Goal: Task Accomplishment & Management: Complete application form

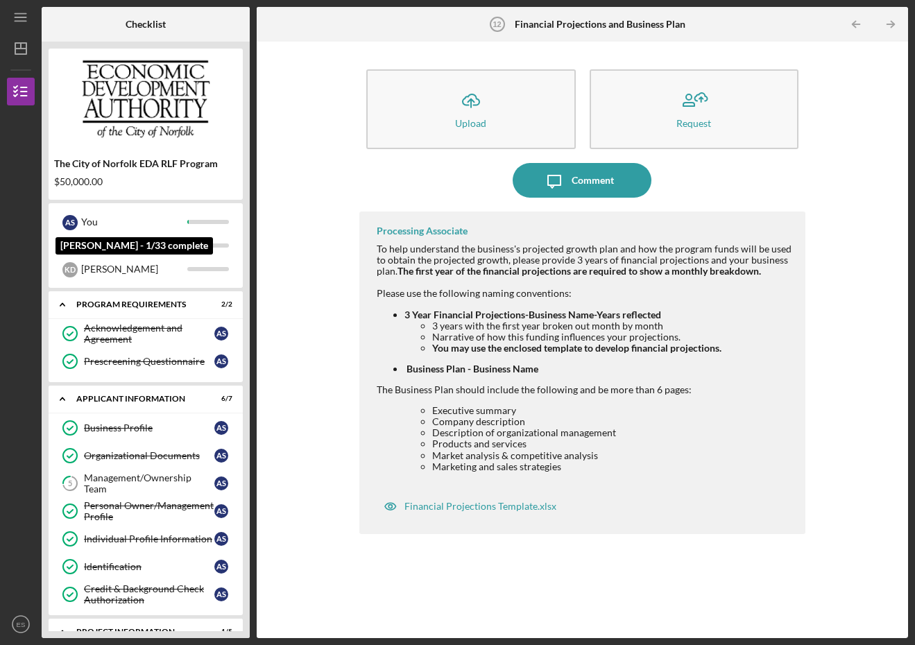
scroll to position [311, 0]
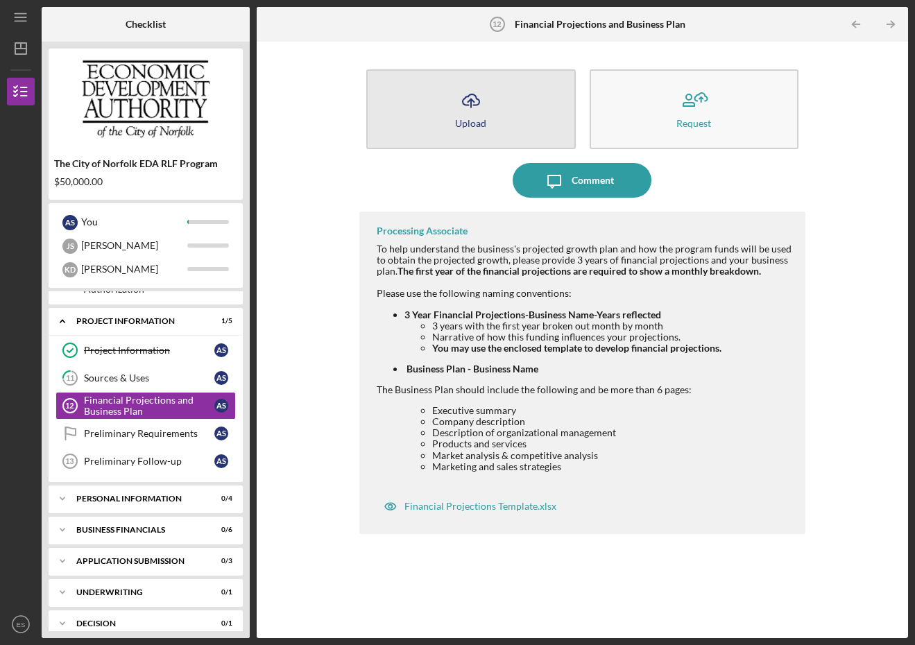
click at [477, 106] on icon "Icon/Upload" at bounding box center [471, 100] width 35 height 35
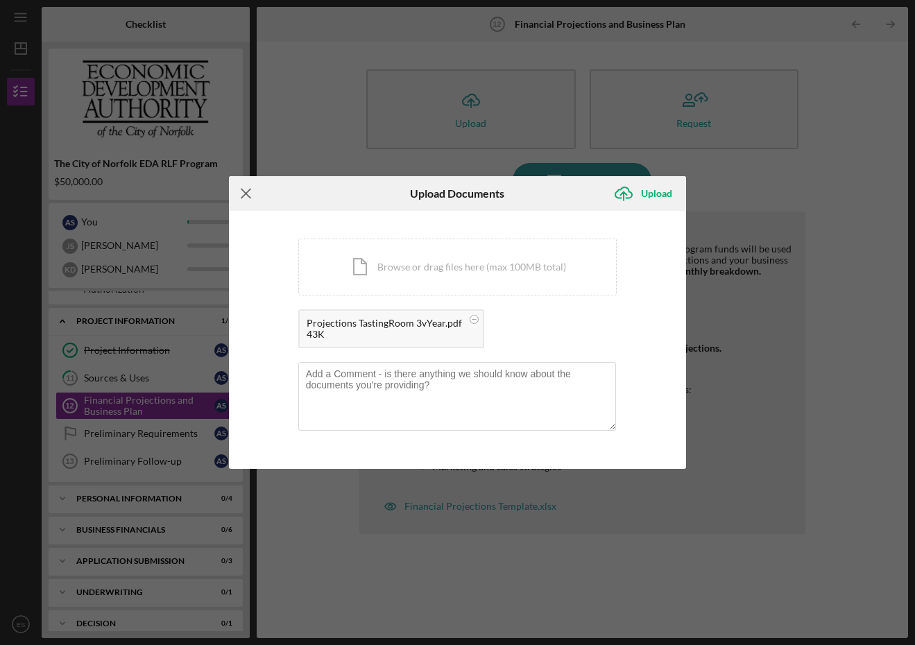
click at [248, 189] on icon "Icon/Menu Close" at bounding box center [246, 193] width 35 height 35
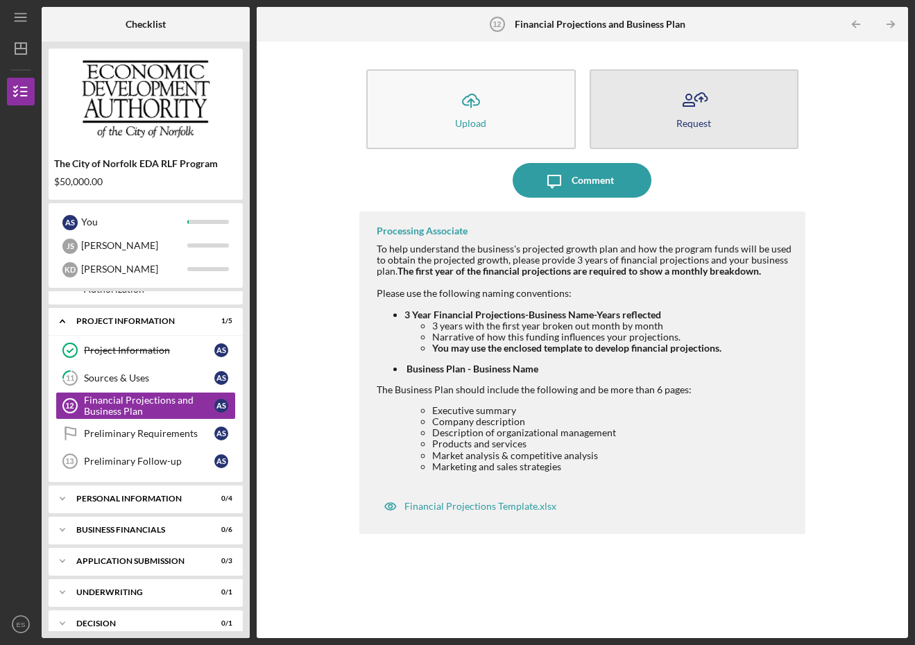
click at [700, 107] on icon "button" at bounding box center [694, 100] width 35 height 35
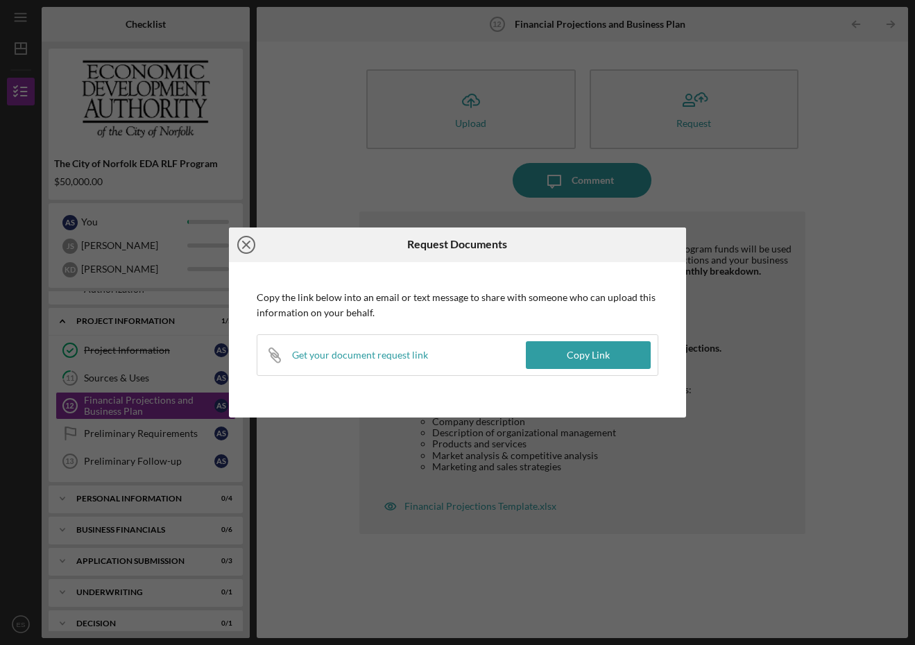
click at [247, 243] on icon "Icon/Close" at bounding box center [246, 245] width 35 height 35
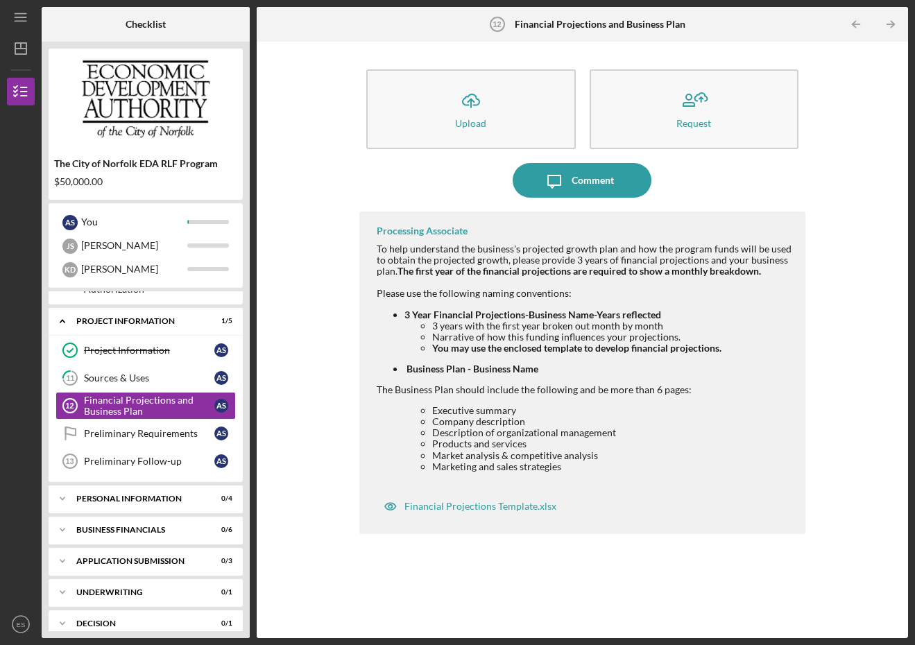
click at [588, 199] on div "Icon/Upload Upload Request Icon/Message Comment Processing Associate To help un…" at bounding box center [583, 340] width 446 height 583
click at [582, 184] on div "Comment" at bounding box center [593, 180] width 42 height 35
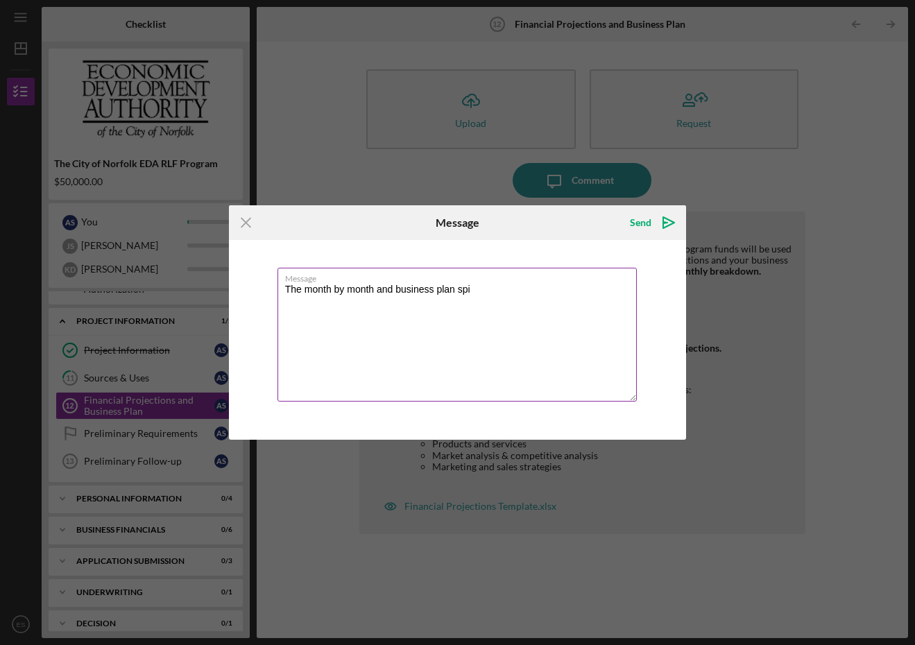
type textarea "The month by month and business plan spa"
drag, startPoint x: 487, startPoint y: 289, endPoint x: 249, endPoint y: 219, distance: 248.4
click at [249, 219] on line at bounding box center [246, 223] width 9 height 9
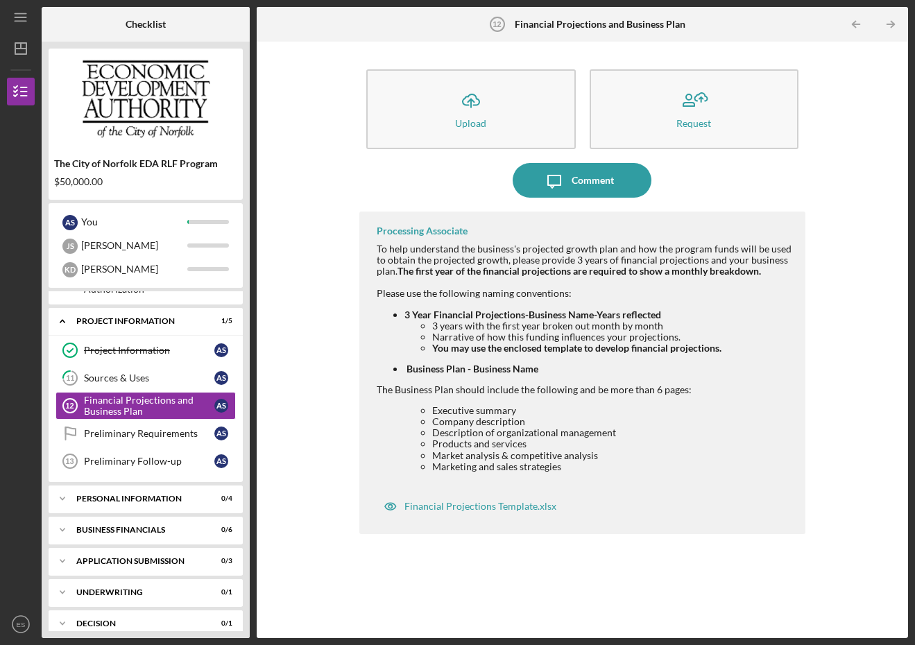
click at [249, 219] on div "The City of [GEOGRAPHIC_DATA] EDA RLF Program $50,000.00 A S You [PERSON_NAME] …" at bounding box center [146, 340] width 208 height 597
click at [580, 183] on div "Comment" at bounding box center [593, 180] width 42 height 35
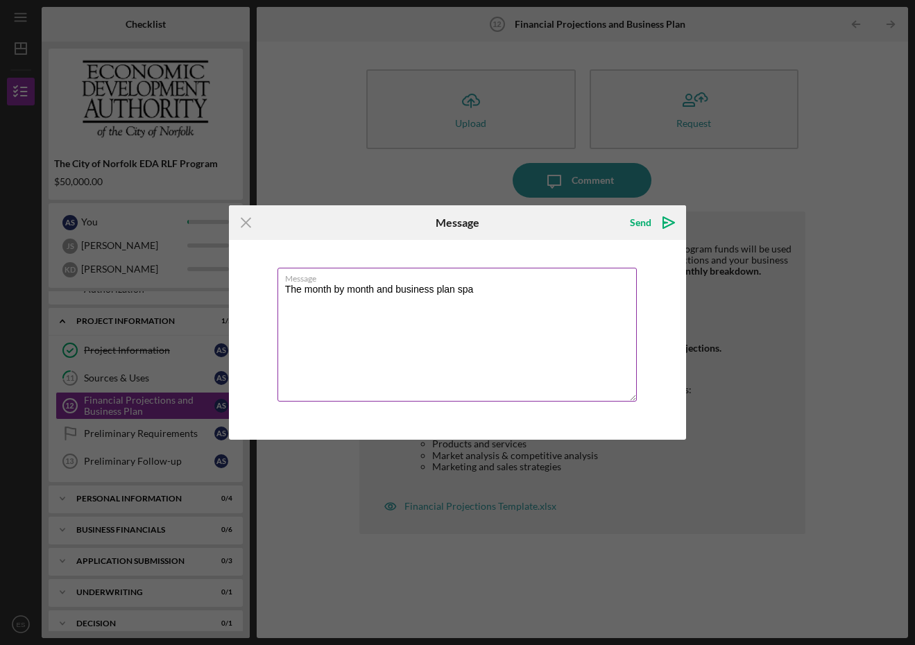
click at [474, 291] on textarea "The month by month and business plan spa" at bounding box center [458, 335] width 360 height 134
click at [539, 289] on textarea "The month by month and business plan specifics were not in the" at bounding box center [458, 335] width 360 height 134
click at [378, 287] on textarea "The month by month and business plan specifics were not spelled out in the" at bounding box center [458, 335] width 360 height 134
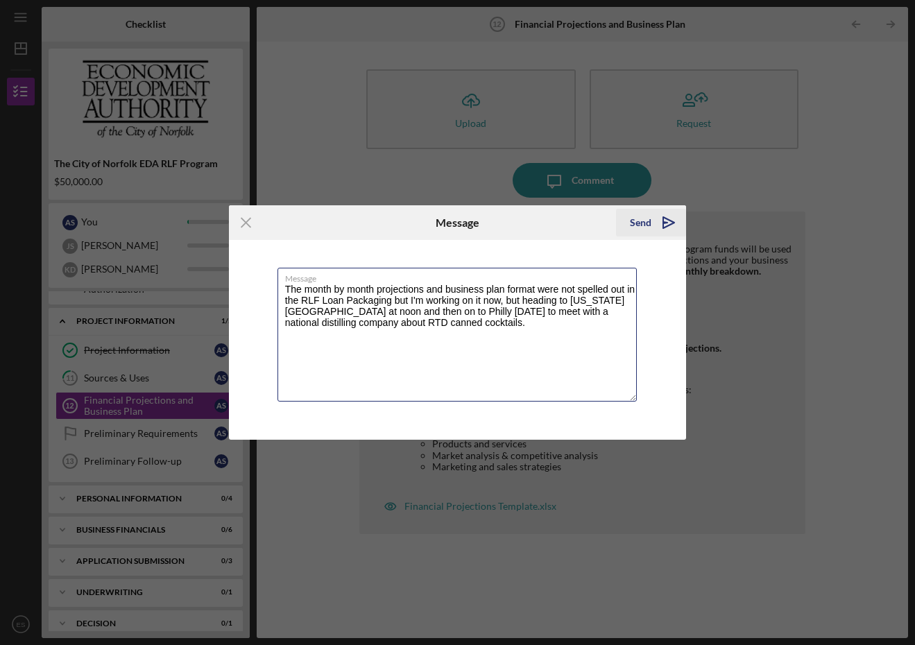
type textarea "The month by month projections and business plan format were not spelled out in…"
click at [637, 220] on div "Send" at bounding box center [641, 223] width 22 height 28
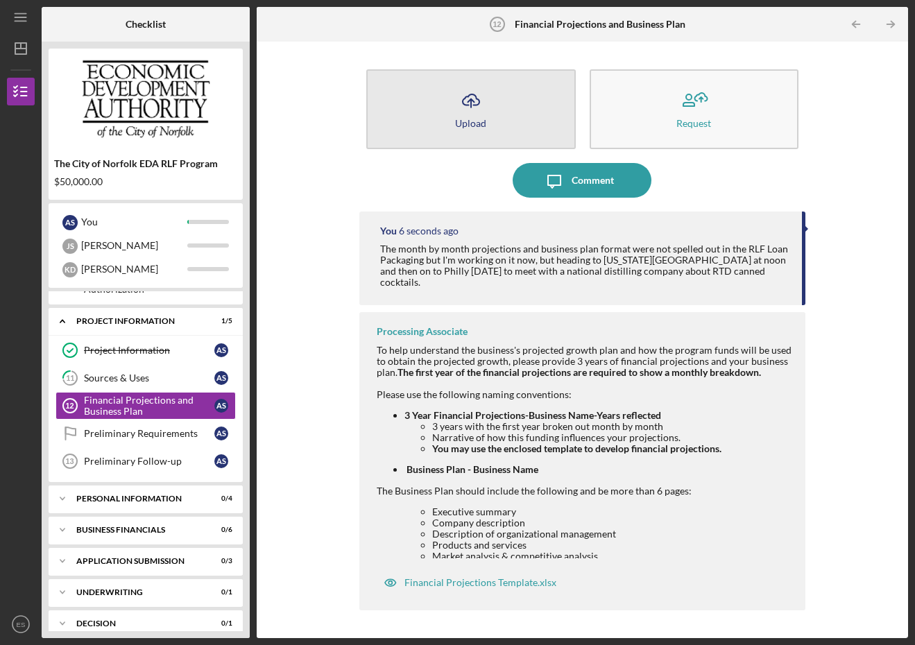
click at [475, 100] on icon "Icon/Upload" at bounding box center [471, 100] width 35 height 35
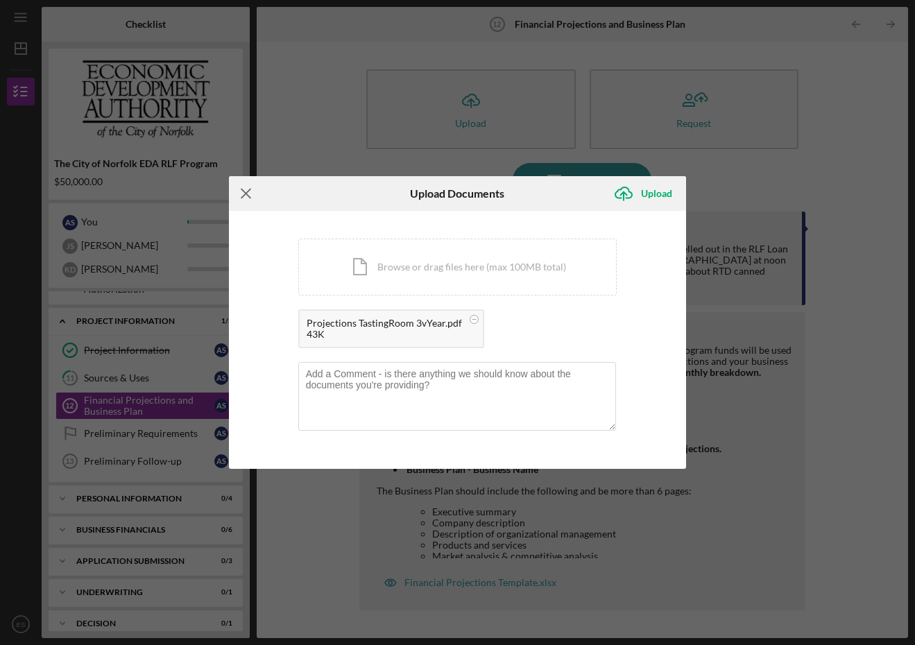
click at [236, 185] on icon "Icon/Menu Close" at bounding box center [246, 193] width 35 height 35
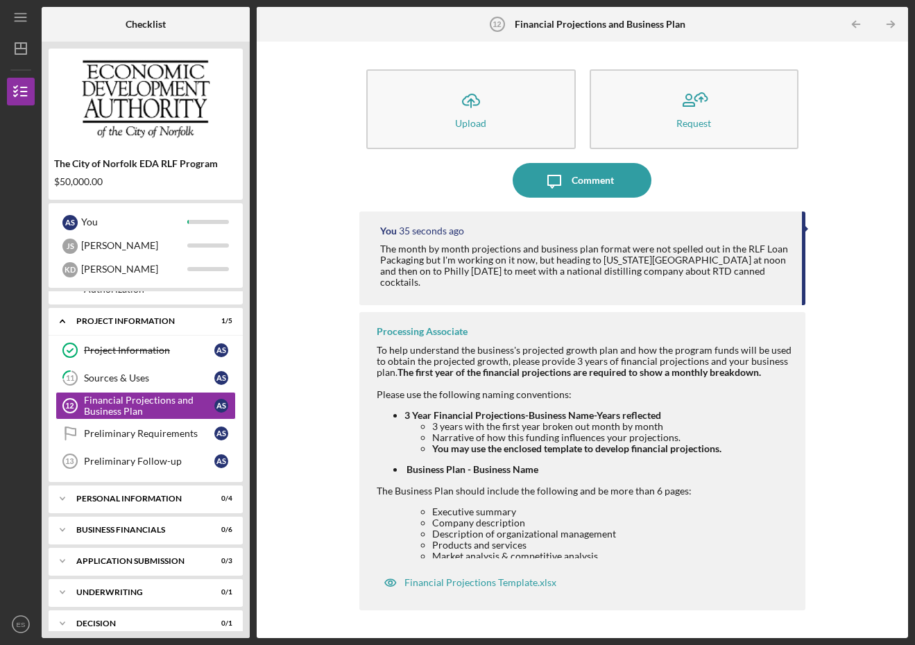
click at [244, 192] on div "The City of [GEOGRAPHIC_DATA] EDA RLF Program $50,000.00 A S You [PERSON_NAME] …" at bounding box center [146, 340] width 208 height 597
click at [892, 22] on polyline "button" at bounding box center [892, 25] width 3 height 6
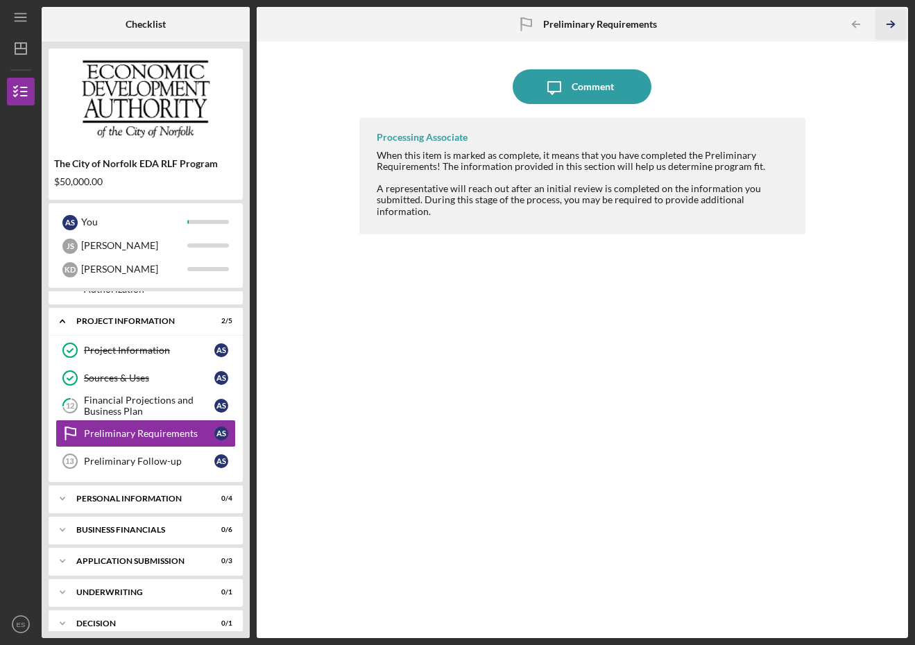
click at [889, 24] on icon "Icon/Table Pagination Arrow" at bounding box center [891, 24] width 31 height 31
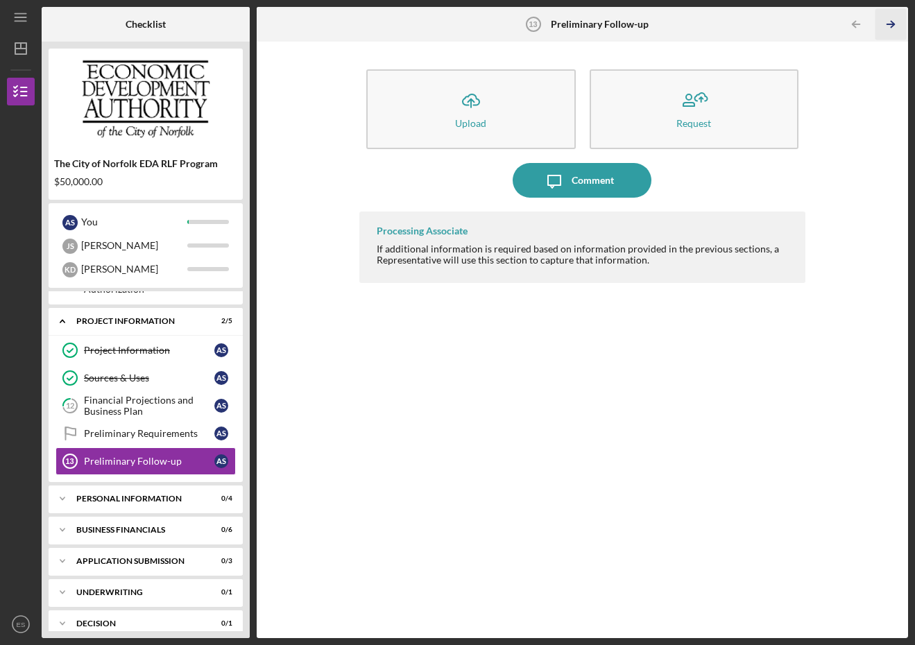
click at [890, 26] on icon "Icon/Table Pagination Arrow" at bounding box center [891, 24] width 31 height 31
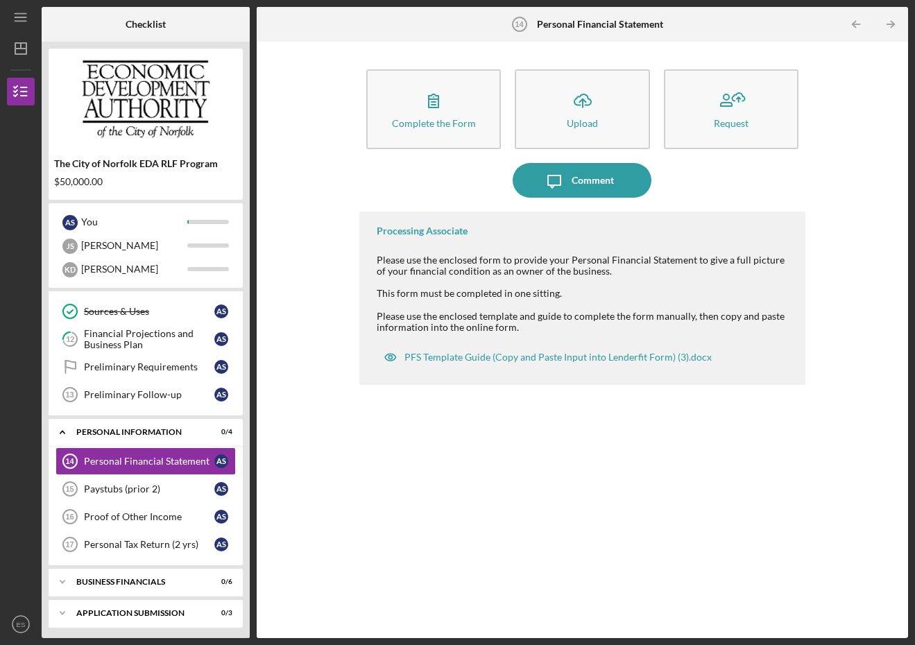
scroll to position [378, 0]
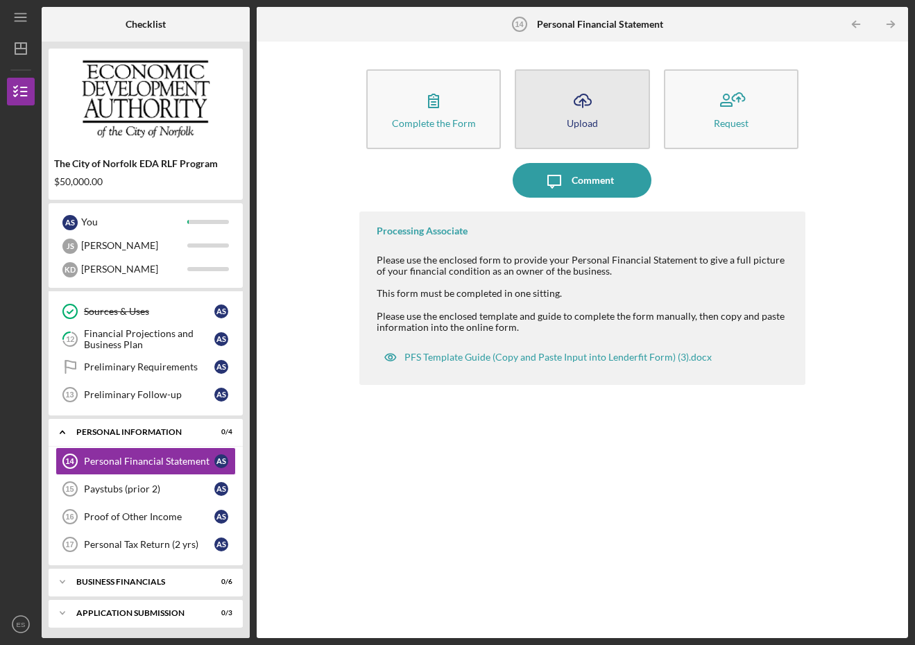
click at [567, 108] on icon "Icon/Upload" at bounding box center [583, 100] width 35 height 35
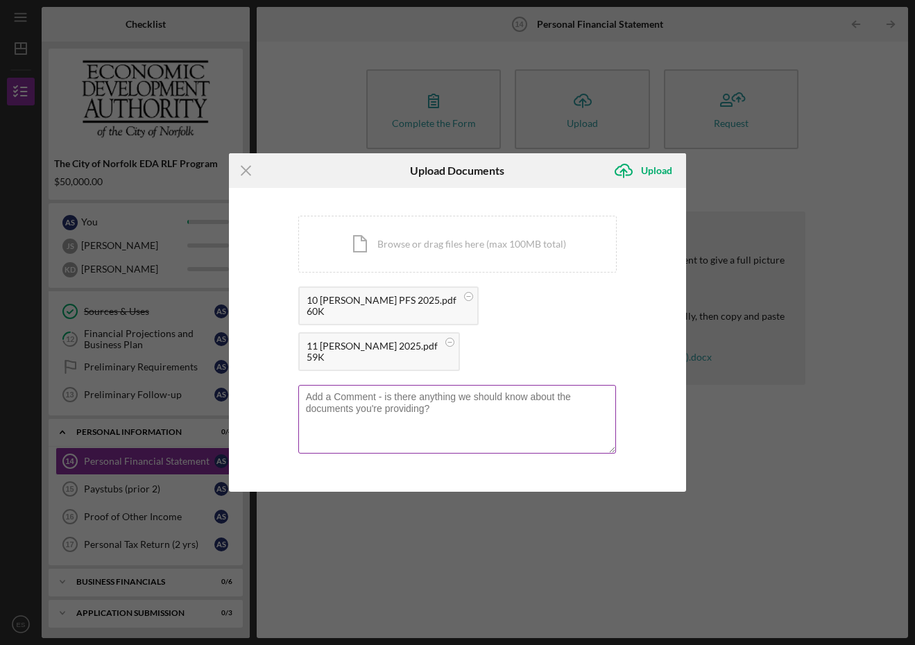
click at [468, 385] on textarea at bounding box center [457, 419] width 319 height 68
type textarea "I'm waiting on the PFS from partner [PERSON_NAME]. I do have these in .xls if y…"
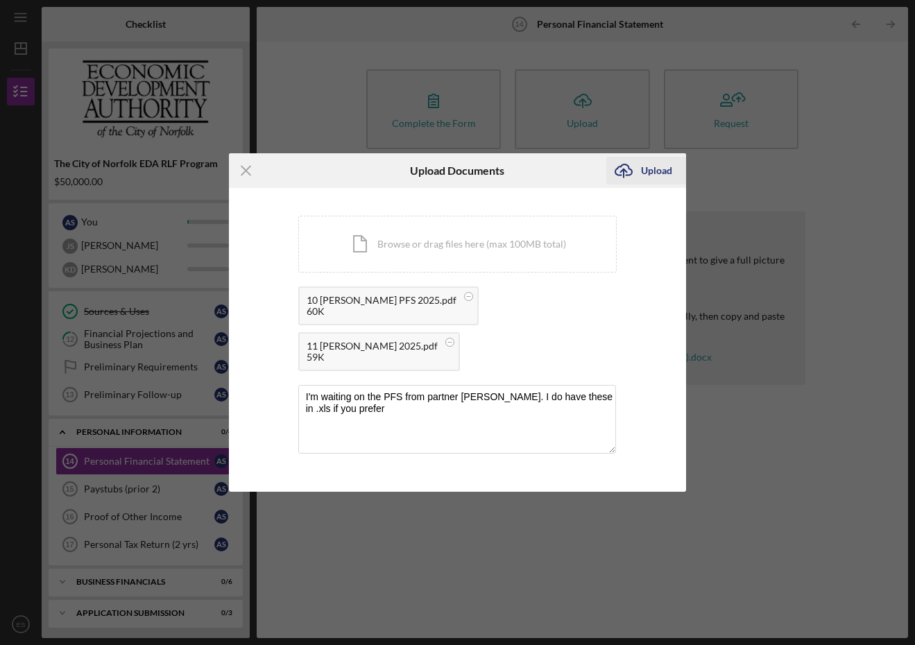
click at [648, 185] on div "Upload" at bounding box center [656, 171] width 31 height 28
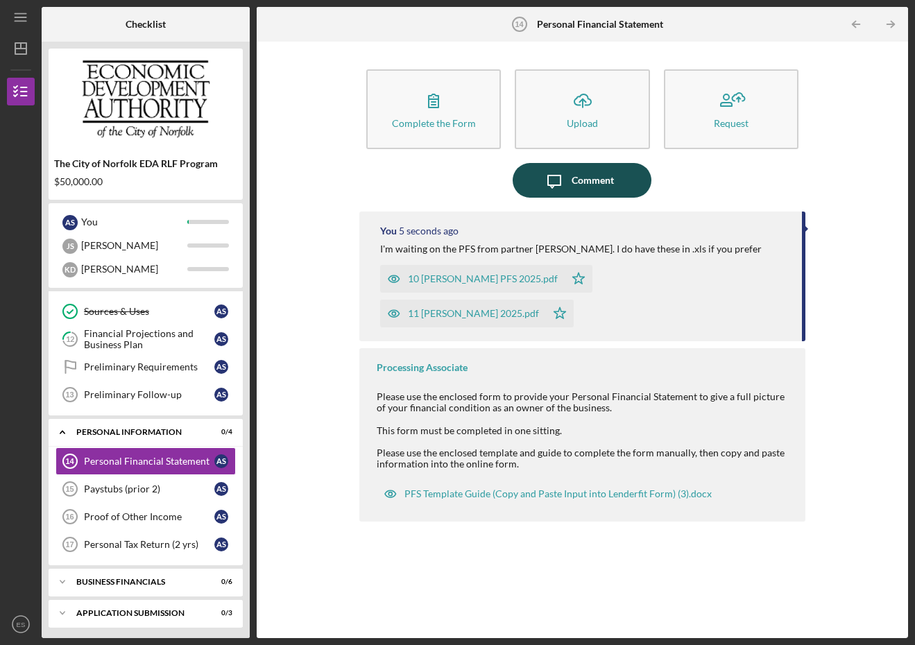
click at [607, 181] on div "Comment" at bounding box center [593, 180] width 42 height 35
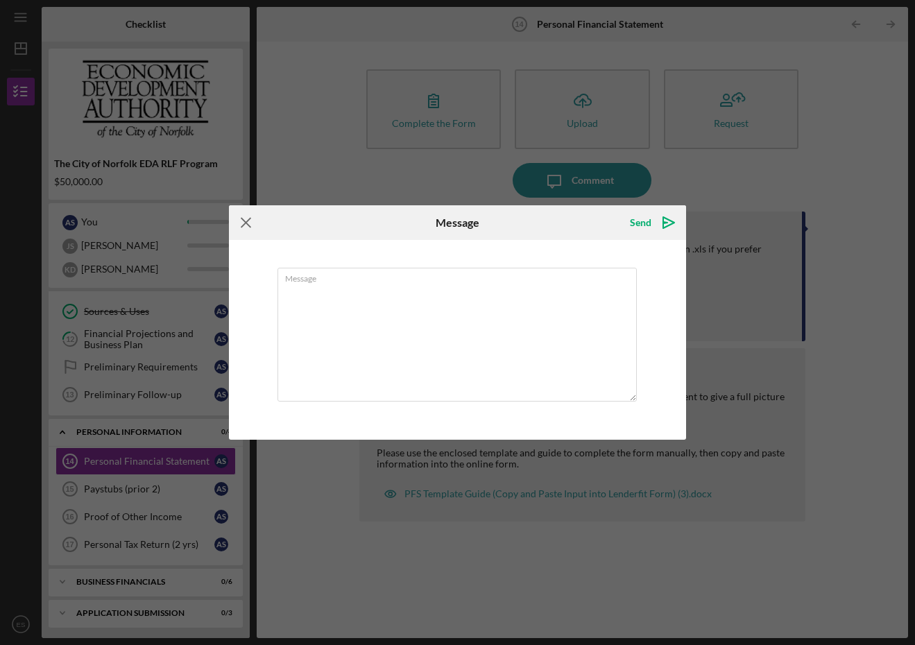
click at [252, 219] on icon "Icon/Menu Close" at bounding box center [246, 222] width 35 height 35
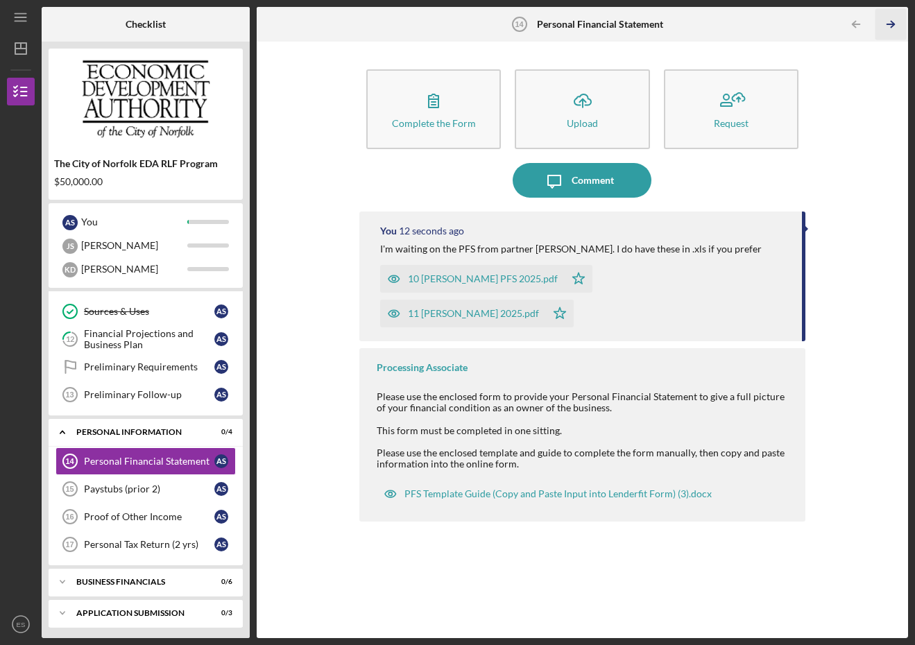
click at [893, 19] on icon "Icon/Table Pagination Arrow" at bounding box center [891, 24] width 31 height 31
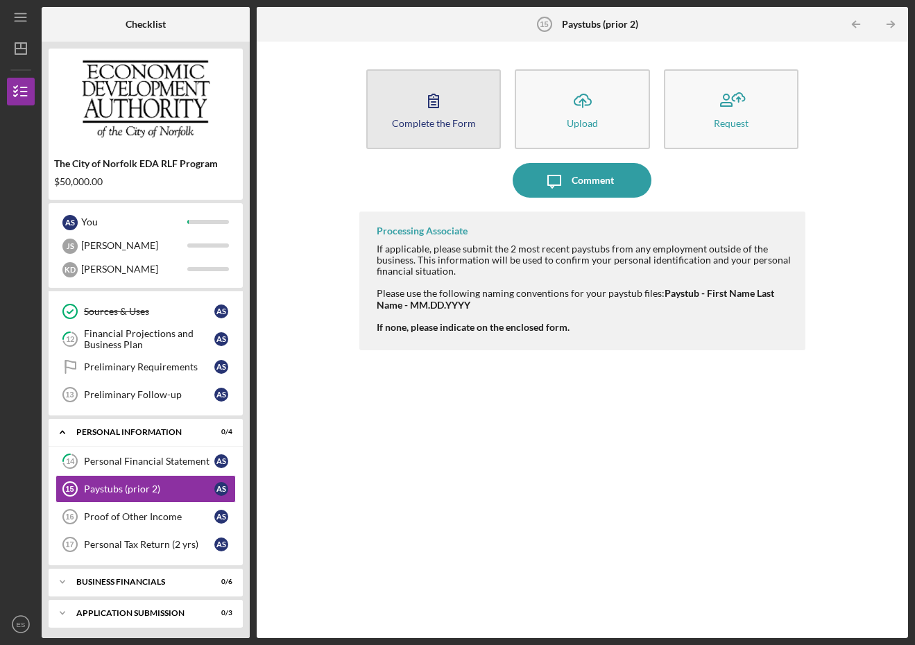
click at [424, 118] on div "Complete the Form" at bounding box center [434, 123] width 84 height 10
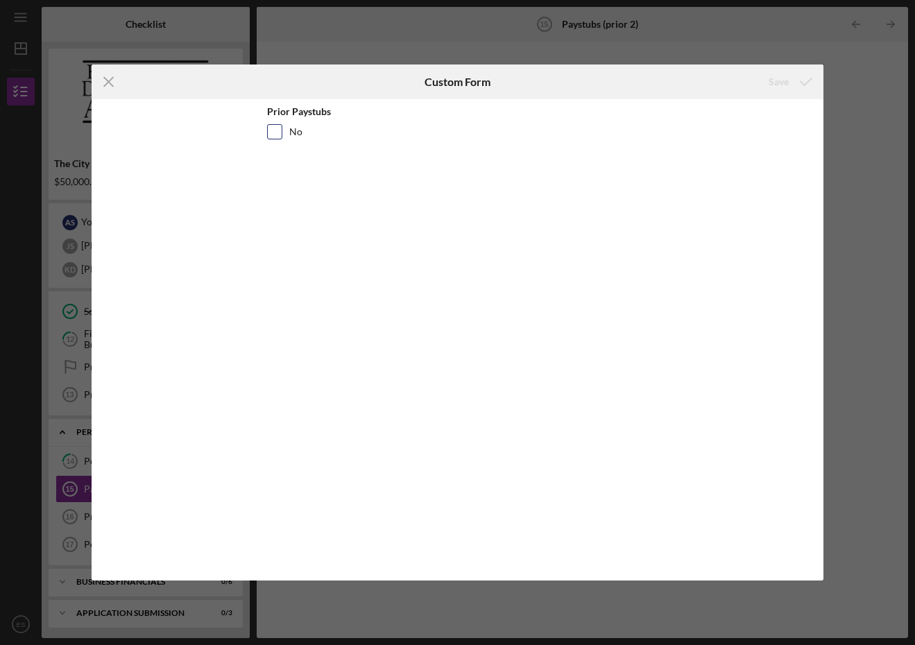
click at [275, 136] on input "No" at bounding box center [275, 132] width 14 height 14
checkbox input "true"
click at [767, 83] on button "Save" at bounding box center [789, 82] width 69 height 28
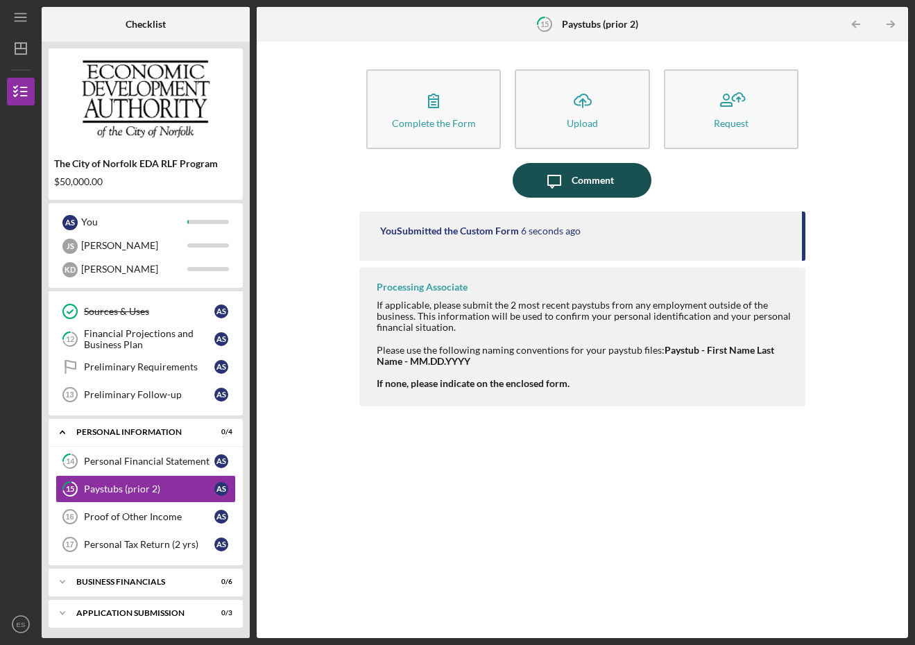
click at [577, 186] on div "Comment" at bounding box center [593, 180] width 42 height 35
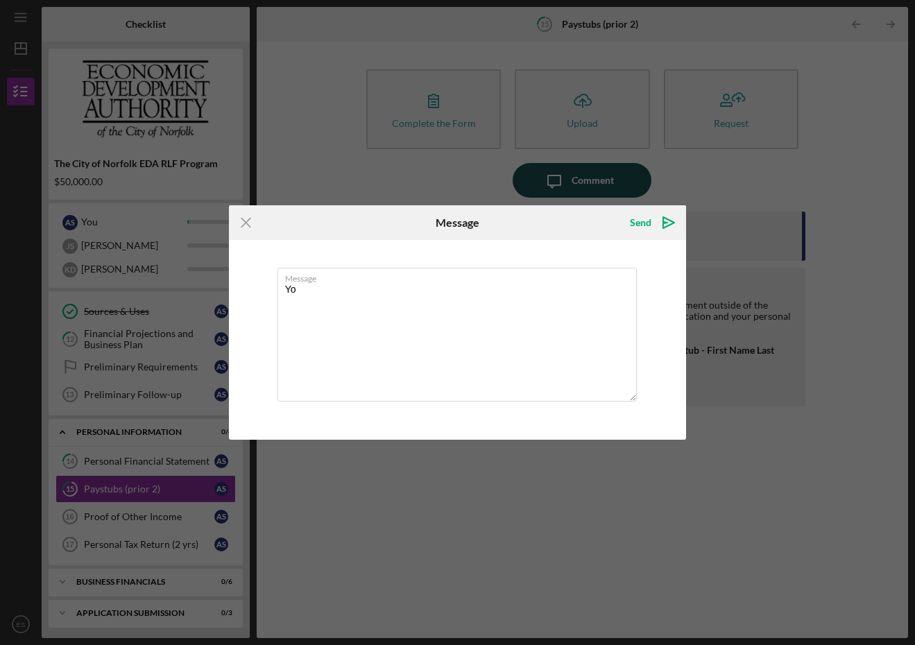
type textarea "Y"
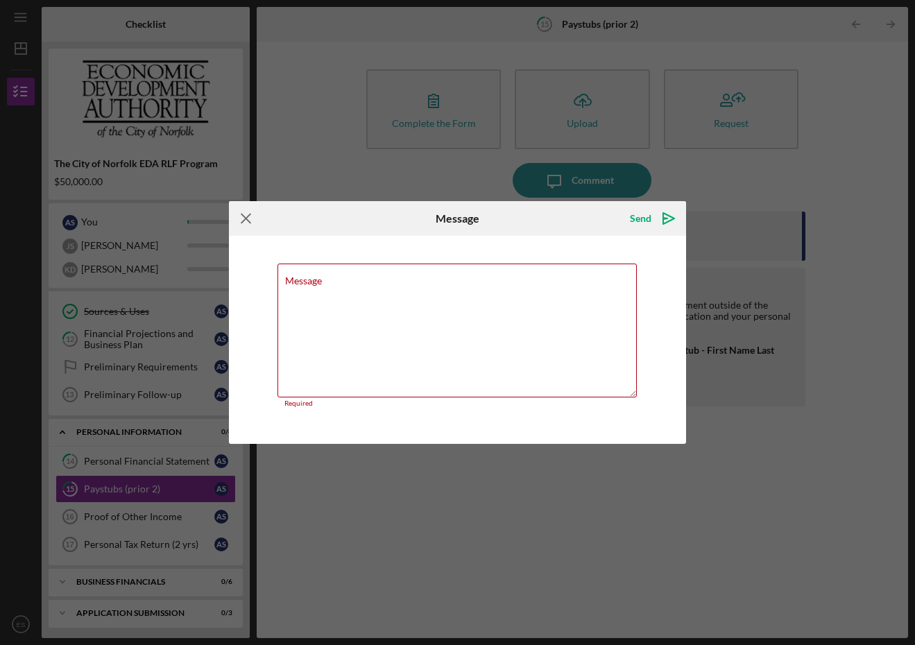
click at [247, 218] on icon "Icon/Menu Close" at bounding box center [246, 218] width 35 height 35
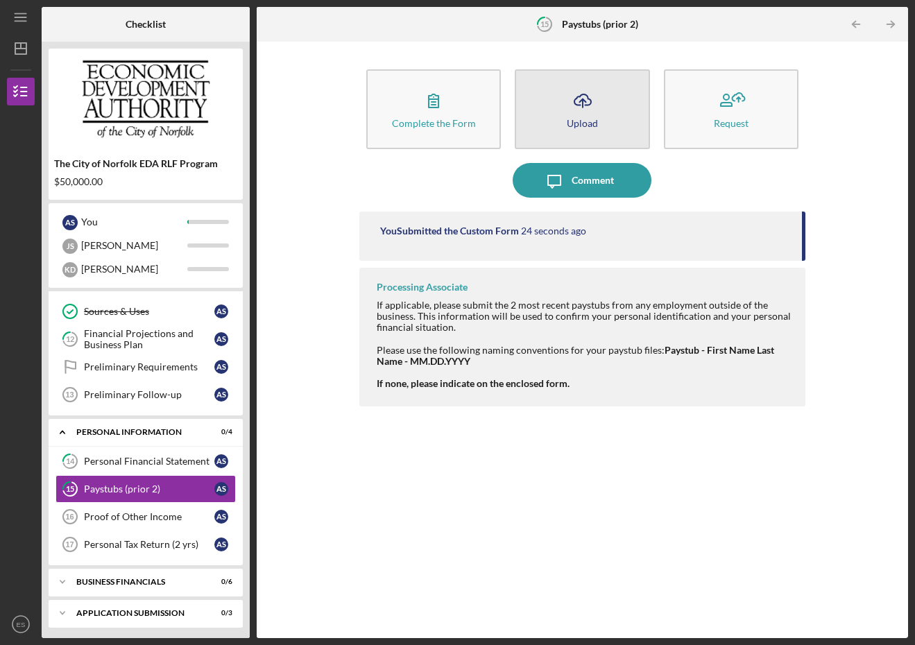
click at [574, 101] on icon "Icon/Upload" at bounding box center [583, 100] width 35 height 35
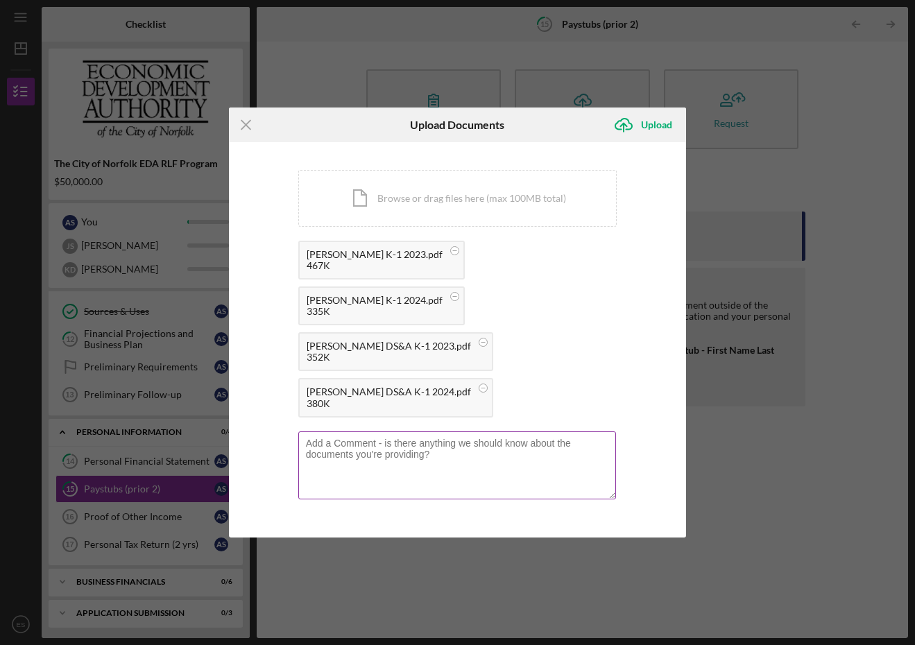
click at [350, 432] on textarea at bounding box center [457, 466] width 319 height 68
type textarea "Pay info for [PERSON_NAME]"
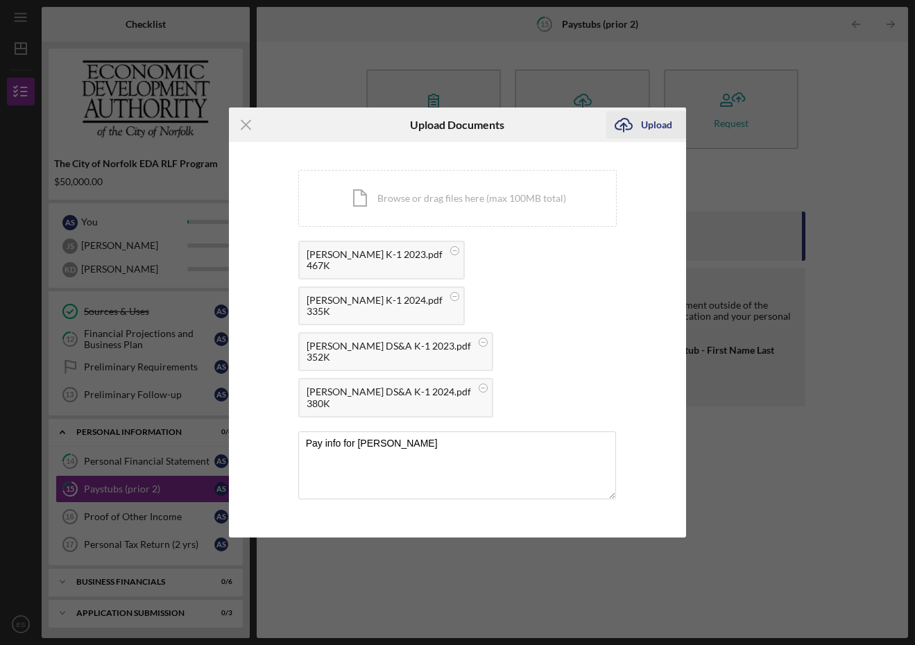
click at [648, 139] on div "Upload" at bounding box center [656, 125] width 31 height 28
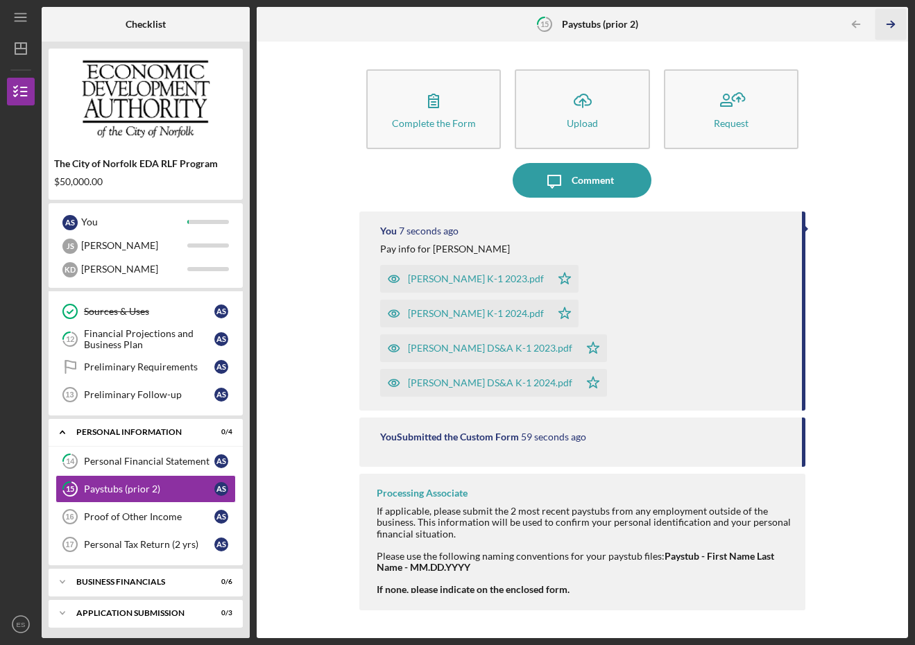
click at [895, 25] on icon "Icon/Table Pagination Arrow" at bounding box center [891, 24] width 31 height 31
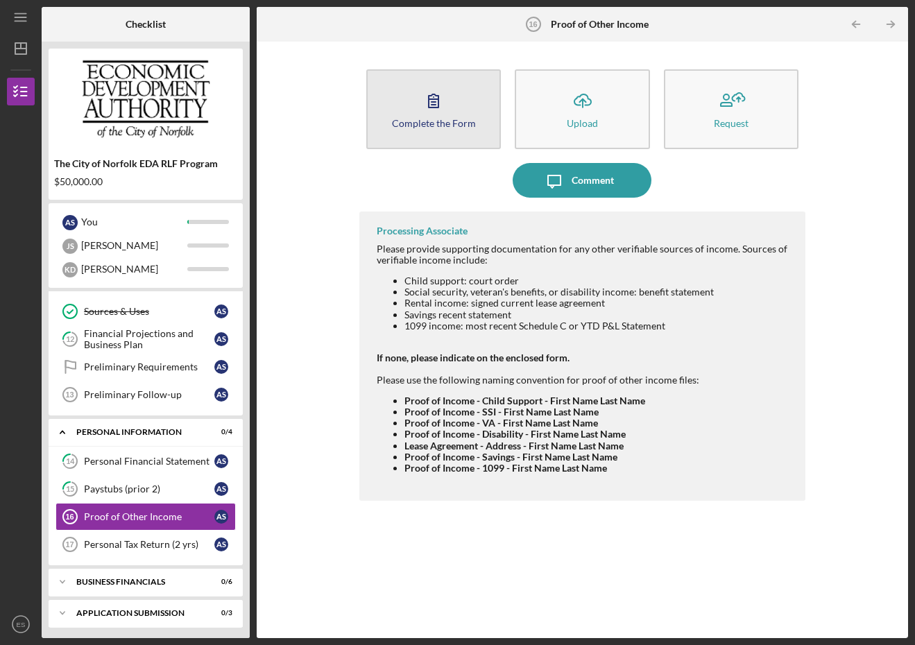
click at [430, 99] on icon "button" at bounding box center [433, 100] width 35 height 35
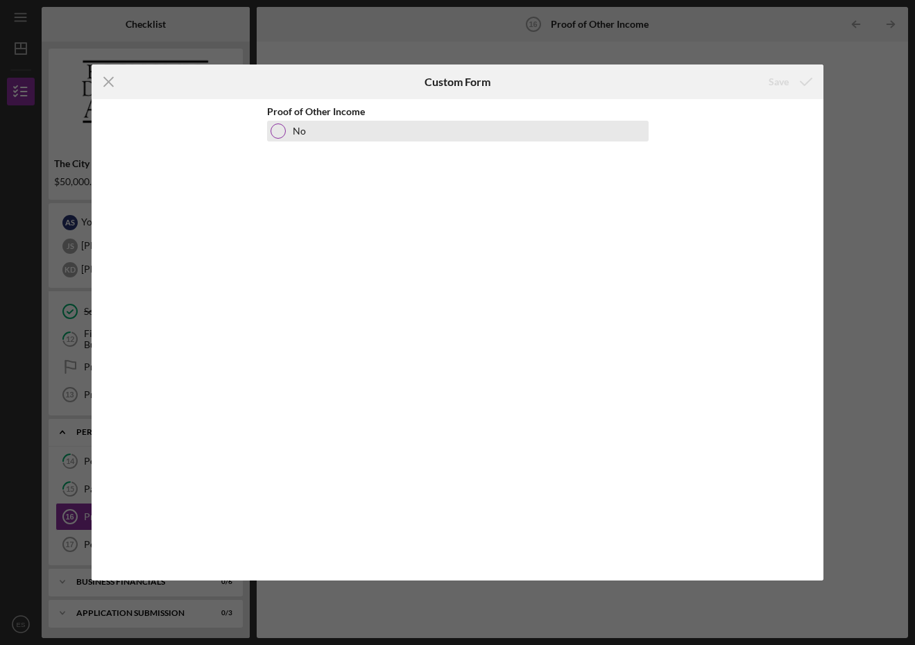
click at [278, 132] on div at bounding box center [278, 131] width 15 height 15
click at [780, 78] on div "Save" at bounding box center [779, 82] width 20 height 28
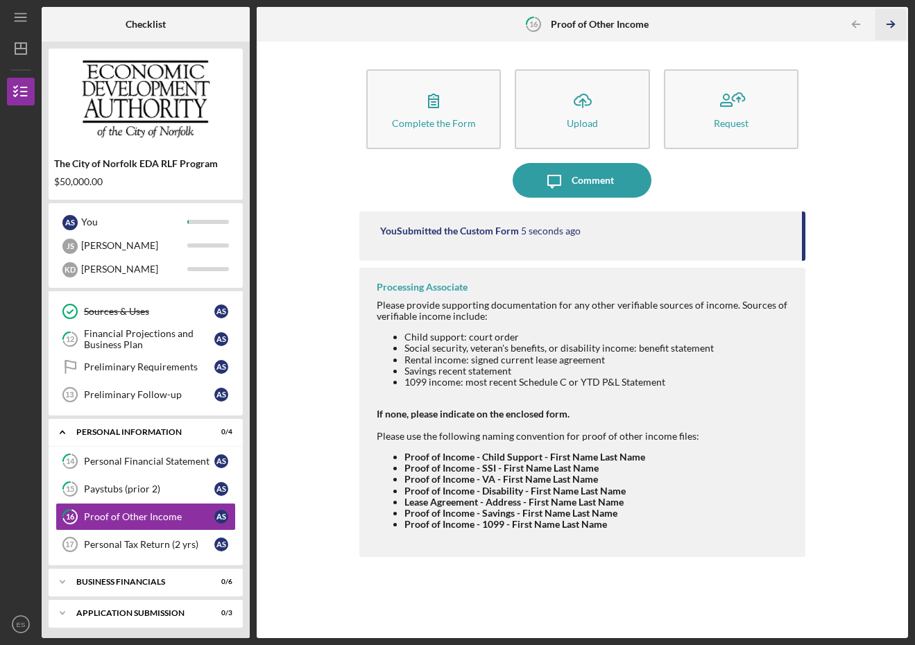
click at [888, 23] on icon "Icon/Table Pagination Arrow" at bounding box center [891, 24] width 31 height 31
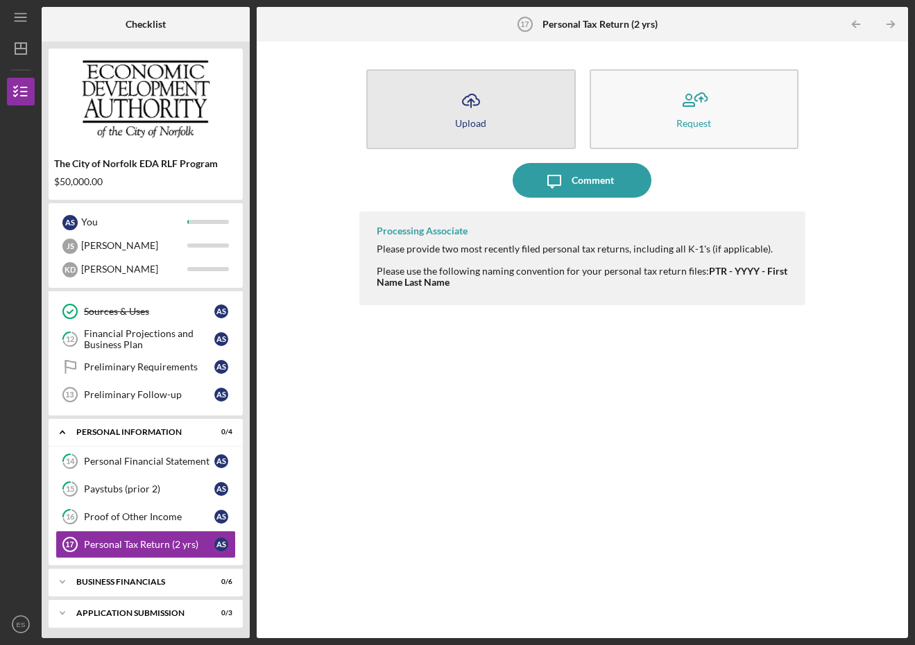
click at [461, 109] on icon "Icon/Upload" at bounding box center [471, 100] width 35 height 35
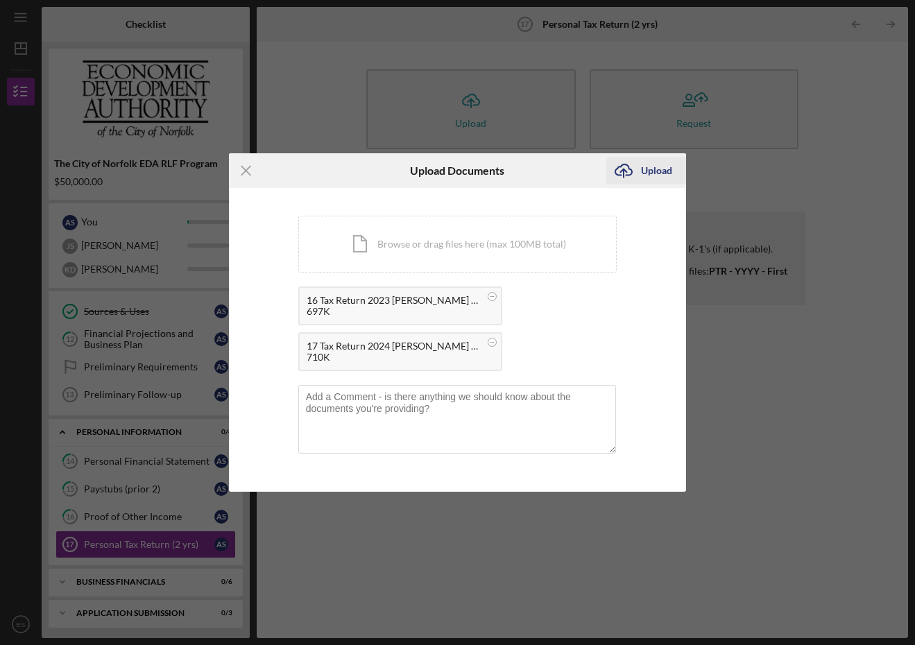
click at [653, 171] on div "Upload" at bounding box center [656, 171] width 31 height 28
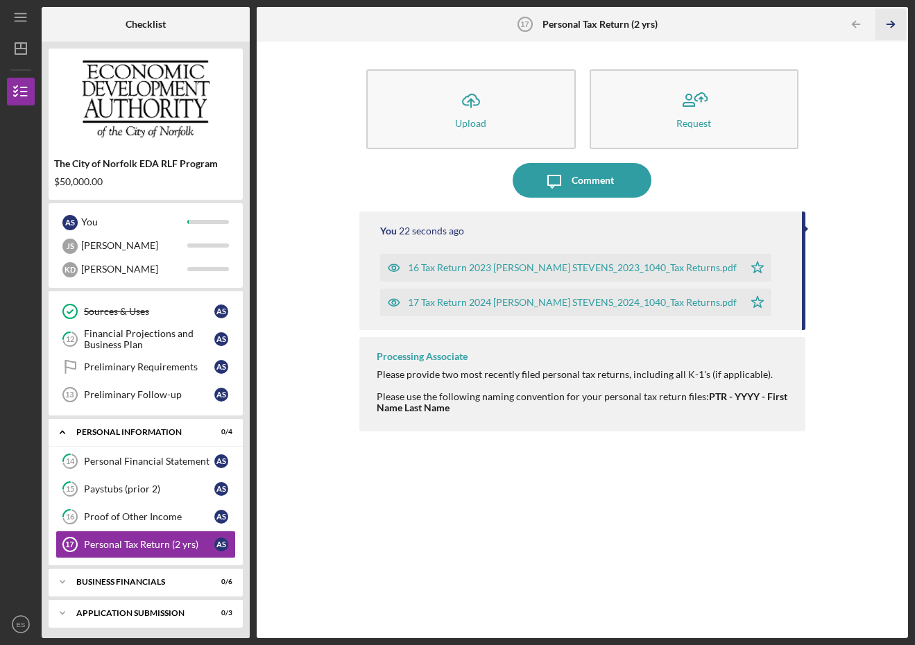
click at [888, 24] on line "button" at bounding box center [891, 24] width 7 height 0
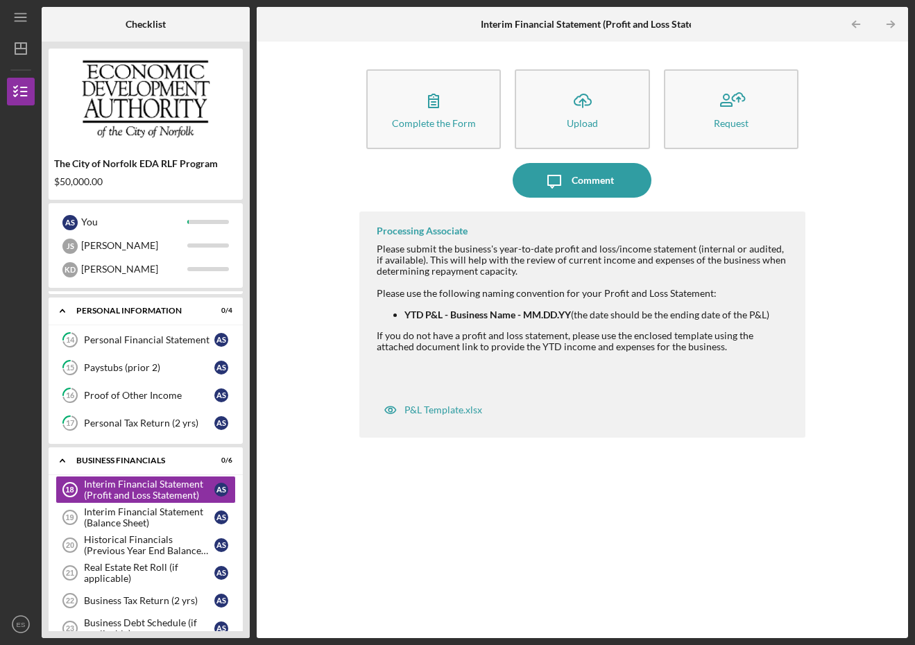
scroll to position [527, 0]
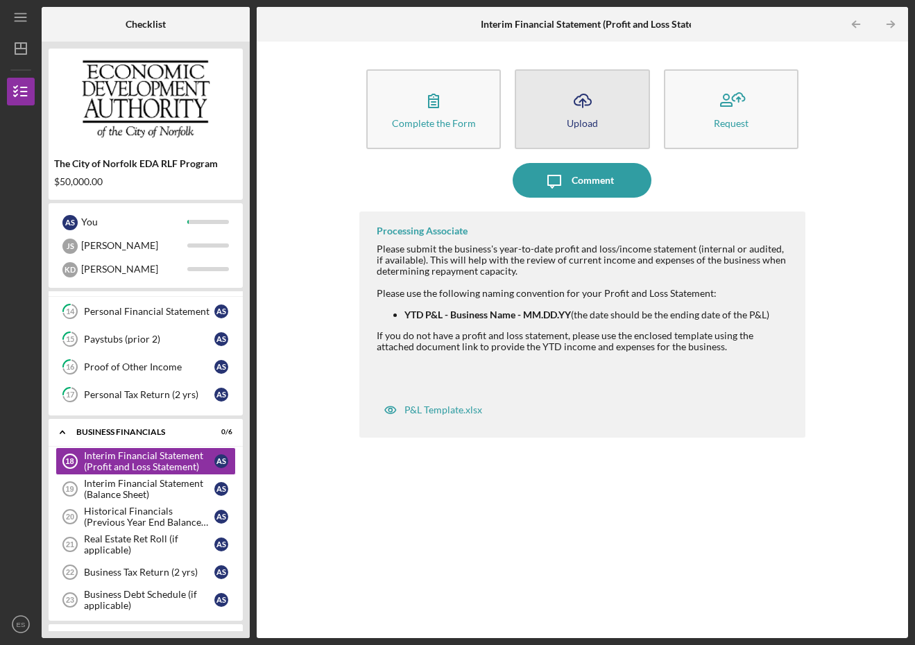
click at [573, 124] on div "Upload" at bounding box center [582, 123] width 31 height 10
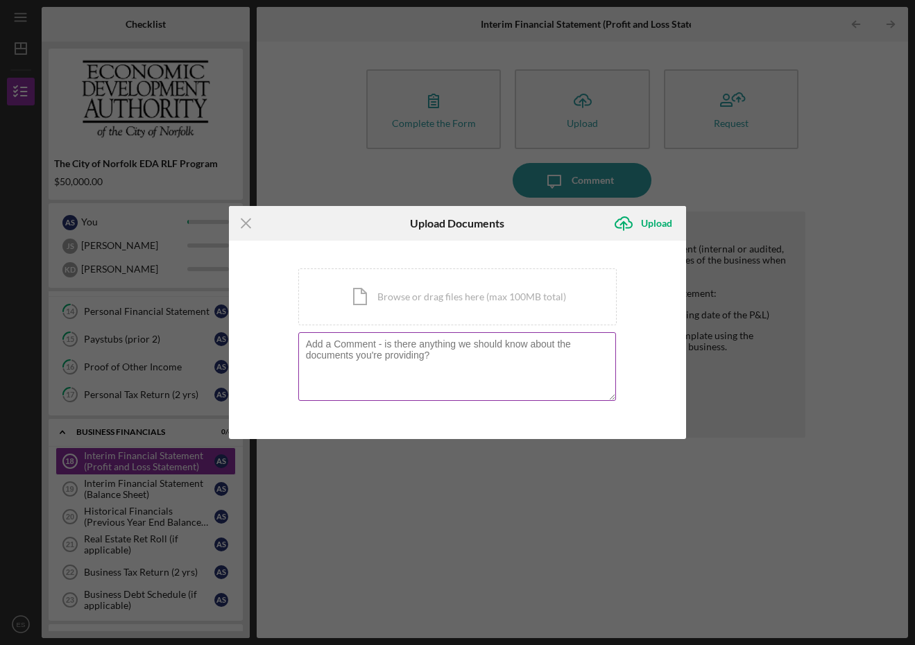
click at [459, 344] on textarea at bounding box center [457, 366] width 319 height 68
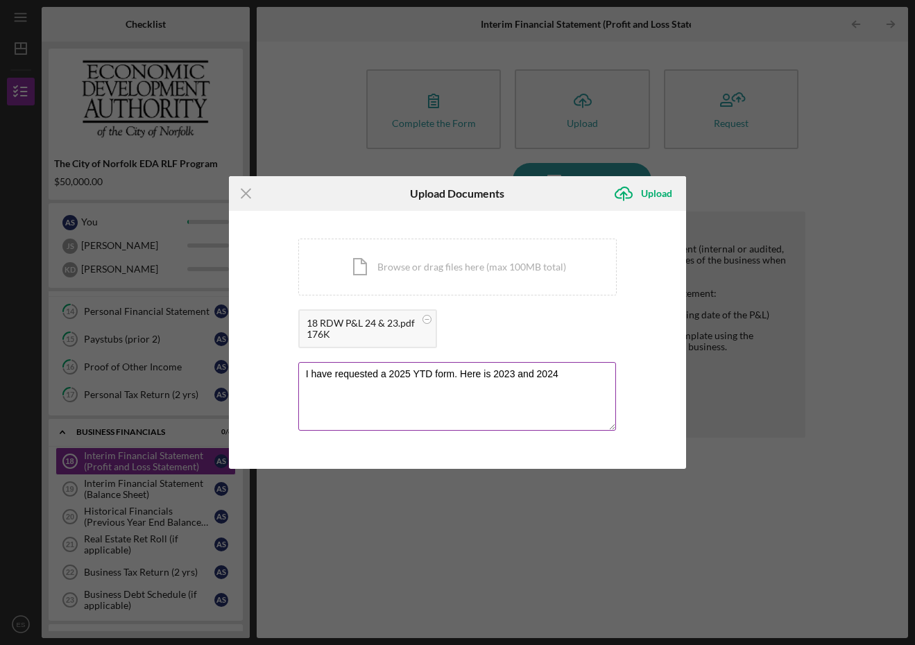
click at [572, 374] on textarea "I have requested a 2025 YTD form. Here is 2023 and 2024" at bounding box center [457, 396] width 319 height 68
type textarea "I have requested a 2025 YTD form. Here is 2023 and 2024"
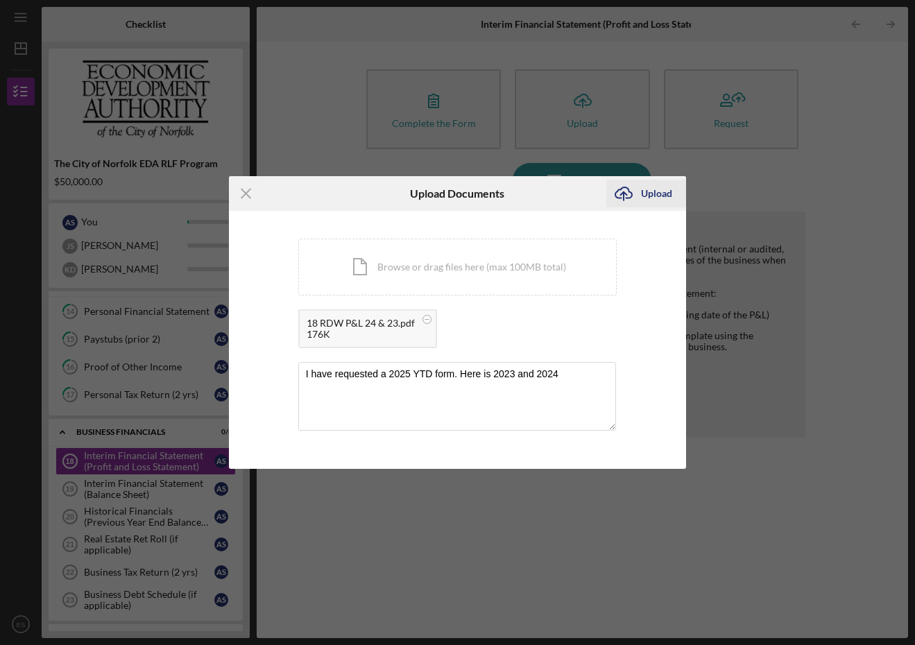
click at [652, 192] on div "Upload" at bounding box center [656, 194] width 31 height 28
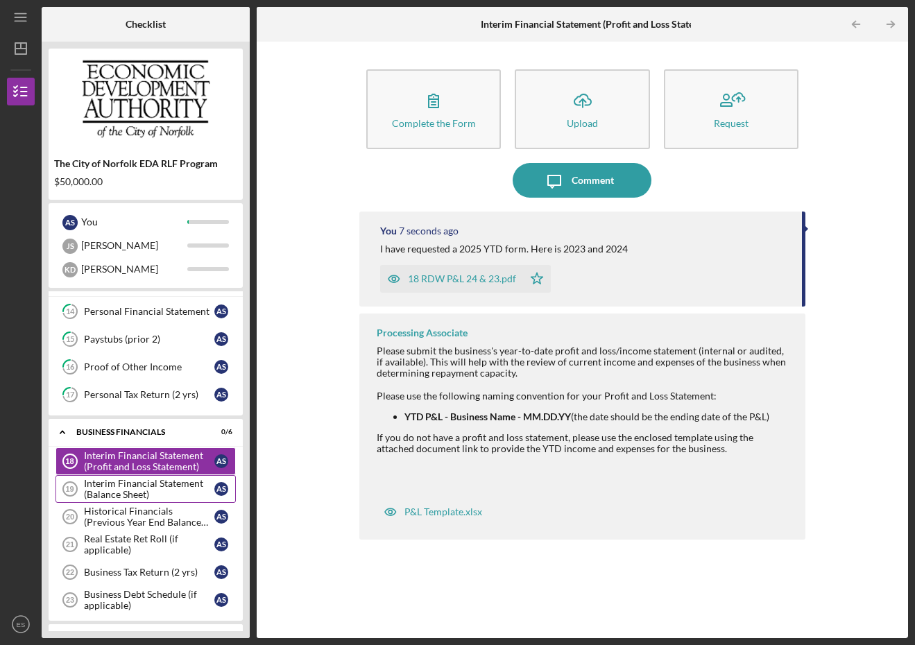
click at [153, 480] on div "Interim Financial Statement (Balance Sheet)" at bounding box center [149, 489] width 130 height 22
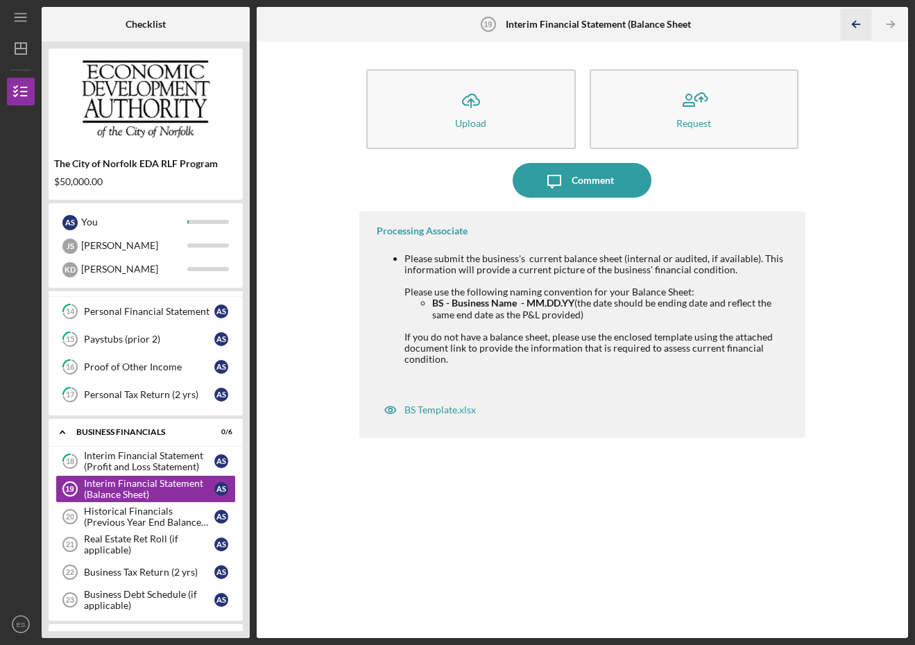
click at [859, 27] on icon "Icon/Table Pagination Arrow" at bounding box center [856, 24] width 31 height 31
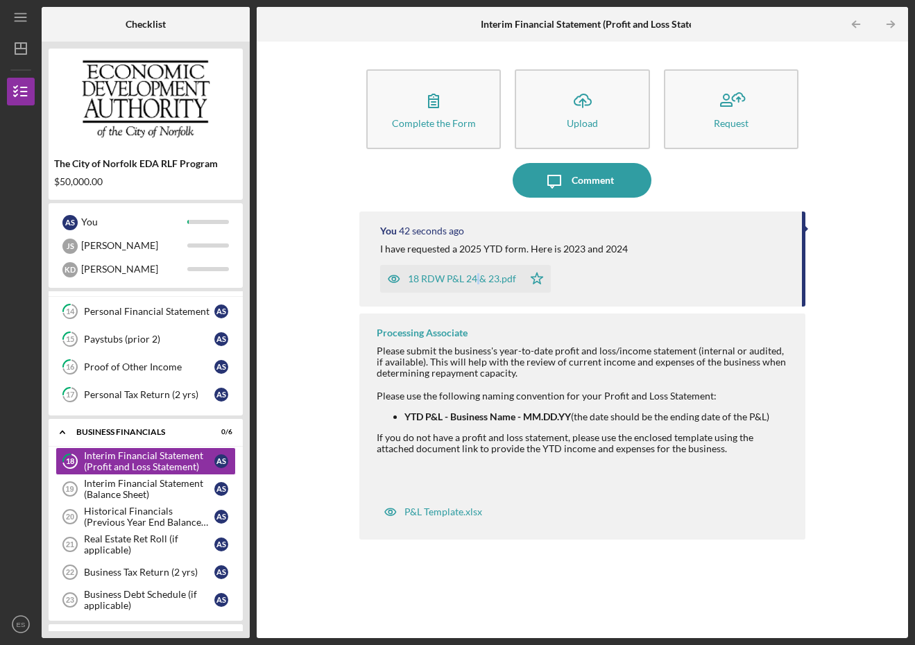
click at [504, 275] on div "18 RDW P&L 24 & 23.pdf" at bounding box center [462, 278] width 108 height 11
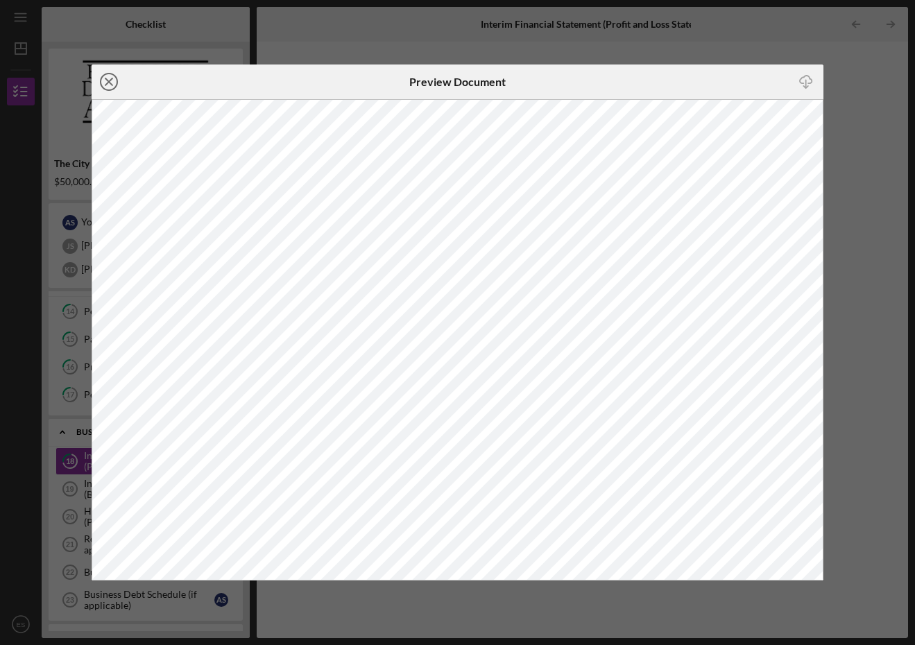
click at [112, 76] on icon "Icon/Close" at bounding box center [109, 82] width 35 height 35
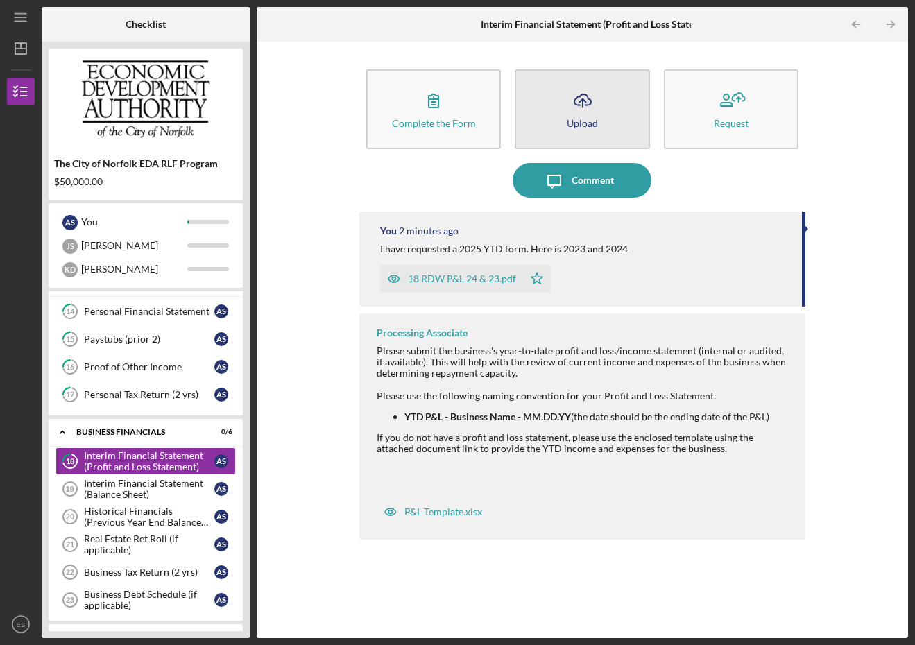
click at [591, 118] on div "Upload" at bounding box center [582, 123] width 31 height 10
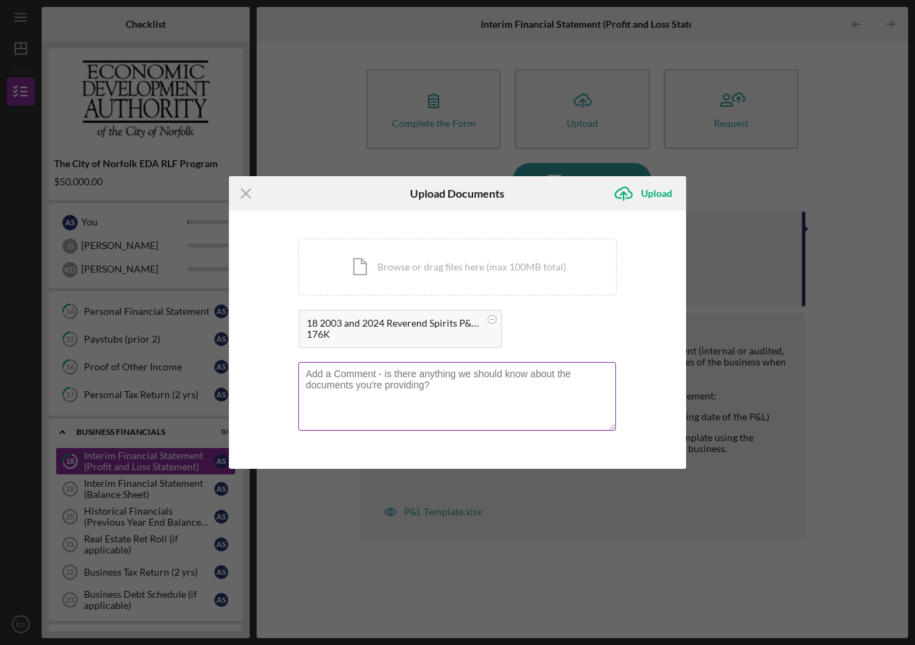
click at [386, 385] on textarea at bounding box center [457, 396] width 319 height 68
type textarea "Same form with proper name."
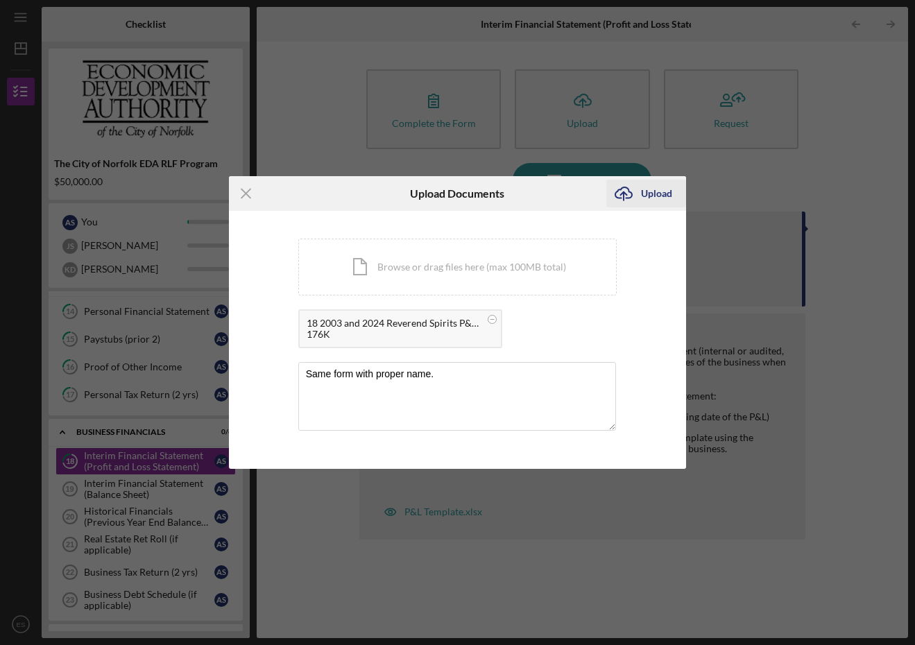
click at [666, 194] on div "Upload" at bounding box center [656, 194] width 31 height 28
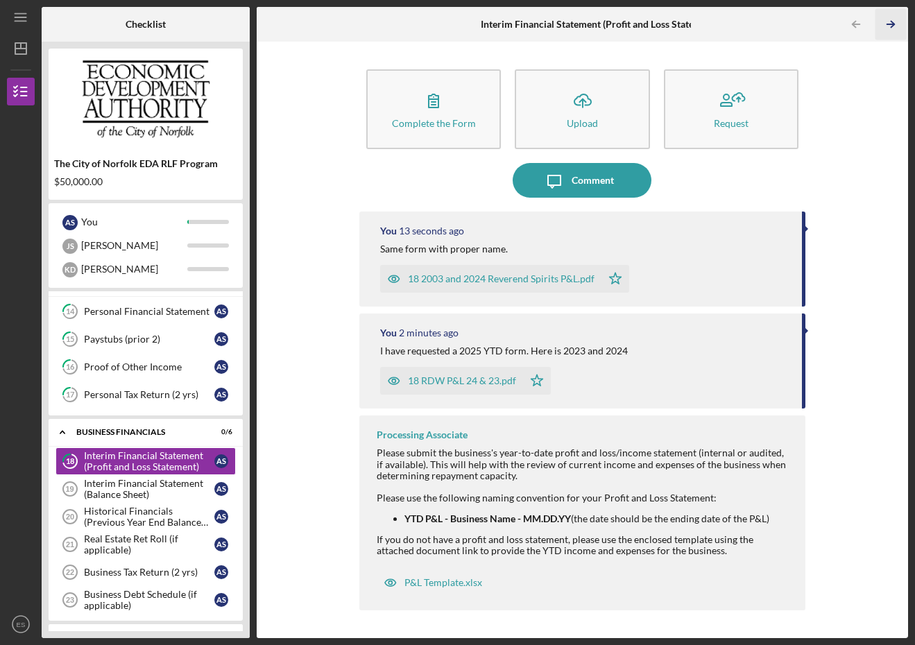
click at [893, 23] on icon "Icon/Table Pagination Arrow" at bounding box center [891, 24] width 31 height 31
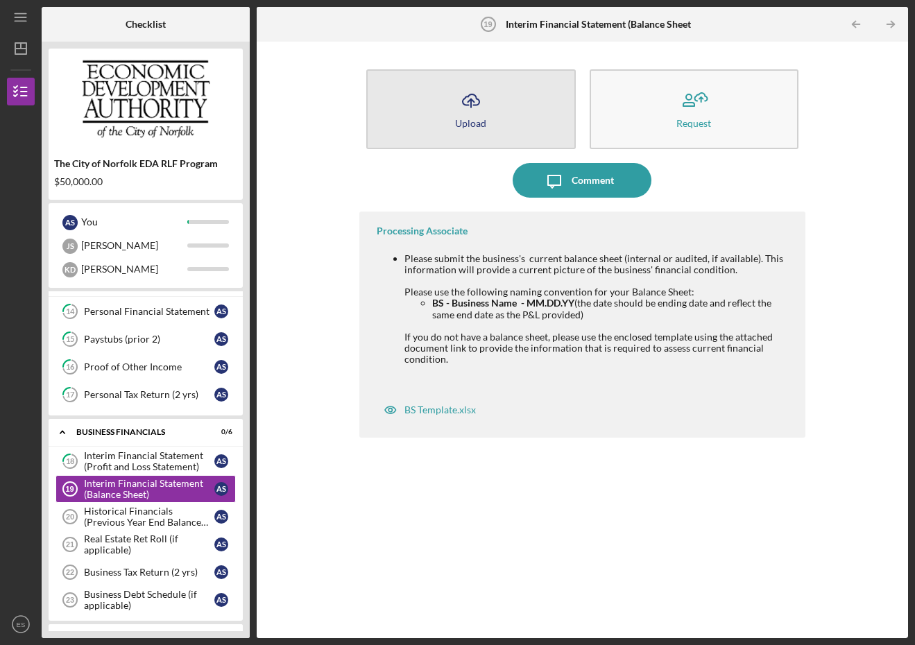
click at [466, 115] on icon "Icon/Upload" at bounding box center [471, 100] width 35 height 35
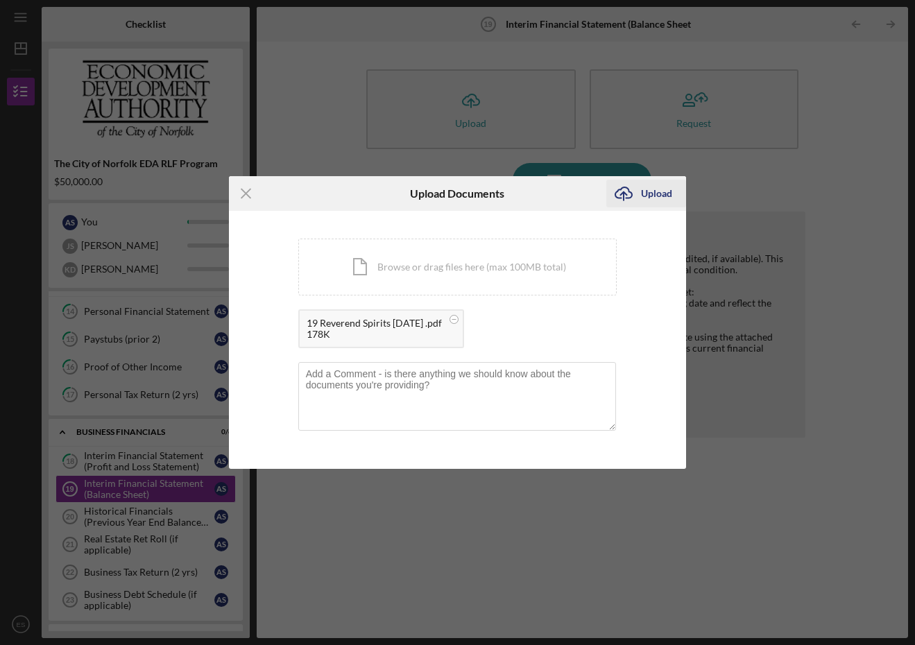
click at [651, 194] on div "Upload" at bounding box center [656, 194] width 31 height 28
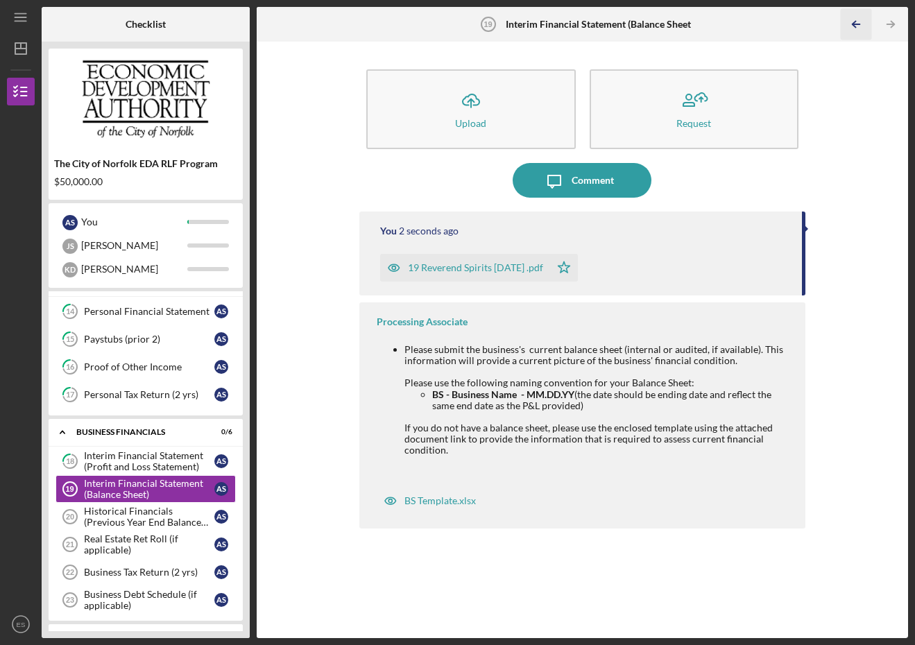
click at [861, 23] on icon "Icon/Table Pagination Arrow" at bounding box center [856, 24] width 31 height 31
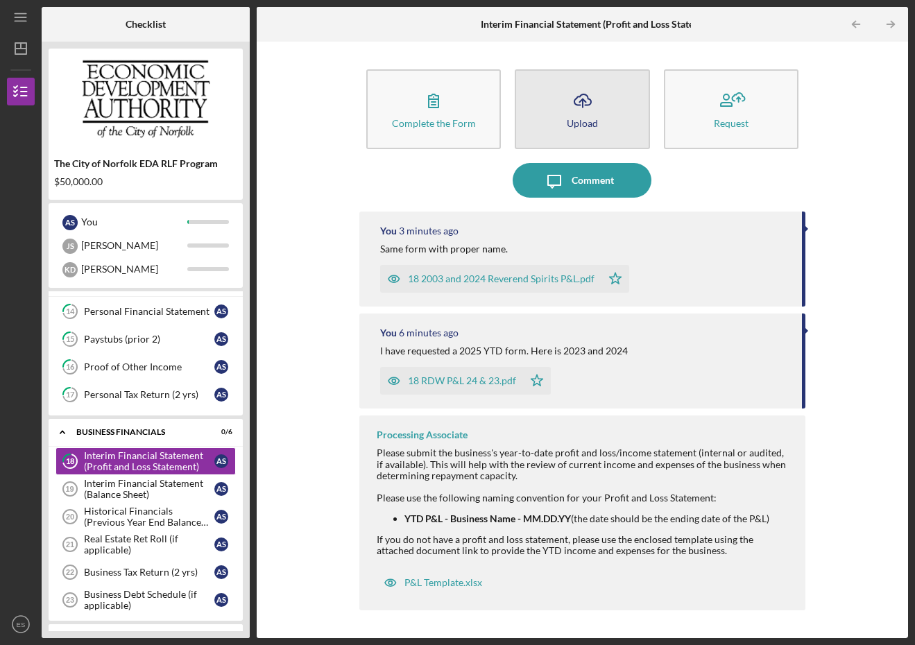
click at [577, 108] on icon "Icon/Upload" at bounding box center [583, 100] width 35 height 35
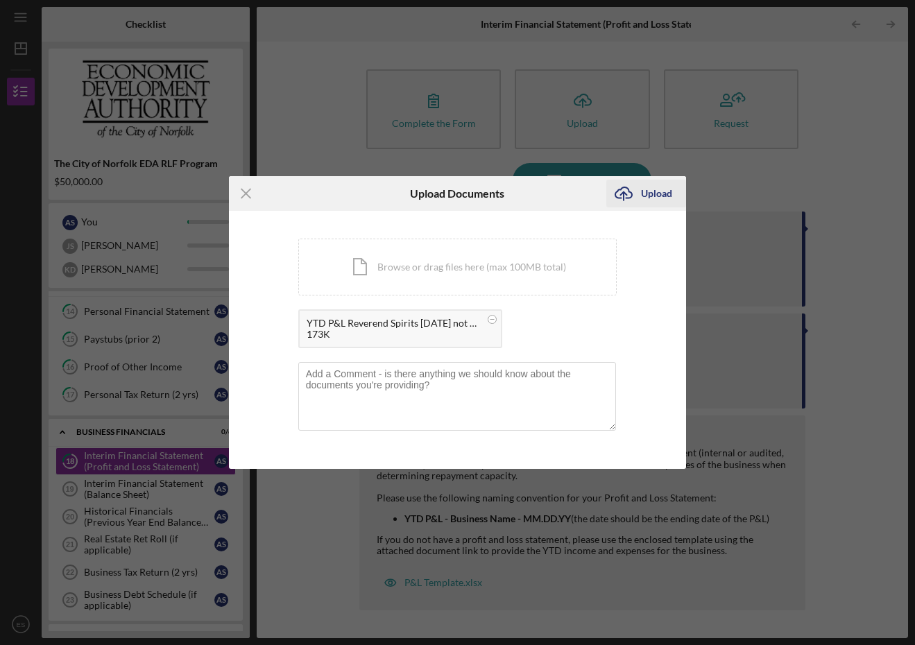
click at [654, 187] on div "Upload" at bounding box center [656, 194] width 31 height 28
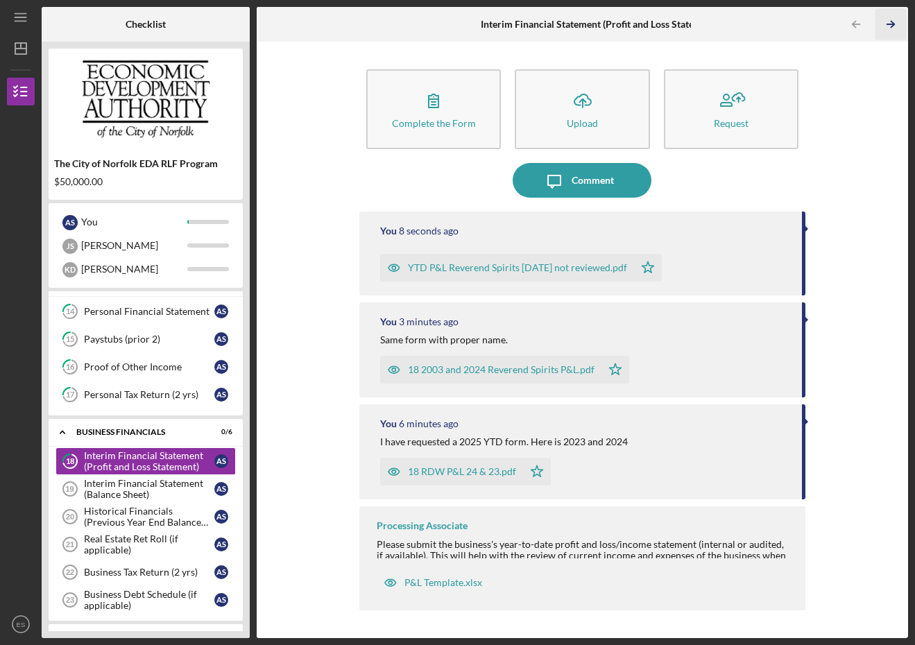
click at [890, 26] on icon "Icon/Table Pagination Arrow" at bounding box center [891, 24] width 31 height 31
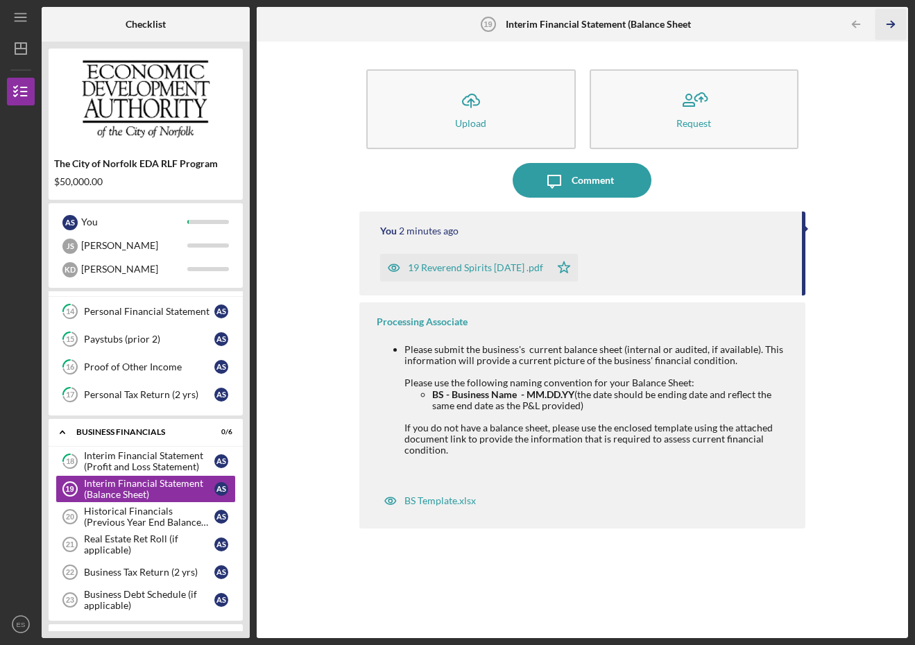
click at [890, 26] on icon "Icon/Table Pagination Arrow" at bounding box center [891, 24] width 31 height 31
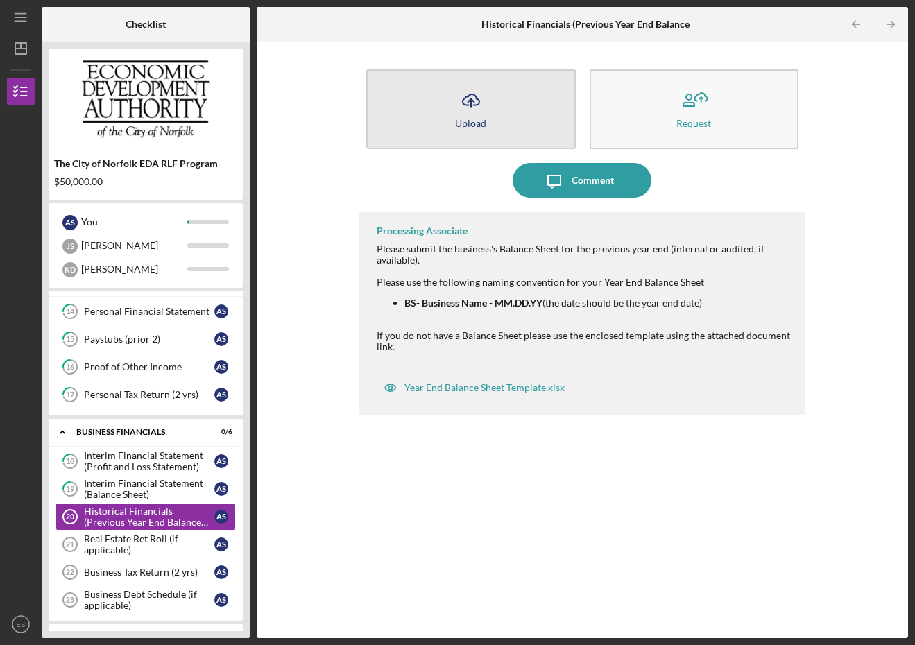
click at [478, 121] on div "Upload" at bounding box center [470, 123] width 31 height 10
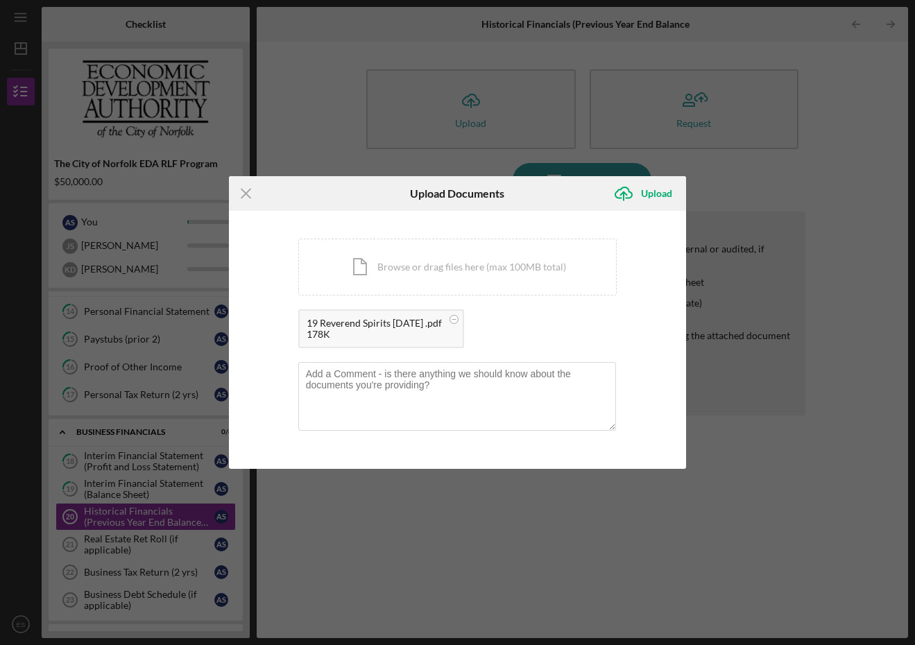
click at [651, 195] on div "Upload" at bounding box center [656, 194] width 31 height 28
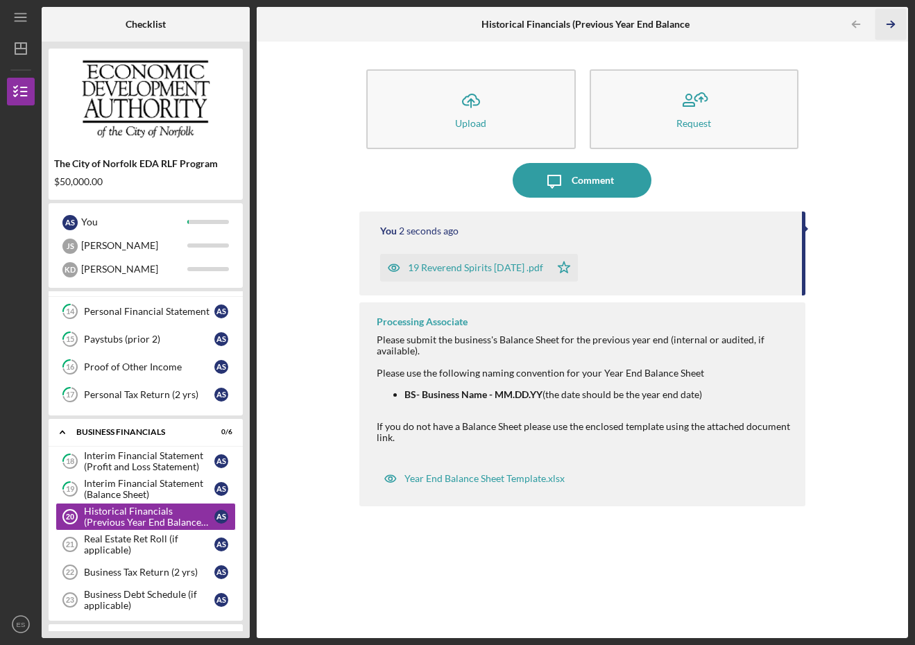
click at [889, 27] on icon "Icon/Table Pagination Arrow" at bounding box center [891, 24] width 31 height 31
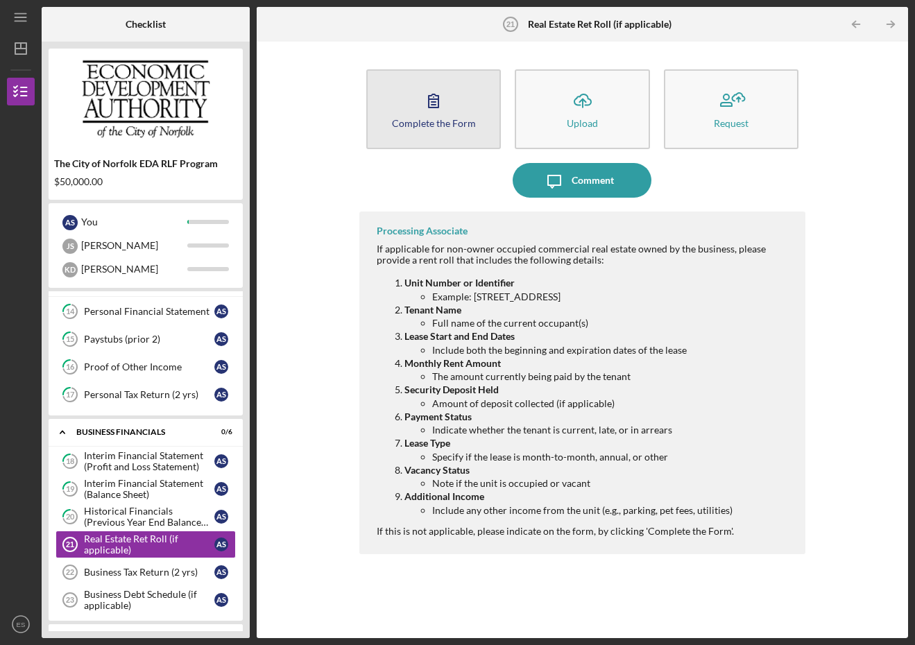
click at [426, 112] on icon "button" at bounding box center [433, 100] width 35 height 35
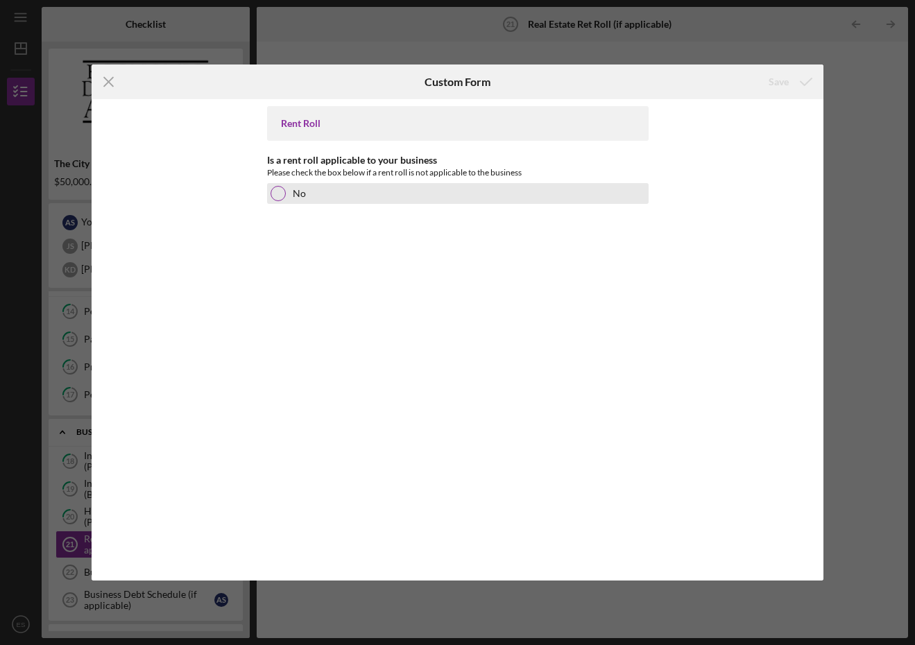
click at [279, 196] on div at bounding box center [278, 193] width 15 height 15
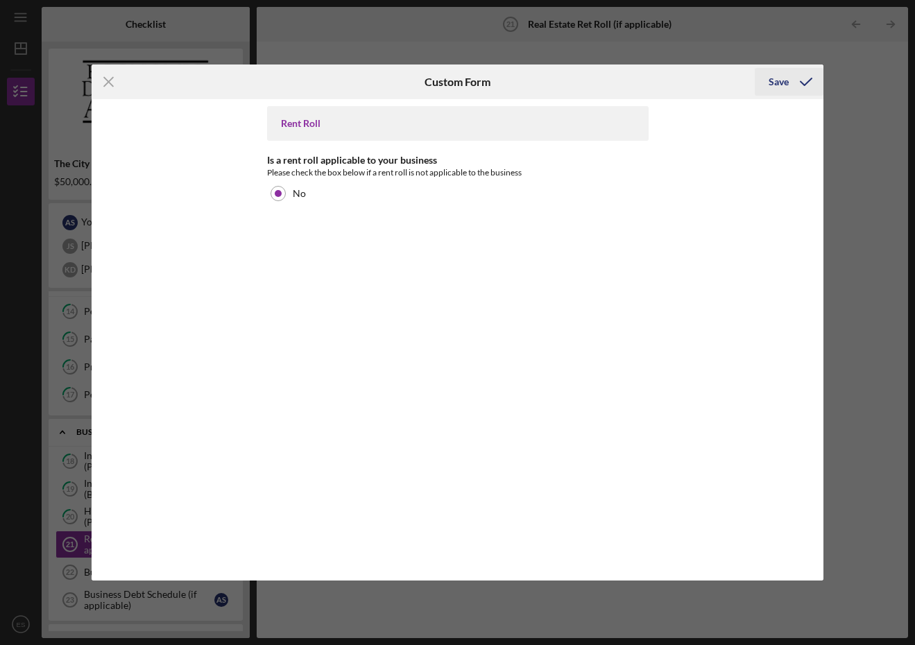
click at [784, 80] on div "Save" at bounding box center [779, 82] width 20 height 28
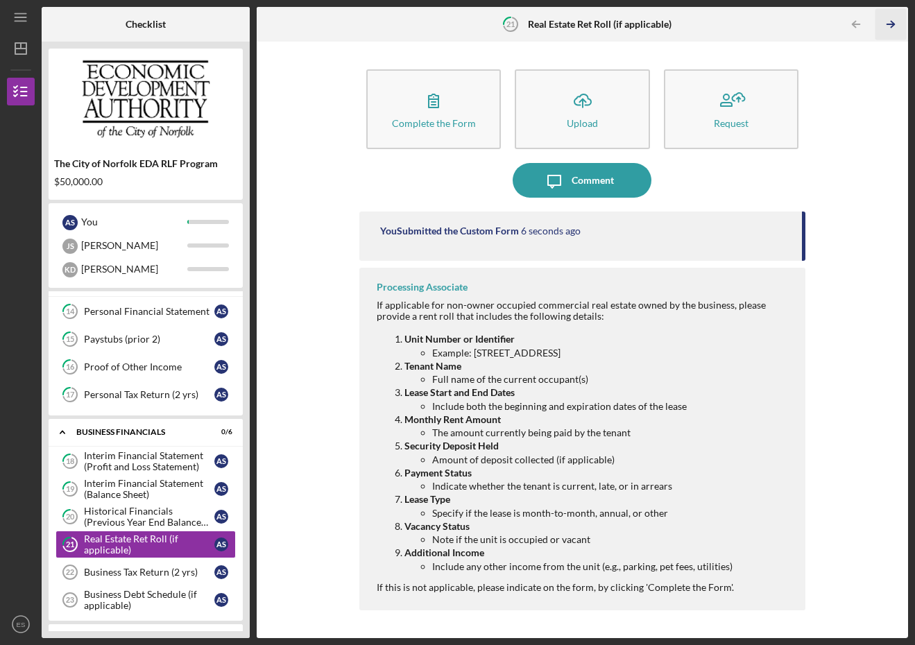
click at [891, 24] on icon "Icon/Table Pagination Arrow" at bounding box center [891, 24] width 31 height 31
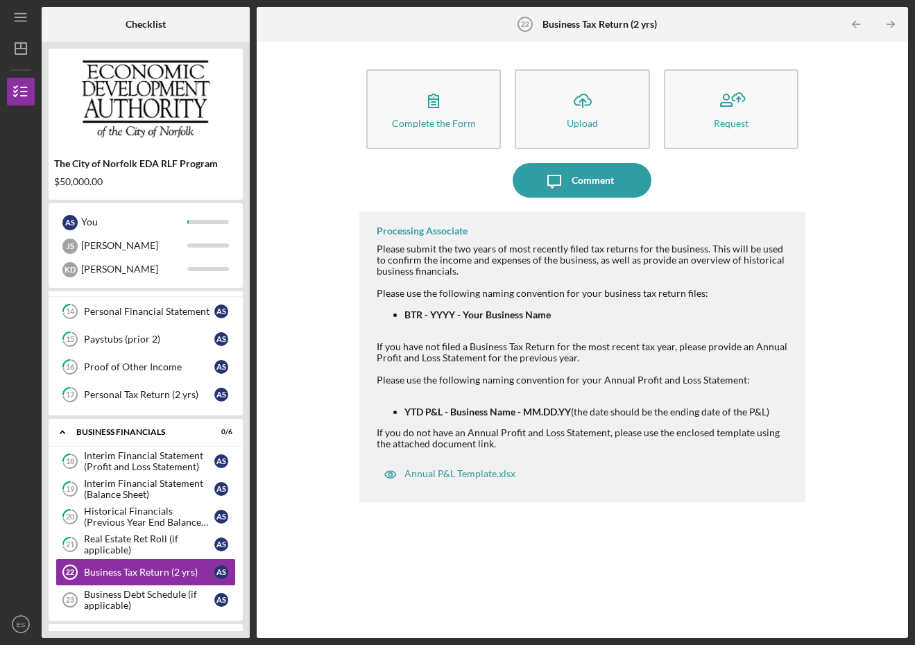
click at [450, 99] on icon "button" at bounding box center [433, 100] width 35 height 35
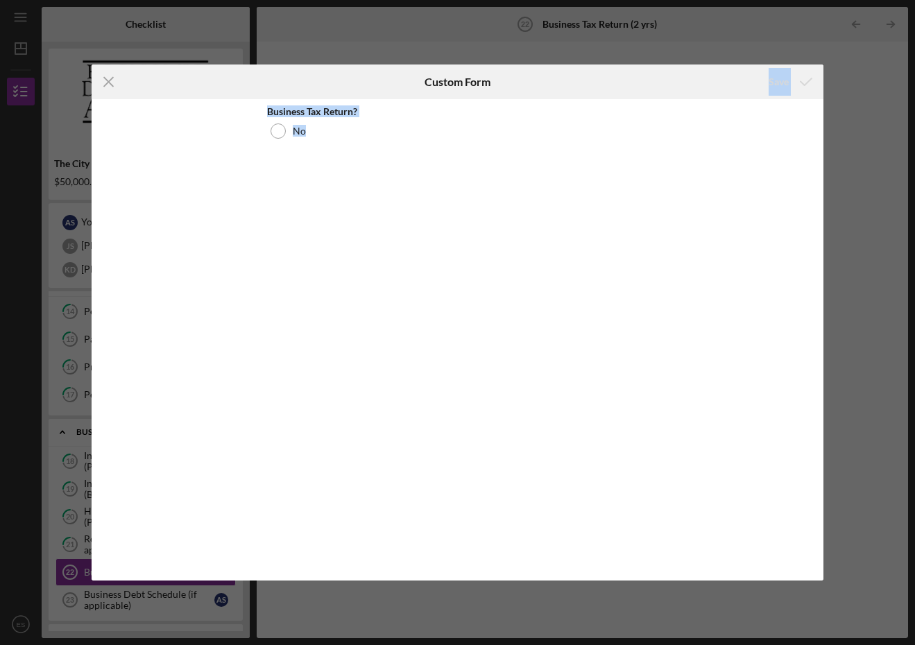
drag, startPoint x: 86, startPoint y: 292, endPoint x: 400, endPoint y: 235, distance: 319.4
click at [402, 240] on form "Icon/Menu Close Custom Form Save Business Tax Return? No Cancel Save" at bounding box center [458, 323] width 732 height 516
click at [113, 85] on icon "Icon/Menu Close" at bounding box center [109, 82] width 35 height 35
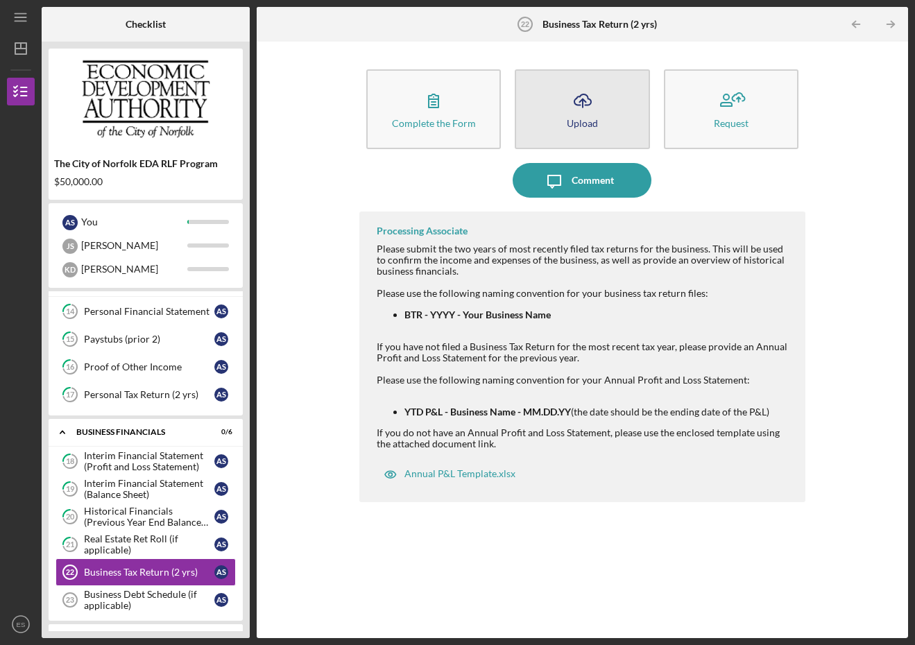
click at [565, 108] on button "Icon/Upload Upload" at bounding box center [582, 109] width 135 height 80
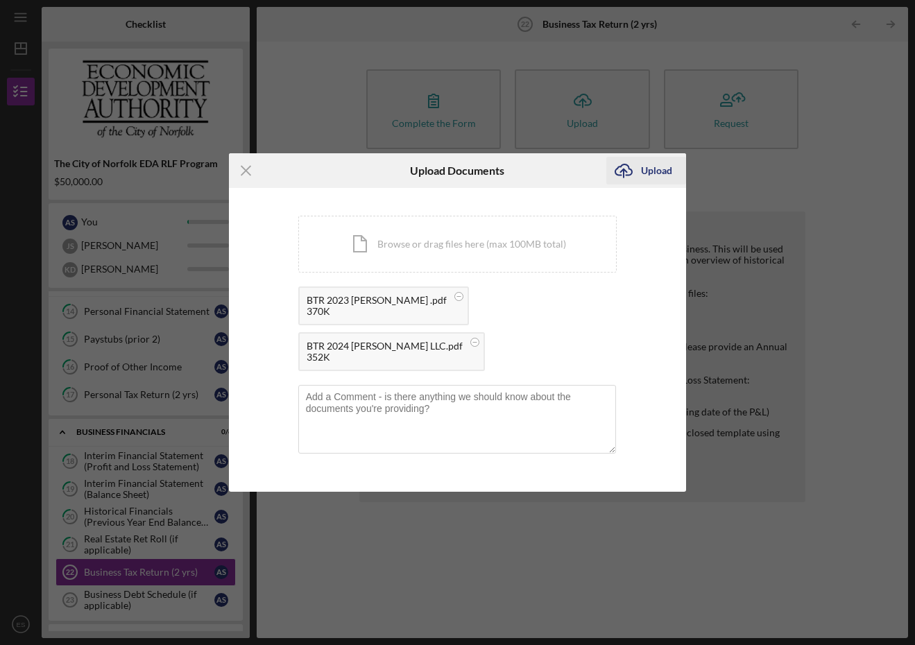
click at [653, 164] on div "Upload" at bounding box center [656, 171] width 31 height 28
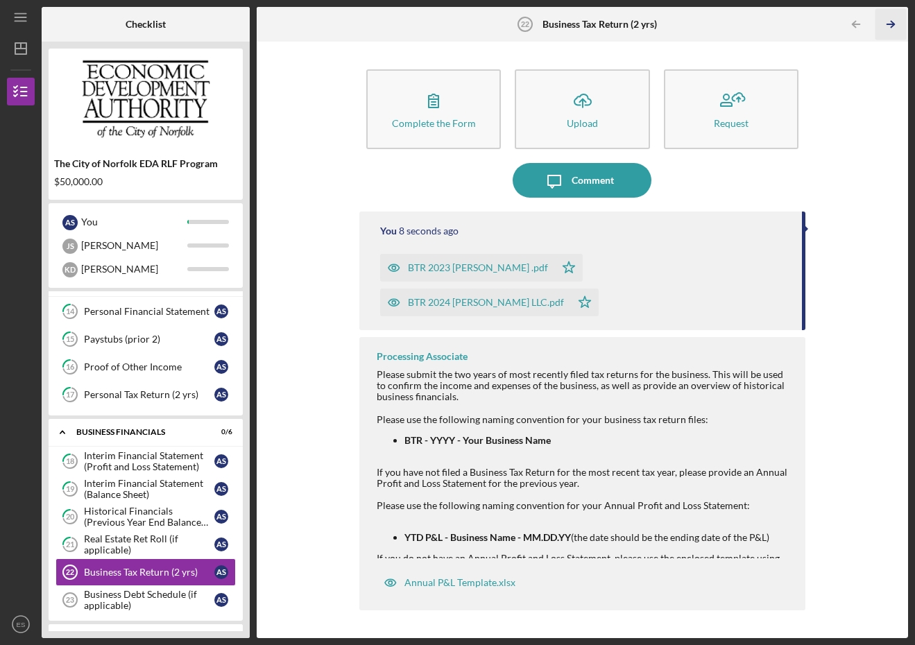
click at [895, 27] on icon "Icon/Table Pagination Arrow" at bounding box center [891, 24] width 31 height 31
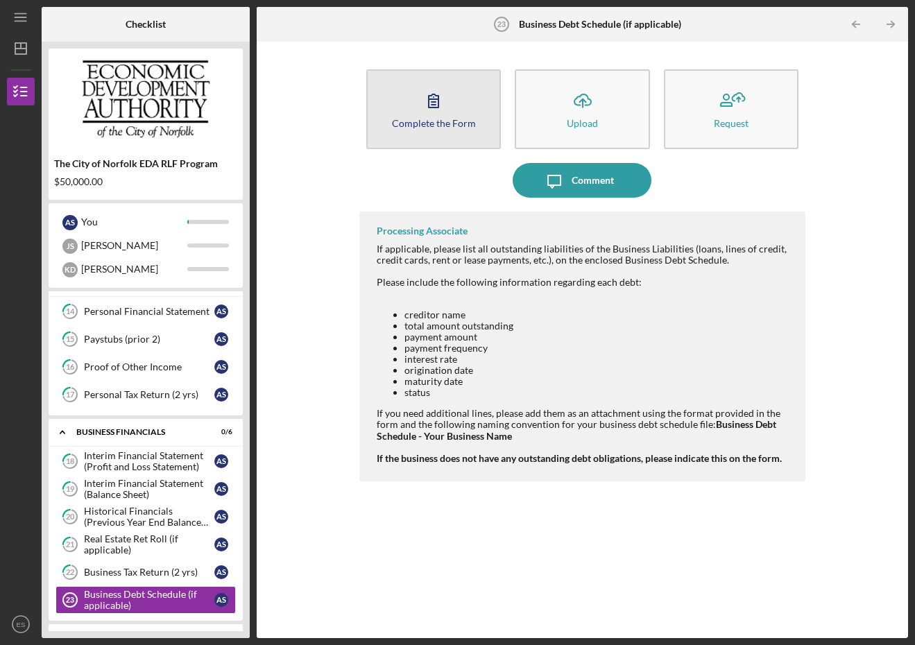
click at [452, 108] on button "Complete the Form Form" at bounding box center [433, 109] width 135 height 80
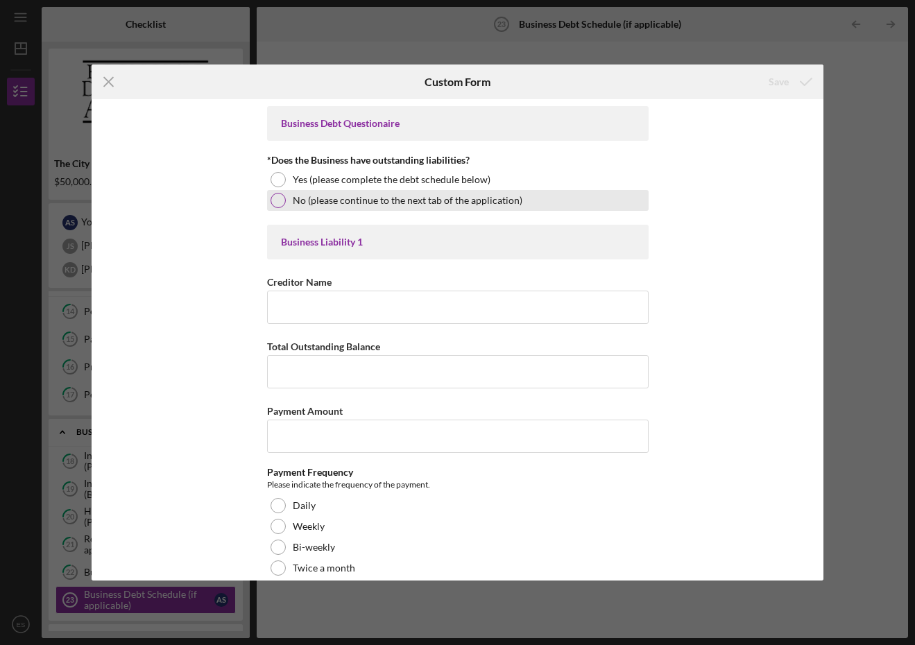
click at [276, 203] on div at bounding box center [278, 200] width 15 height 15
click at [780, 85] on div "Save" at bounding box center [779, 82] width 20 height 28
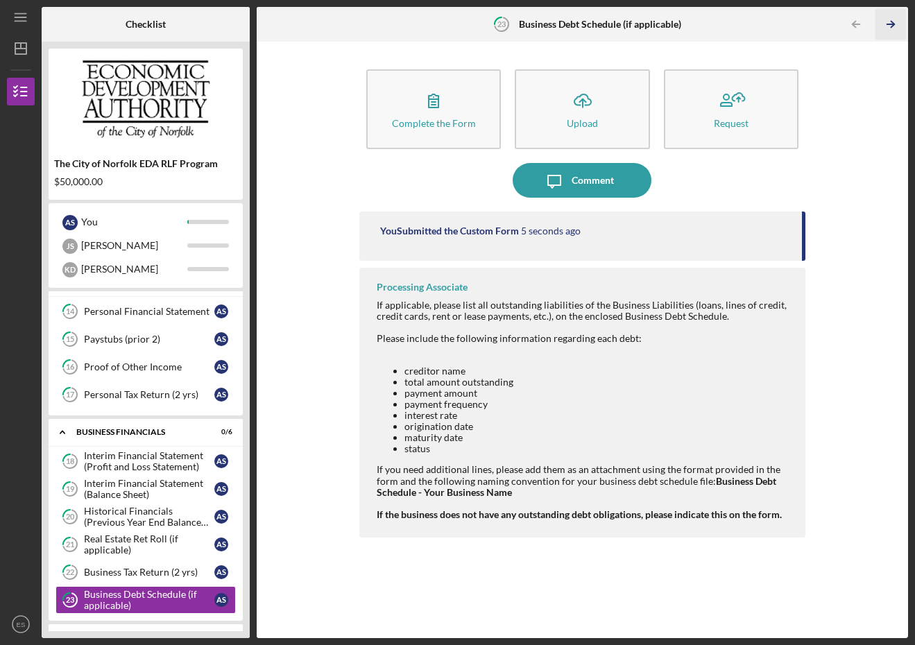
click at [890, 23] on icon "Icon/Table Pagination Arrow" at bounding box center [891, 24] width 31 height 31
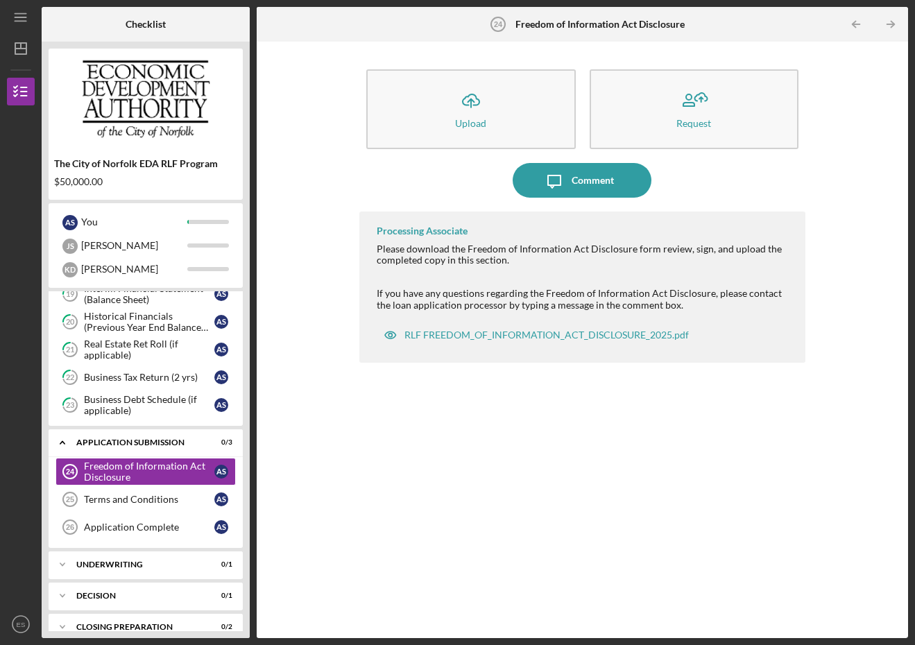
scroll to position [733, 0]
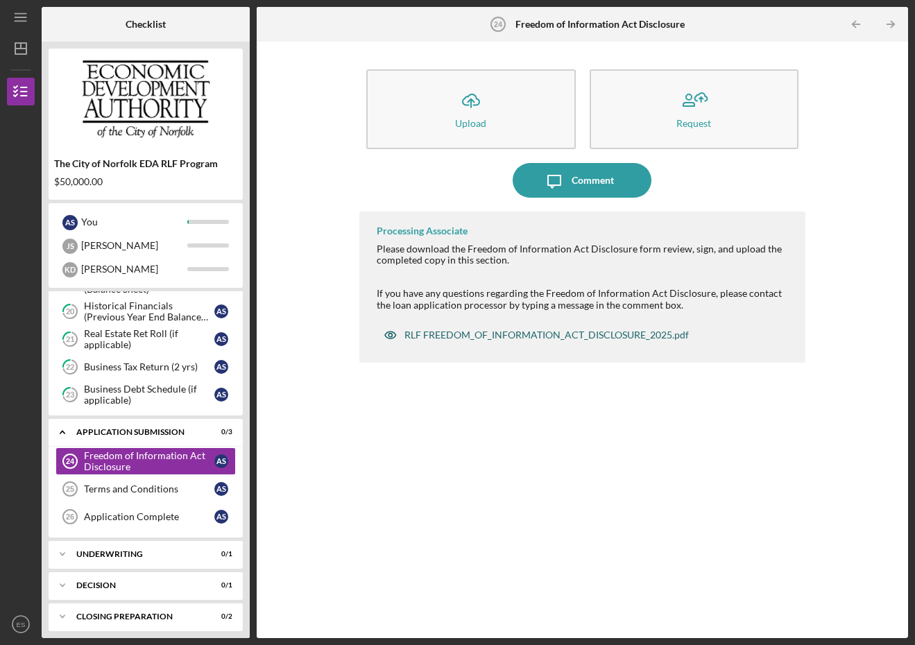
click at [456, 335] on div "RLF FREEDOM_OF_INFORMATION_ACT_DISCLOSURE_2025.pdf" at bounding box center [547, 335] width 285 height 11
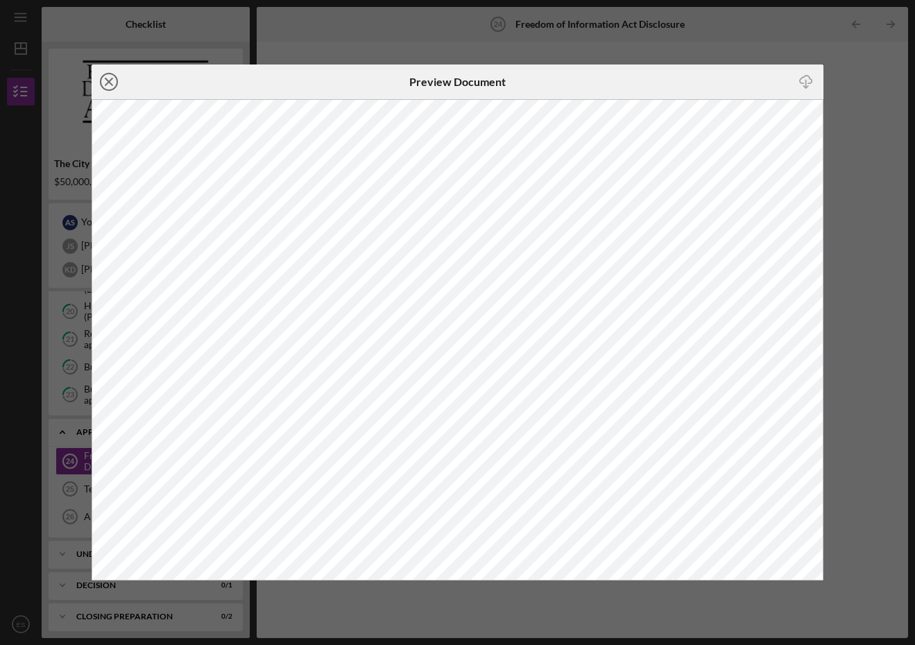
click at [103, 80] on icon "Icon/Close" at bounding box center [109, 82] width 35 height 35
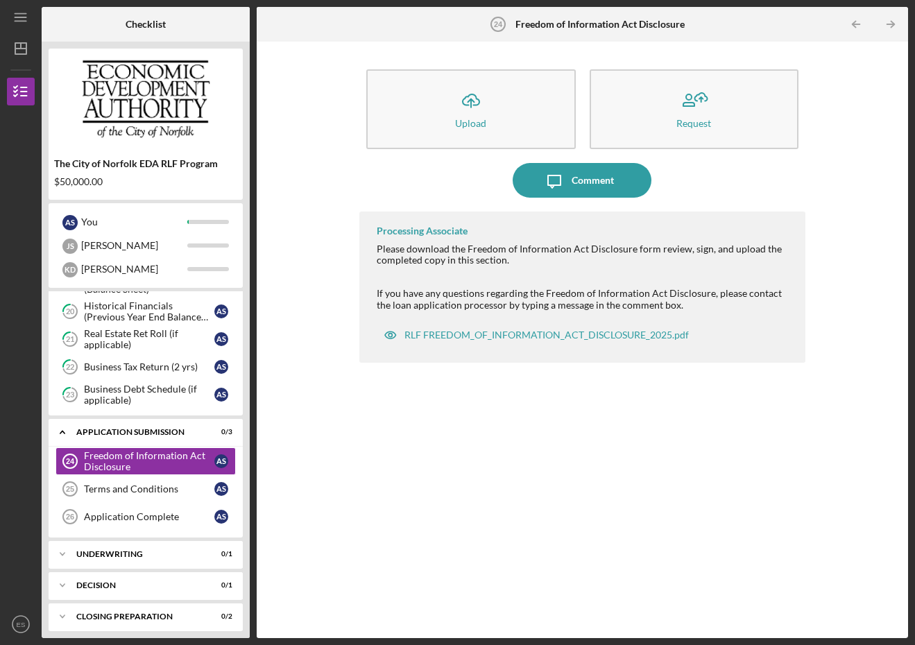
click at [355, 125] on div "Icon/Upload Upload Request Icon/Message Comment Processing Associate Please dow…" at bounding box center [583, 340] width 638 height 583
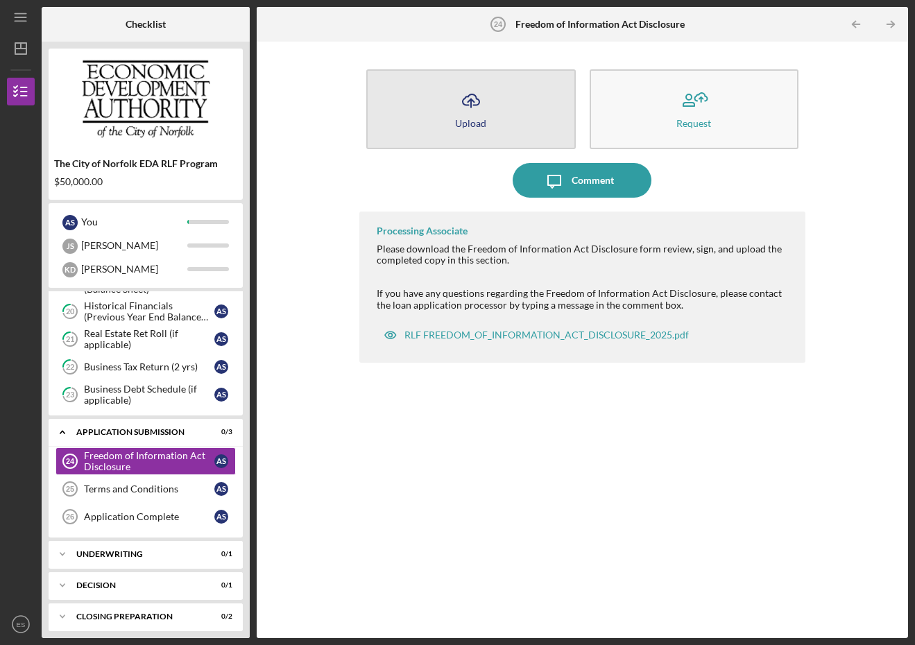
click at [474, 110] on icon "Icon/Upload" at bounding box center [471, 100] width 35 height 35
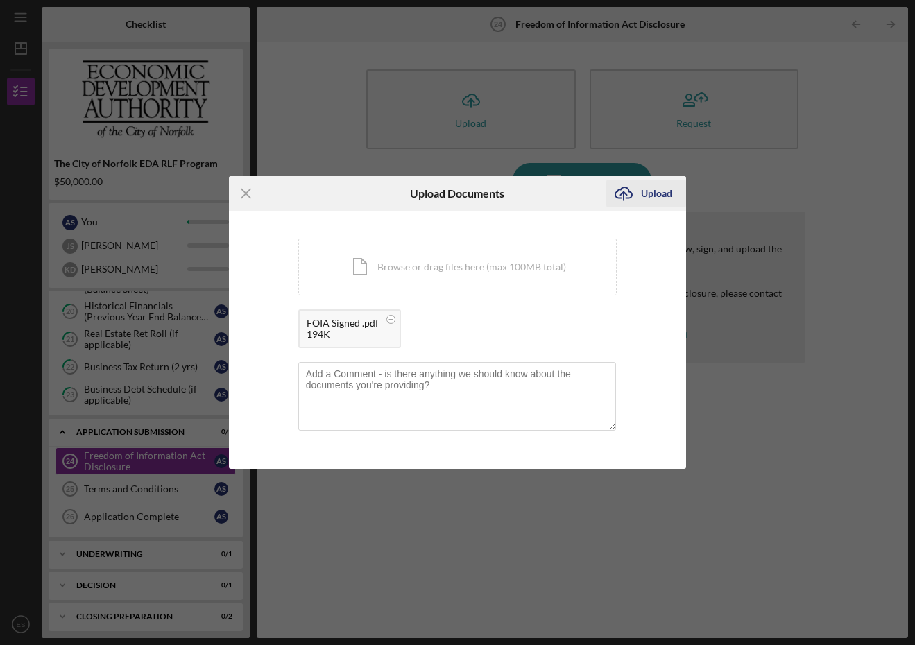
click at [659, 196] on div "Upload" at bounding box center [656, 194] width 31 height 28
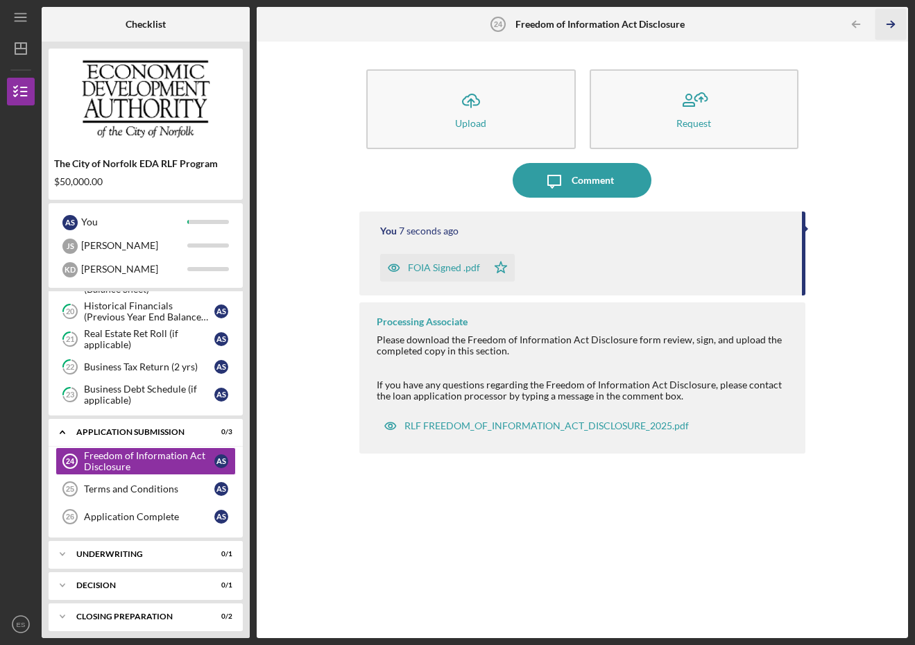
click at [892, 24] on icon "Icon/Table Pagination Arrow" at bounding box center [891, 24] width 31 height 31
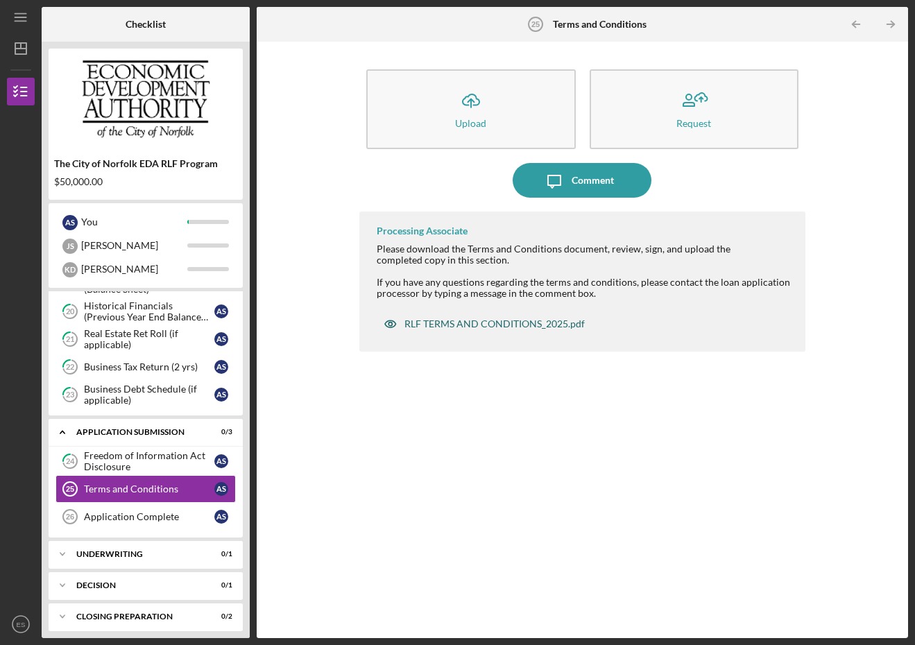
click at [491, 323] on div "RLF TERMS AND CONDITIONS_2025.pdf" at bounding box center [495, 324] width 180 height 11
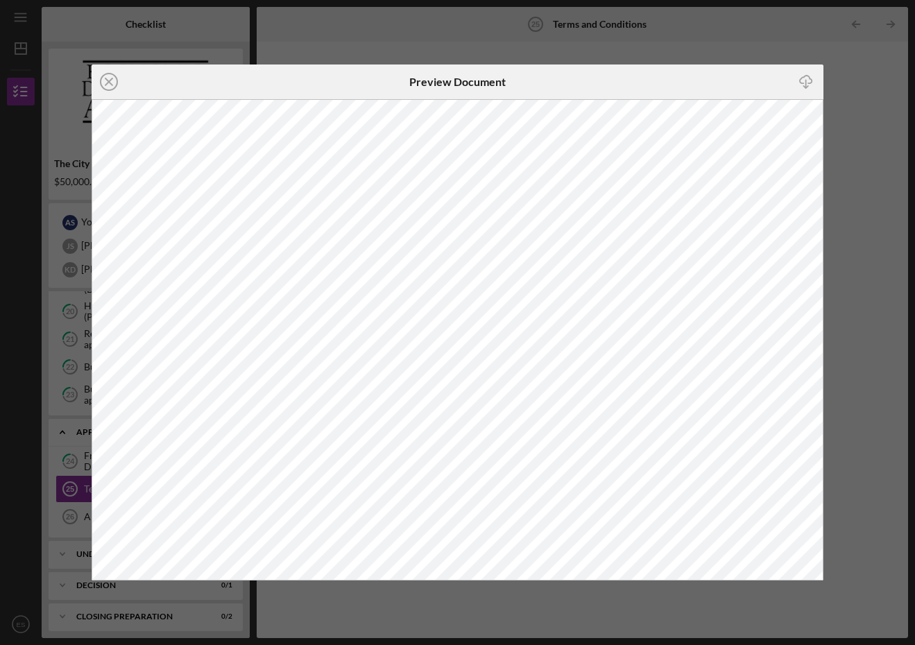
click at [804, 83] on icon "Icon/Download" at bounding box center [806, 82] width 31 height 31
click at [112, 83] on icon "Icon/Close" at bounding box center [109, 82] width 35 height 35
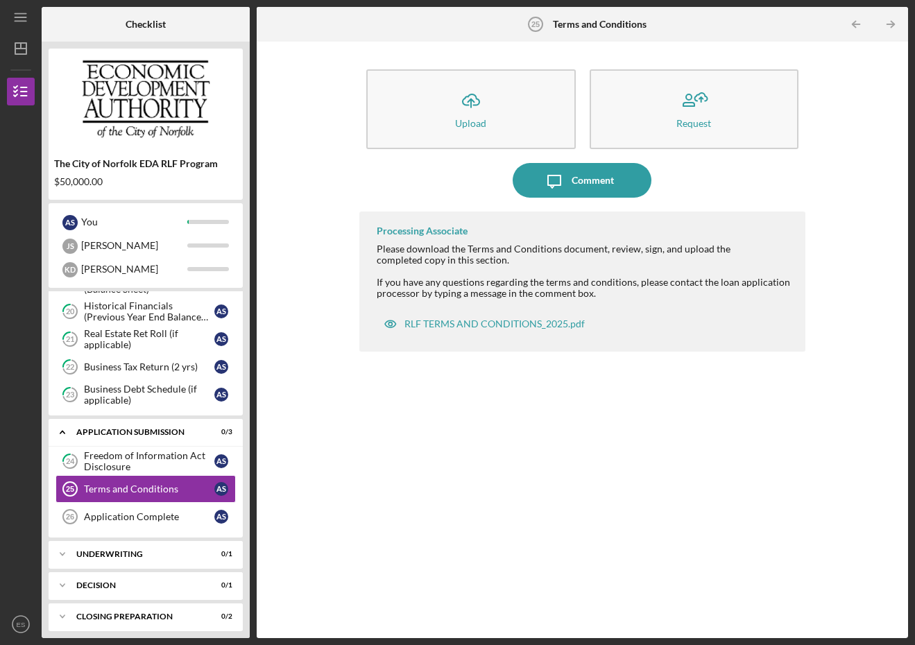
click at [112, 83] on img at bounding box center [146, 97] width 194 height 83
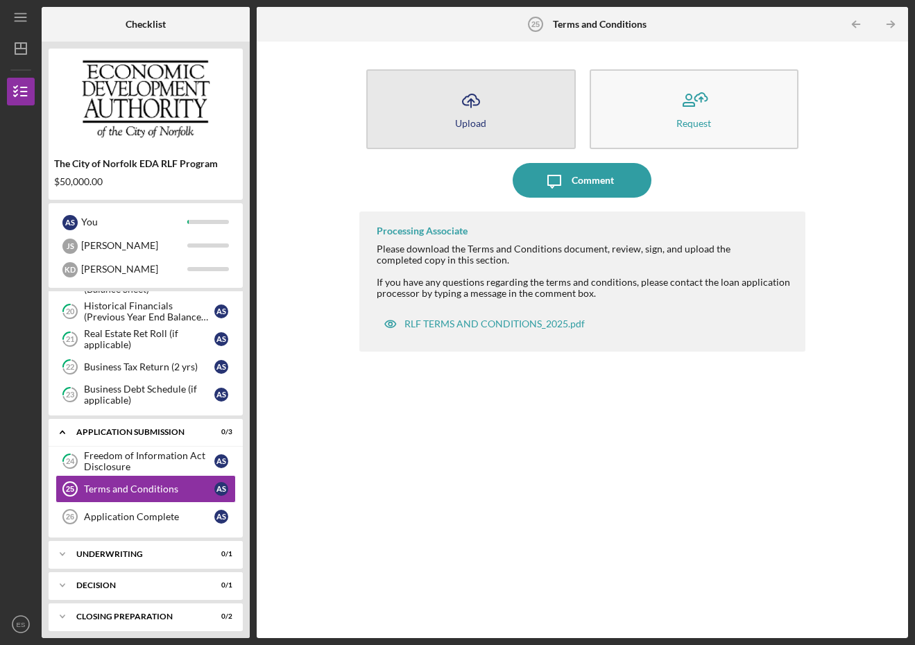
click at [472, 103] on icon "Icon/Upload" at bounding box center [471, 100] width 35 height 35
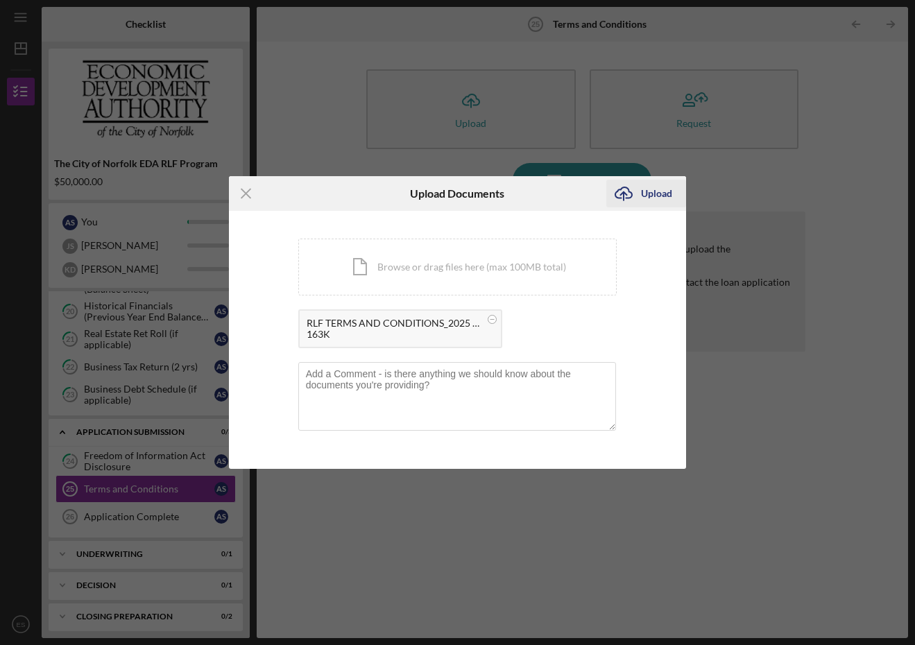
click at [659, 194] on div "Upload" at bounding box center [656, 194] width 31 height 28
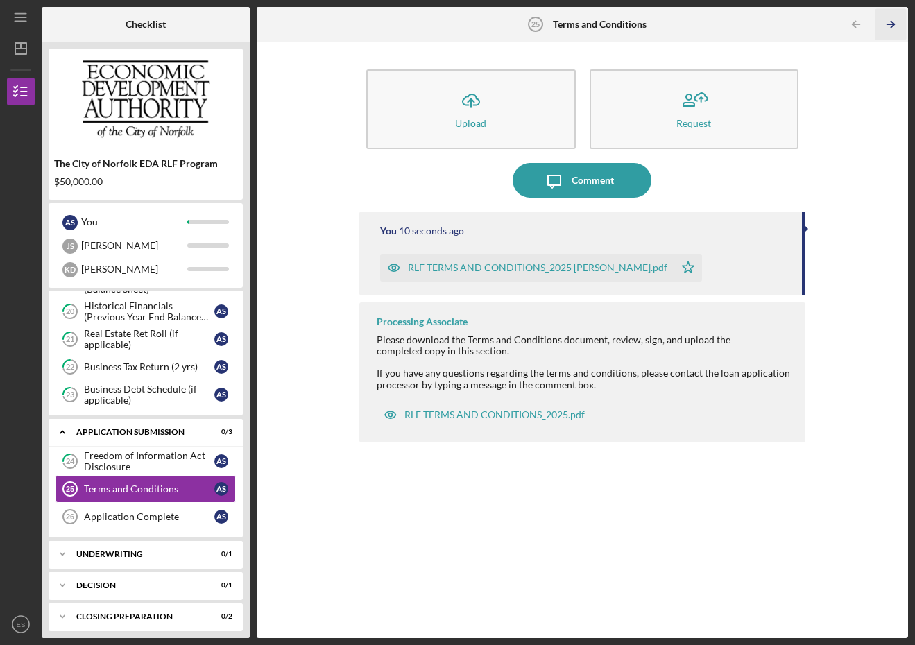
click at [890, 30] on icon "Icon/Table Pagination Arrow" at bounding box center [891, 24] width 31 height 31
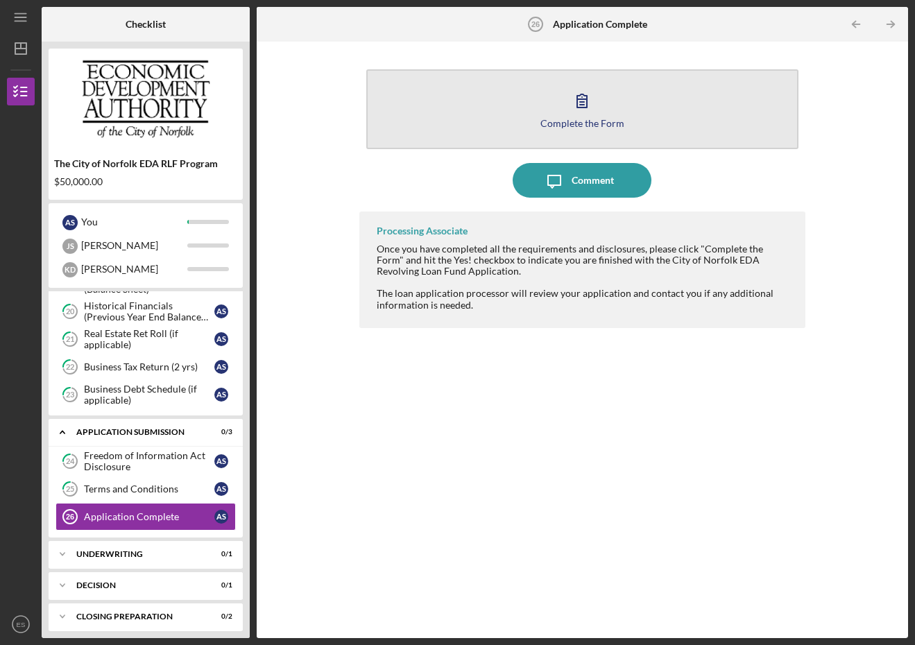
click at [622, 99] on button "Complete the Form Form" at bounding box center [582, 109] width 432 height 80
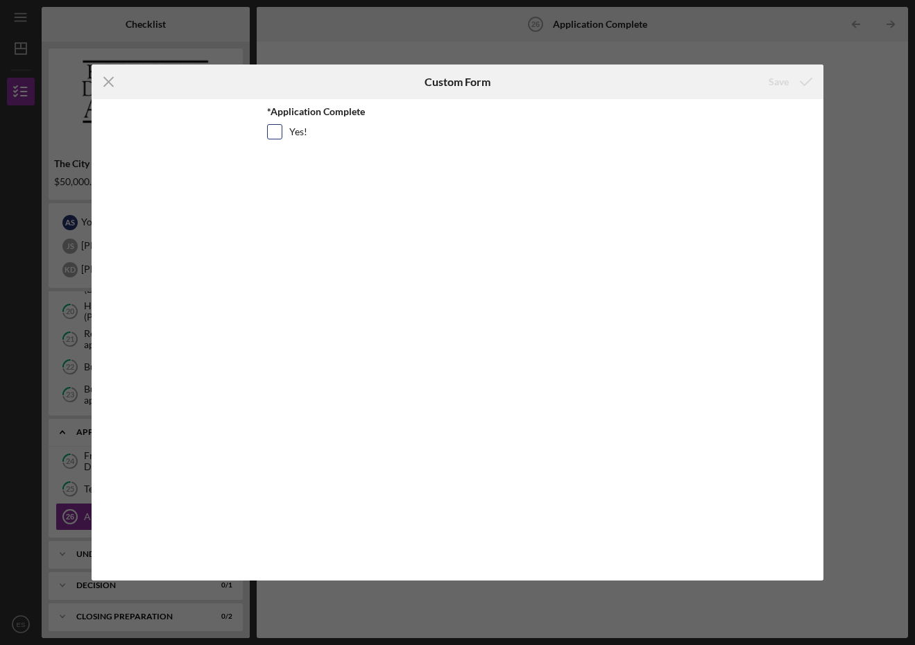
click at [276, 132] on input "Yes!" at bounding box center [275, 132] width 14 height 14
checkbox input "true"
click at [779, 81] on div "Save" at bounding box center [779, 82] width 20 height 28
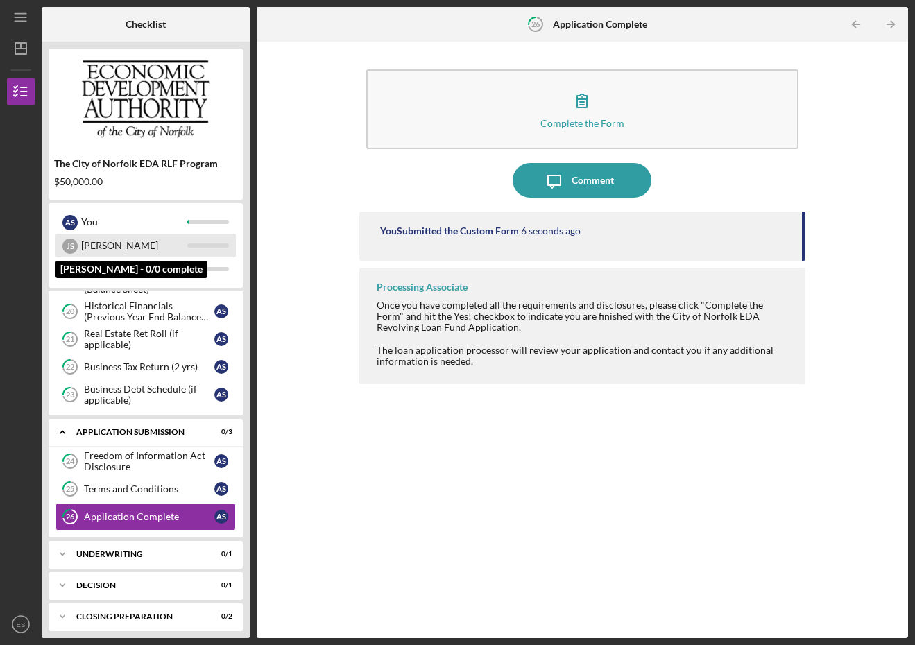
click at [119, 243] on div "[PERSON_NAME]" at bounding box center [134, 246] width 106 height 24
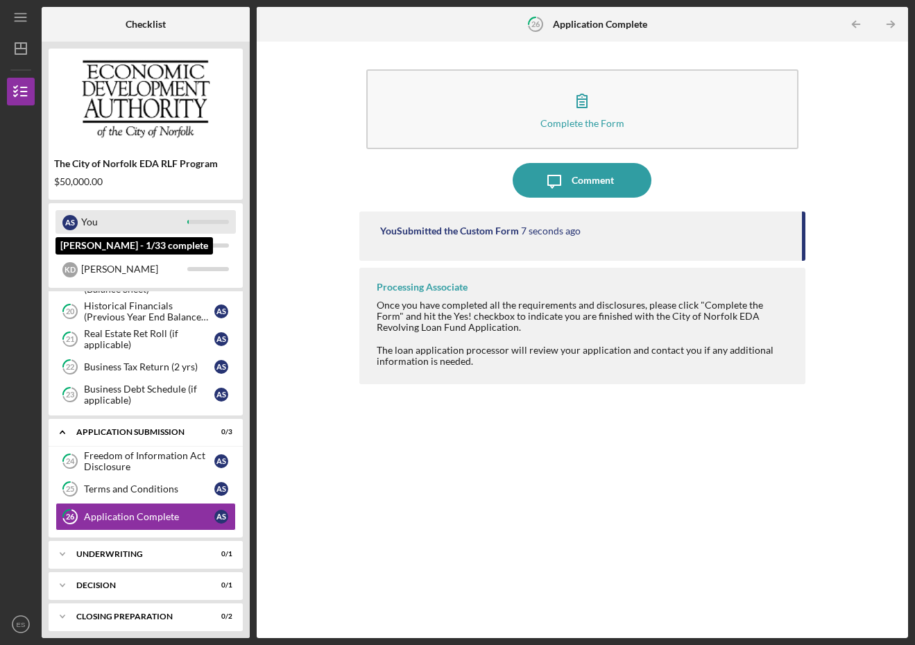
click at [86, 225] on div "You" at bounding box center [134, 222] width 106 height 24
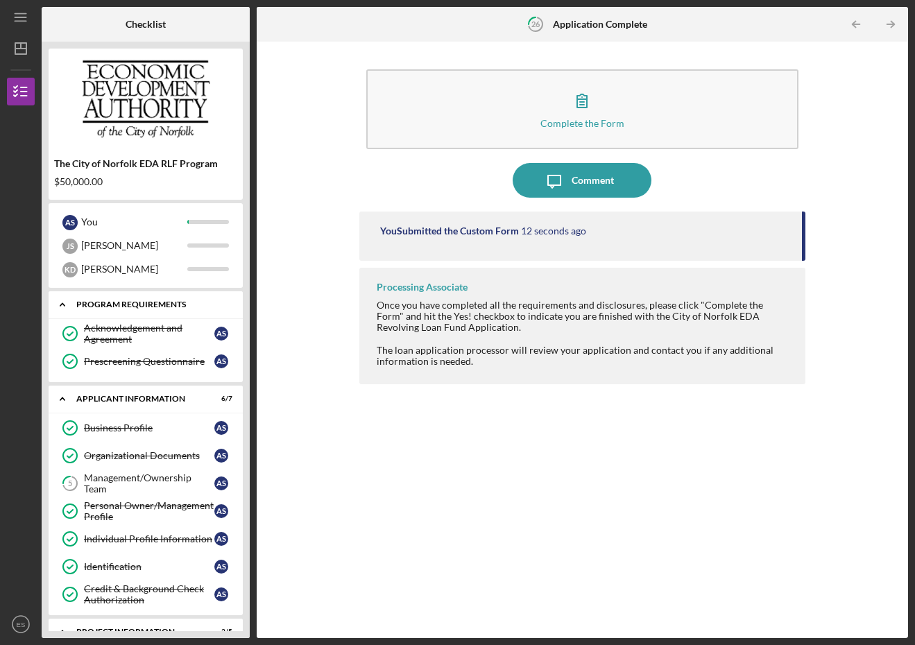
click at [70, 305] on icon "Icon/Expander" at bounding box center [63, 305] width 28 height 28
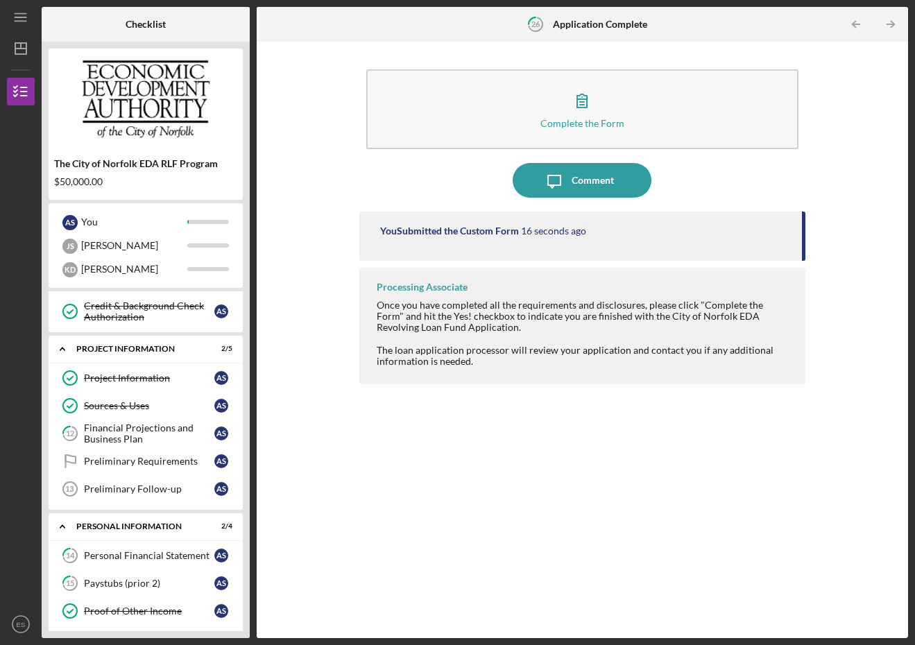
scroll to position [221, 0]
click at [116, 464] on div "Preliminary Requirements" at bounding box center [149, 460] width 130 height 11
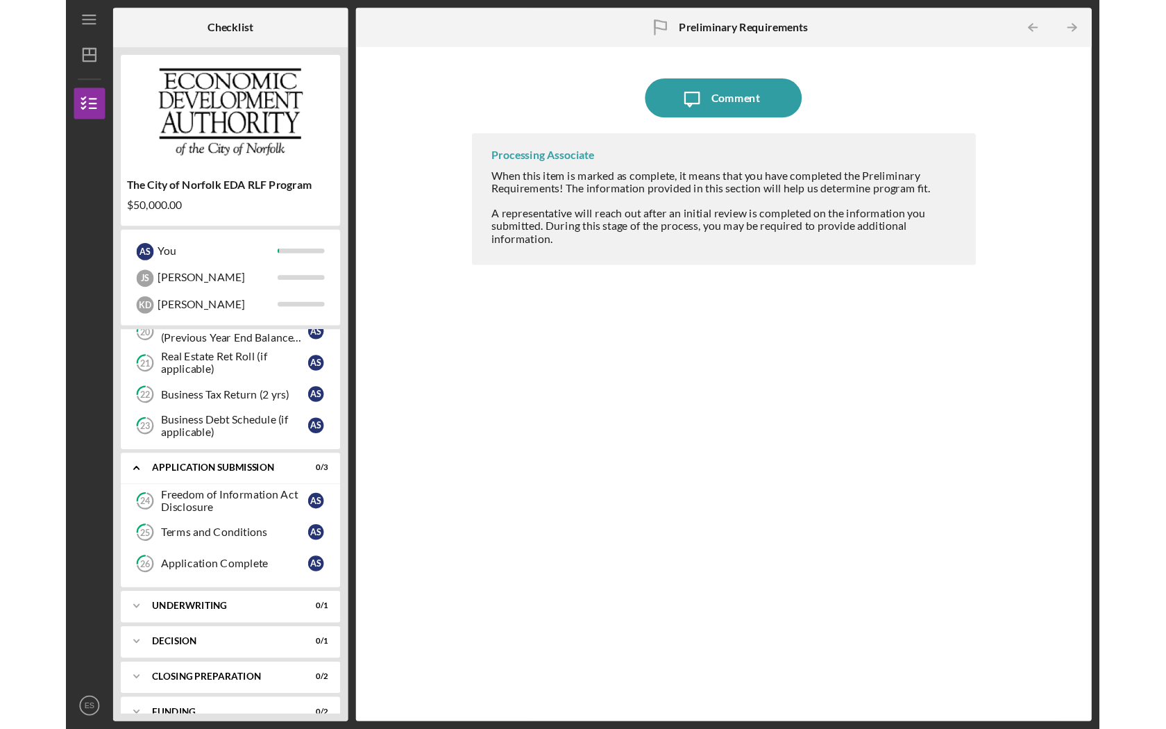
scroll to position [701, 0]
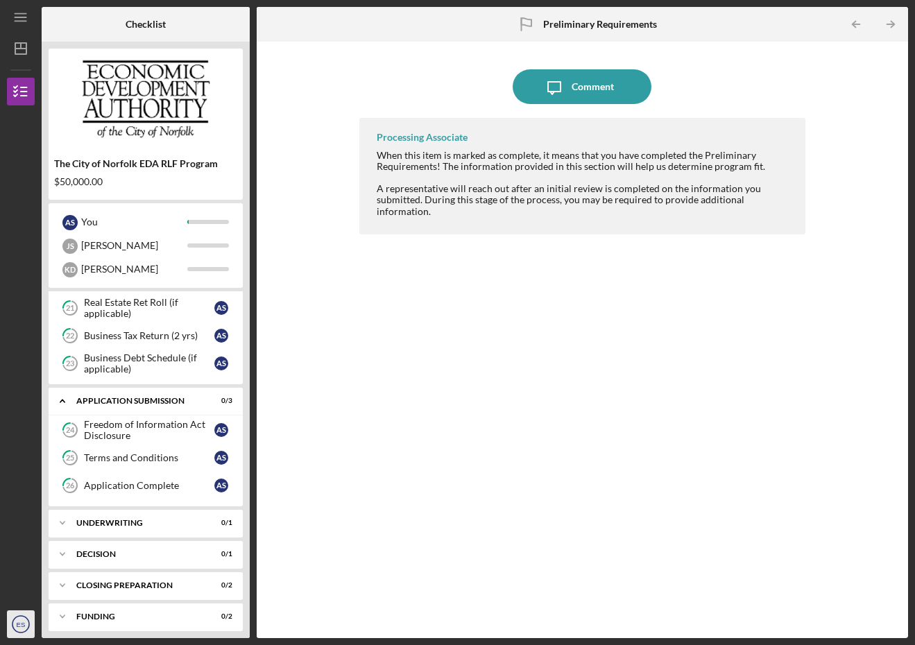
click at [24, 626] on text "ES" at bounding box center [21, 625] width 9 height 8
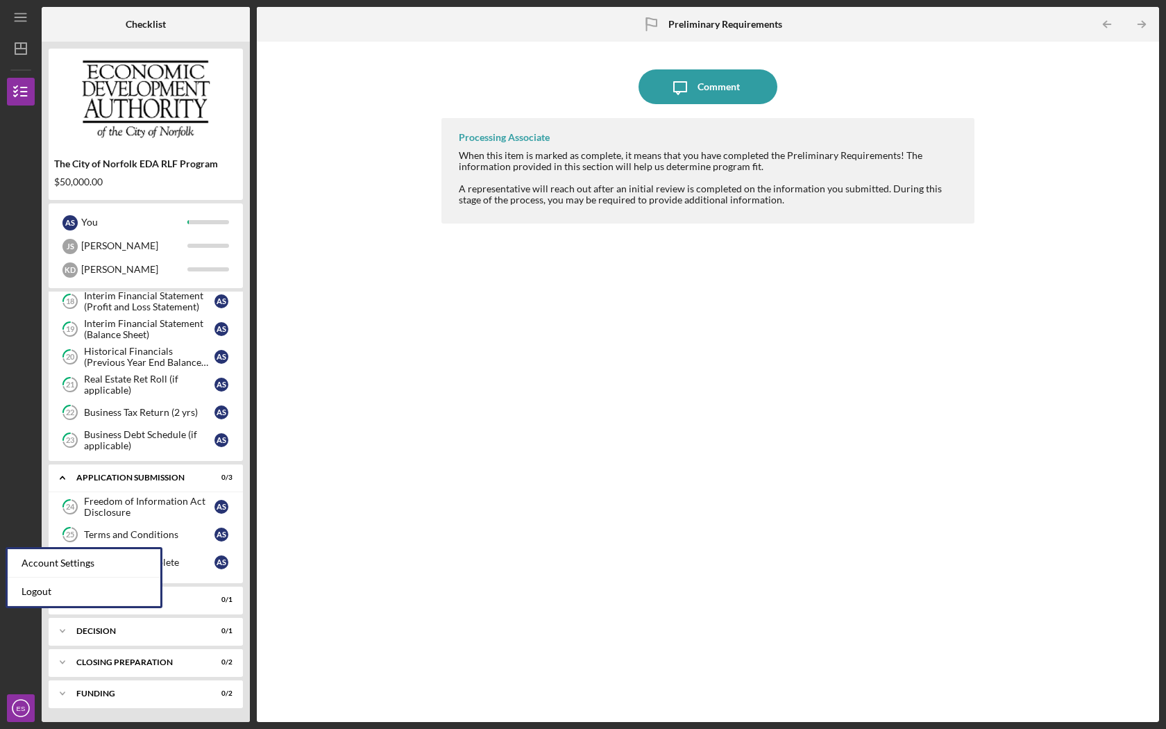
scroll to position [625, 0]
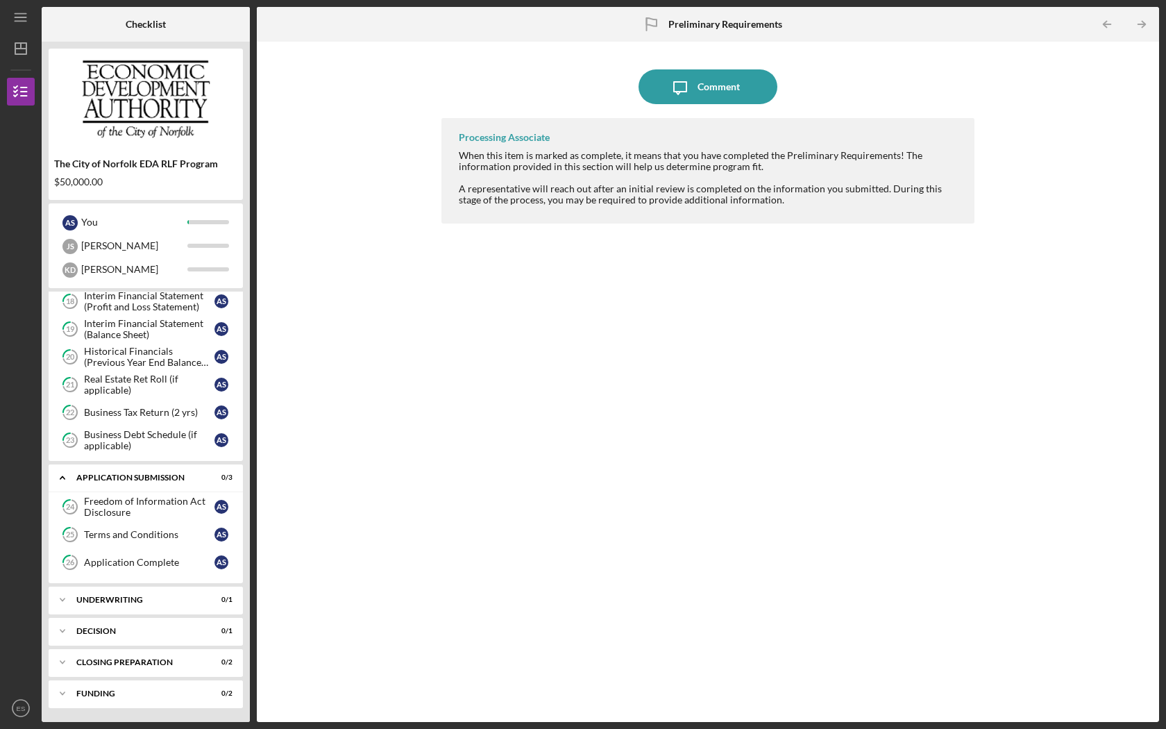
click at [361, 400] on div "Icon/Message Comment Processing Associate When this item is marked as complete,…" at bounding box center [708, 382] width 888 height 666
click at [142, 248] on div "[PERSON_NAME]" at bounding box center [134, 246] width 106 height 24
click at [70, 225] on div "A S" at bounding box center [69, 222] width 15 height 15
click at [915, 29] on icon "Icon/Table Pagination Arrow" at bounding box center [1141, 24] width 31 height 31
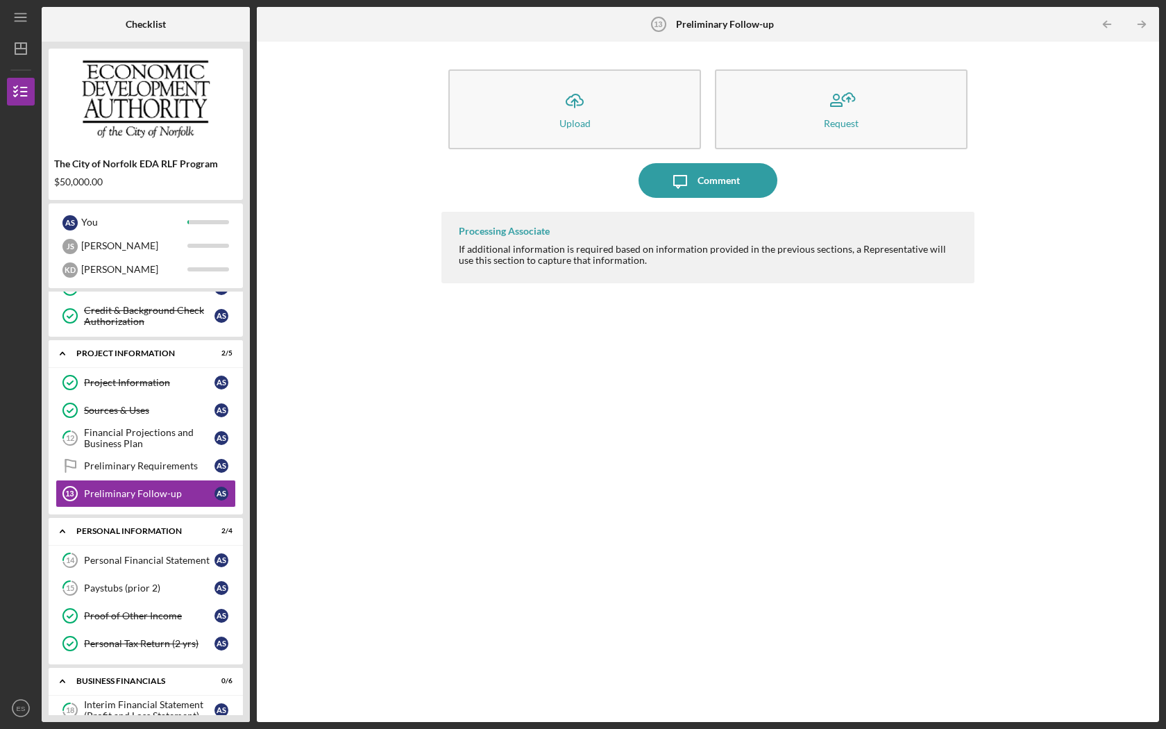
scroll to position [206, 0]
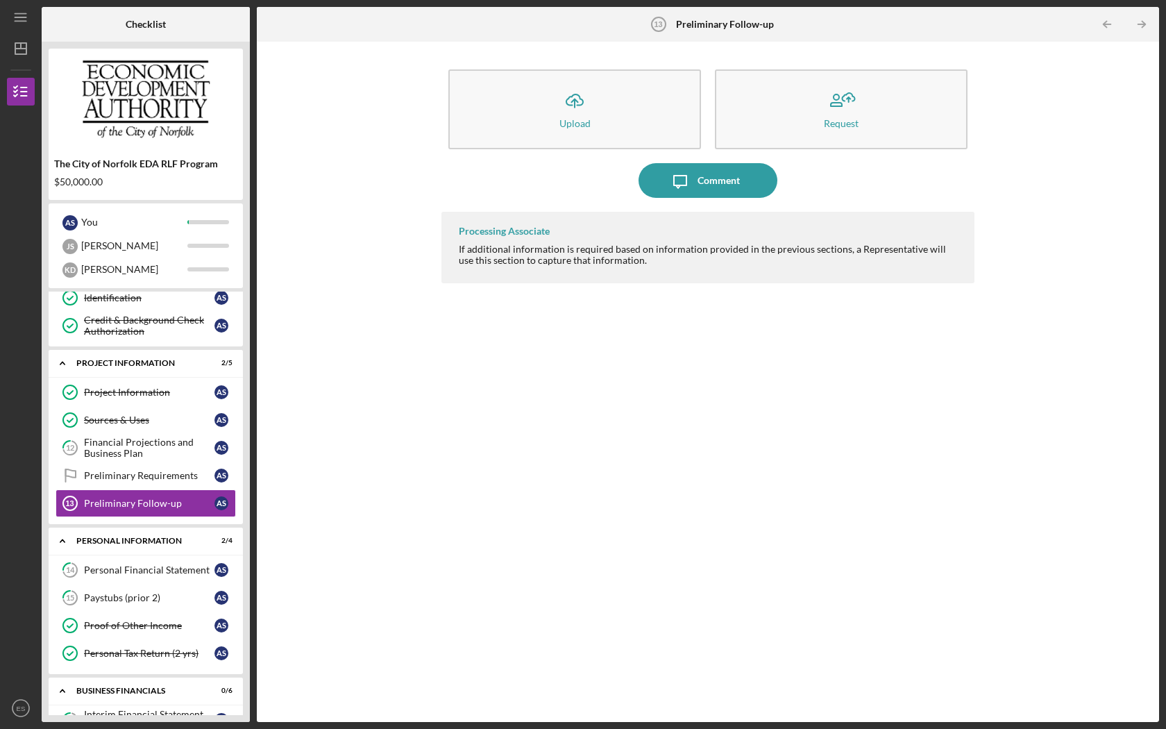
click at [915, 29] on icon "Icon/Table Pagination Arrow" at bounding box center [1141, 24] width 31 height 31
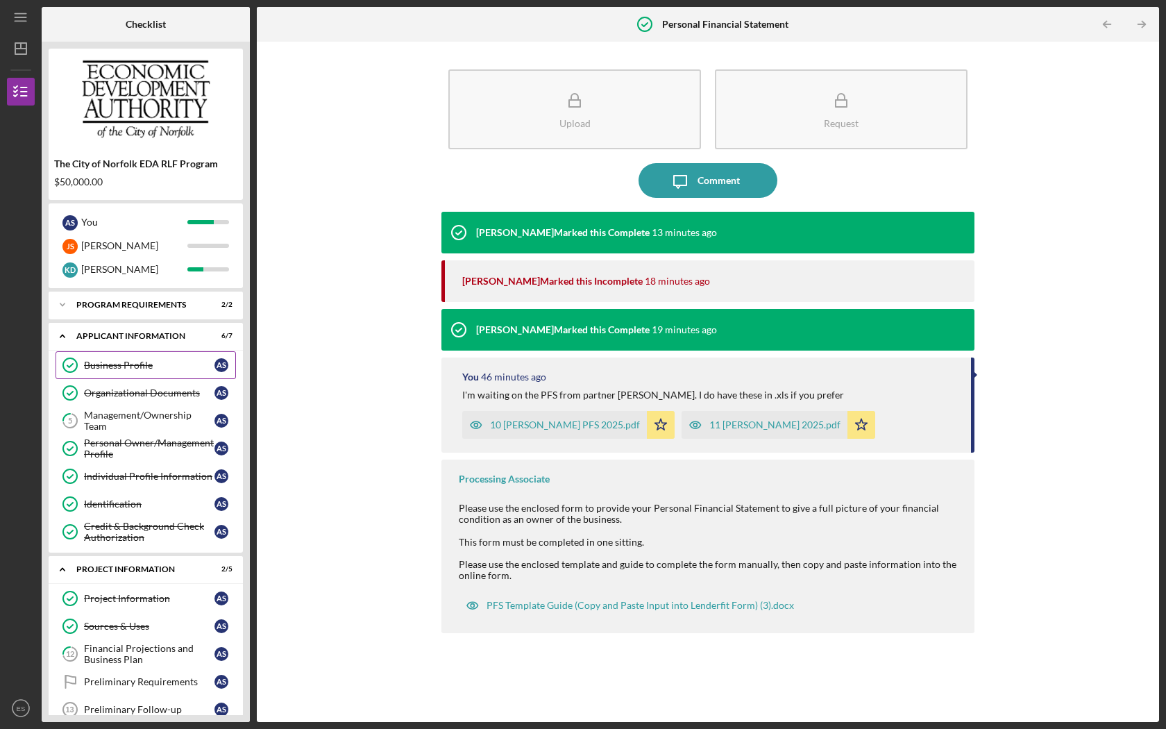
click at [89, 362] on div "Business Profile" at bounding box center [149, 365] width 130 height 11
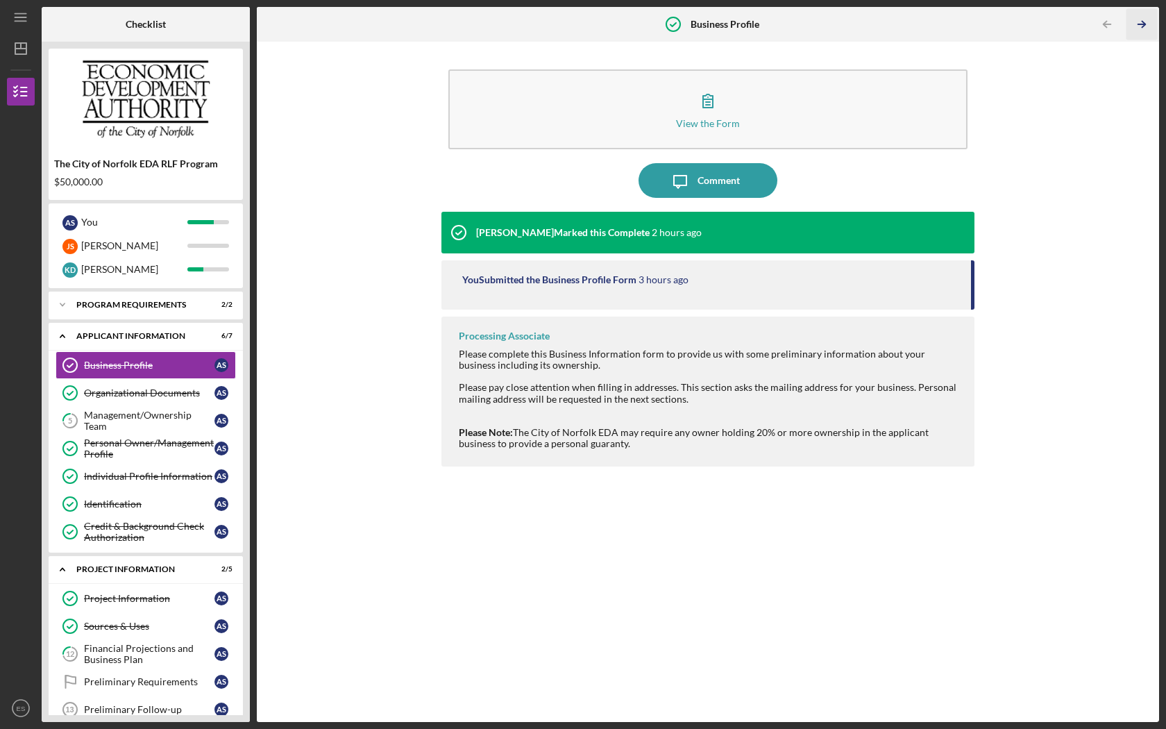
click at [915, 22] on polyline "button" at bounding box center [1143, 25] width 3 height 6
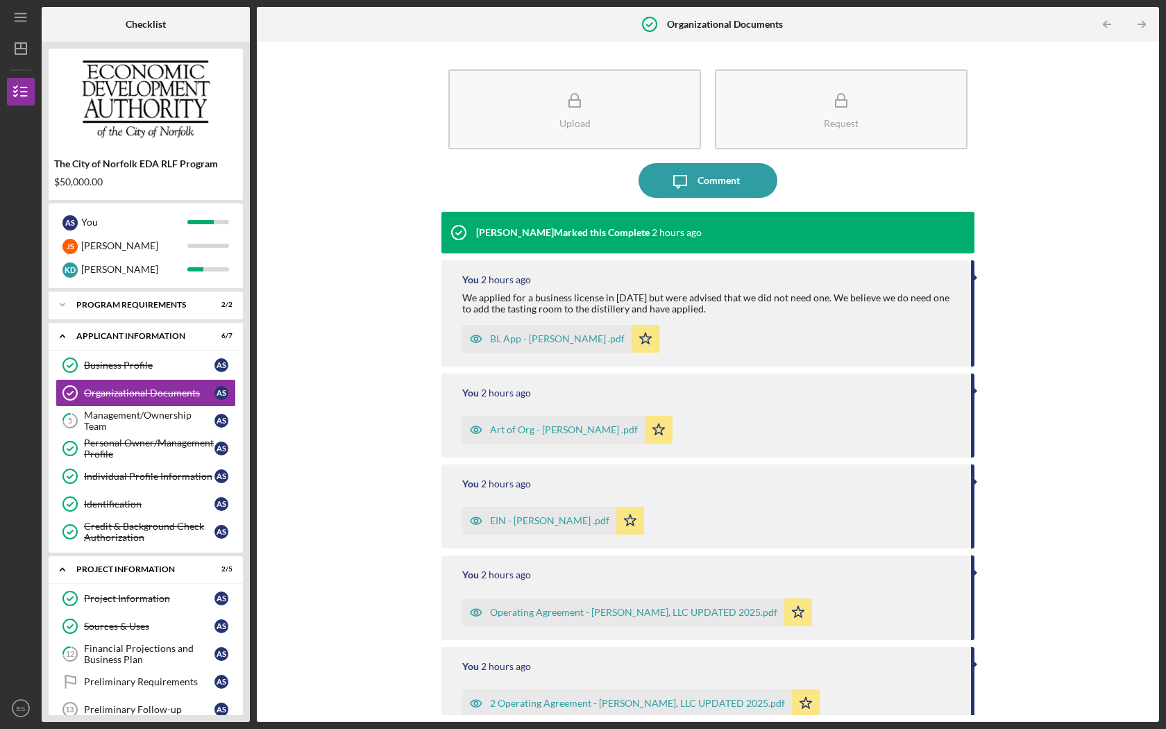
click at [915, 22] on polyline "button" at bounding box center [1143, 25] width 3 height 6
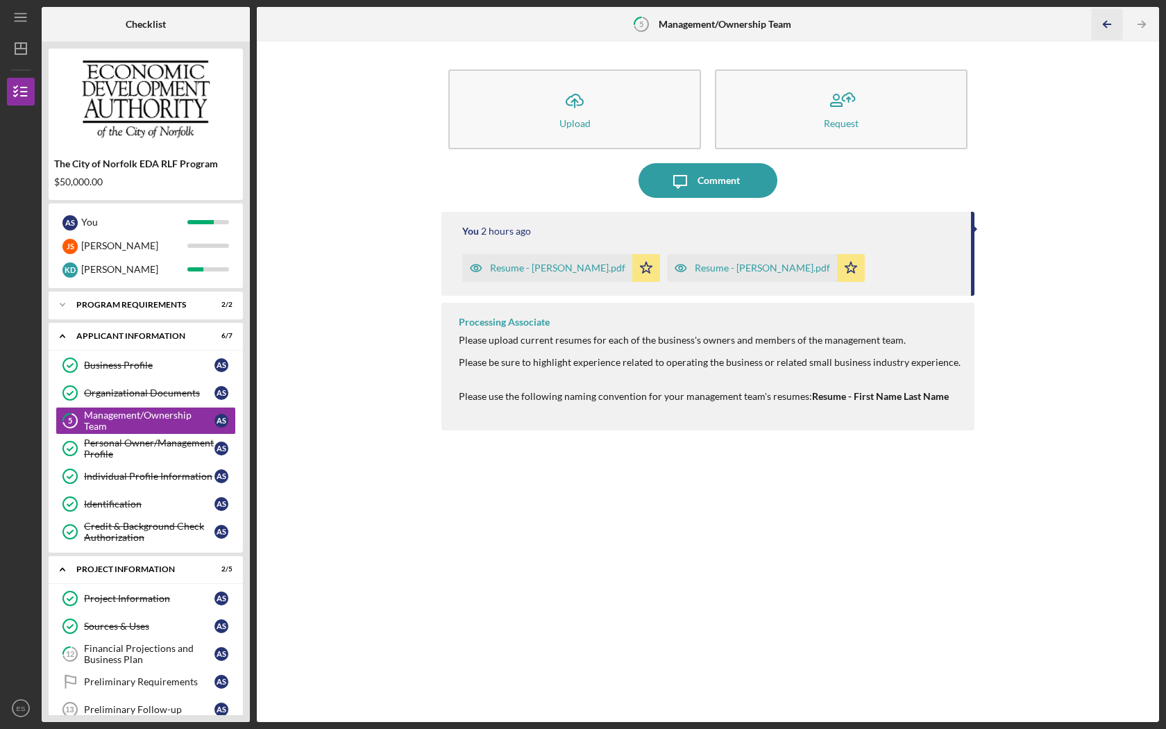
click at [915, 25] on icon "Icon/Table Pagination Arrow" at bounding box center [1106, 24] width 31 height 31
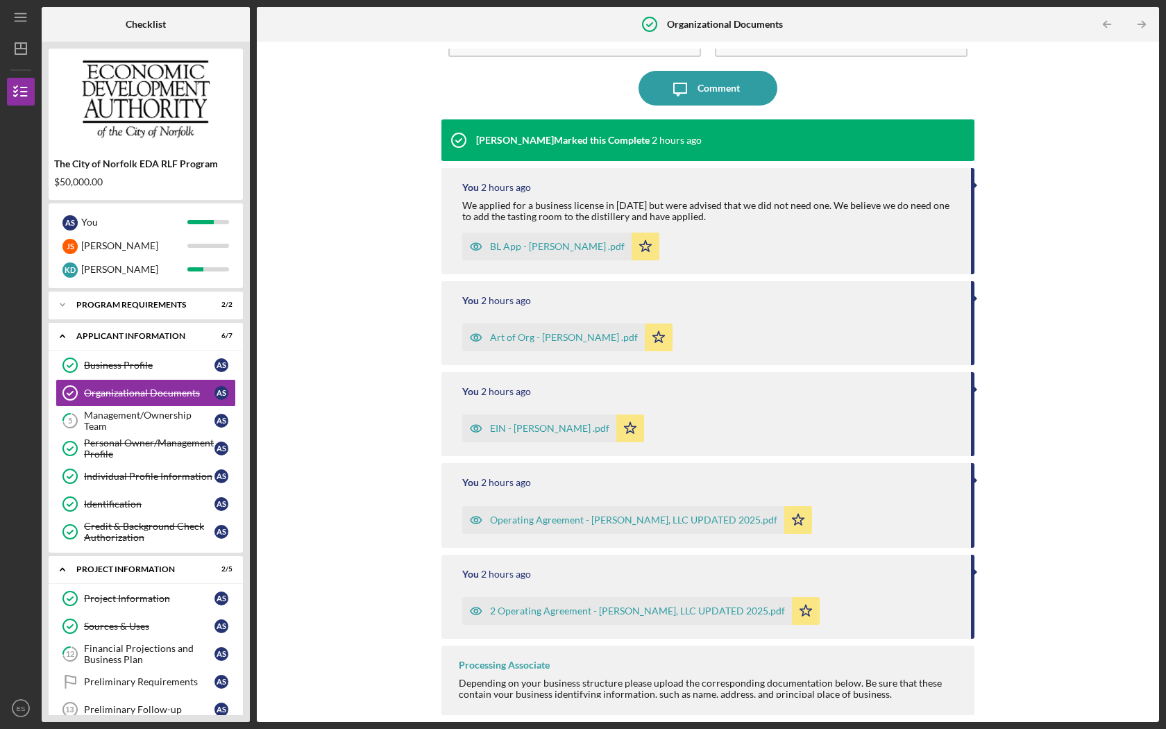
scroll to position [92, 0]
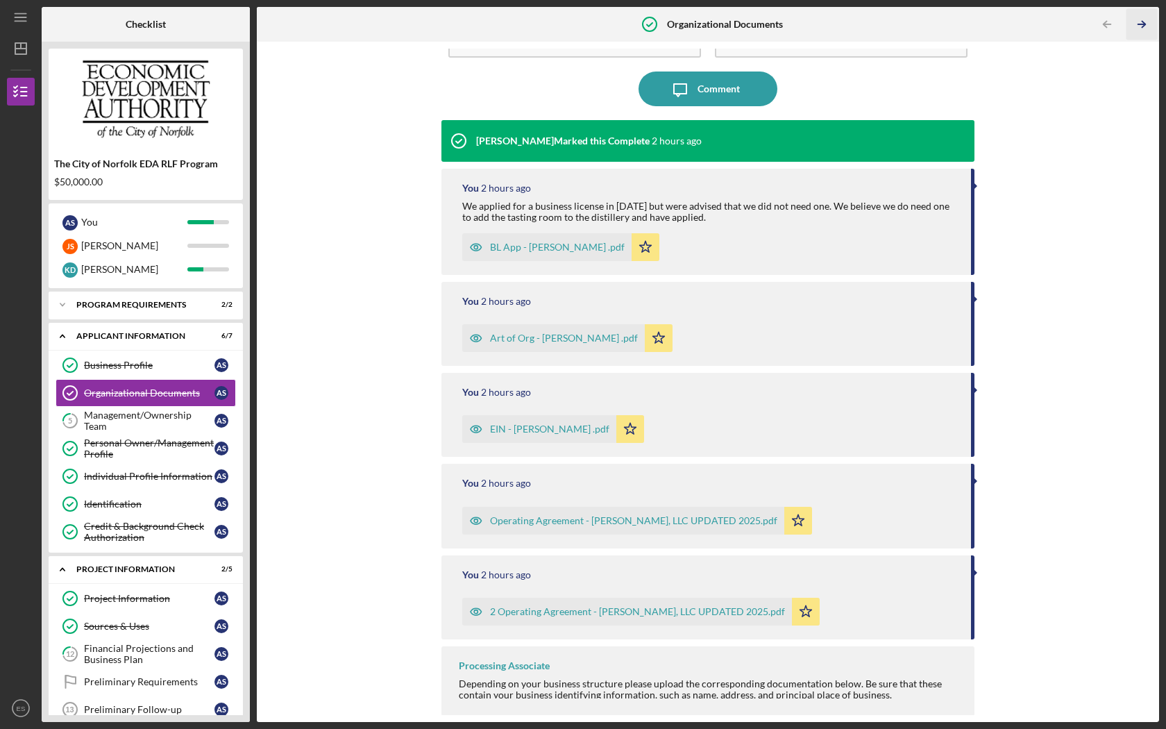
click at [915, 23] on icon "Icon/Table Pagination Arrow" at bounding box center [1141, 24] width 31 height 31
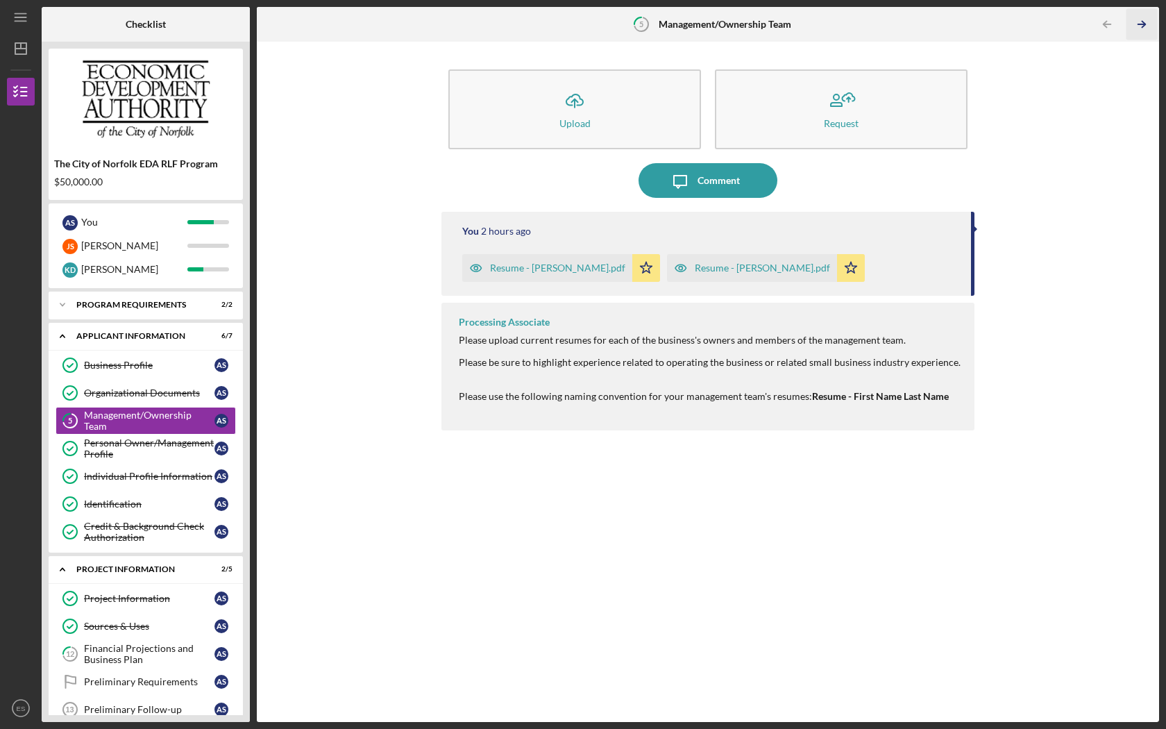
click at [915, 23] on icon "Icon/Table Pagination Arrow" at bounding box center [1141, 24] width 31 height 31
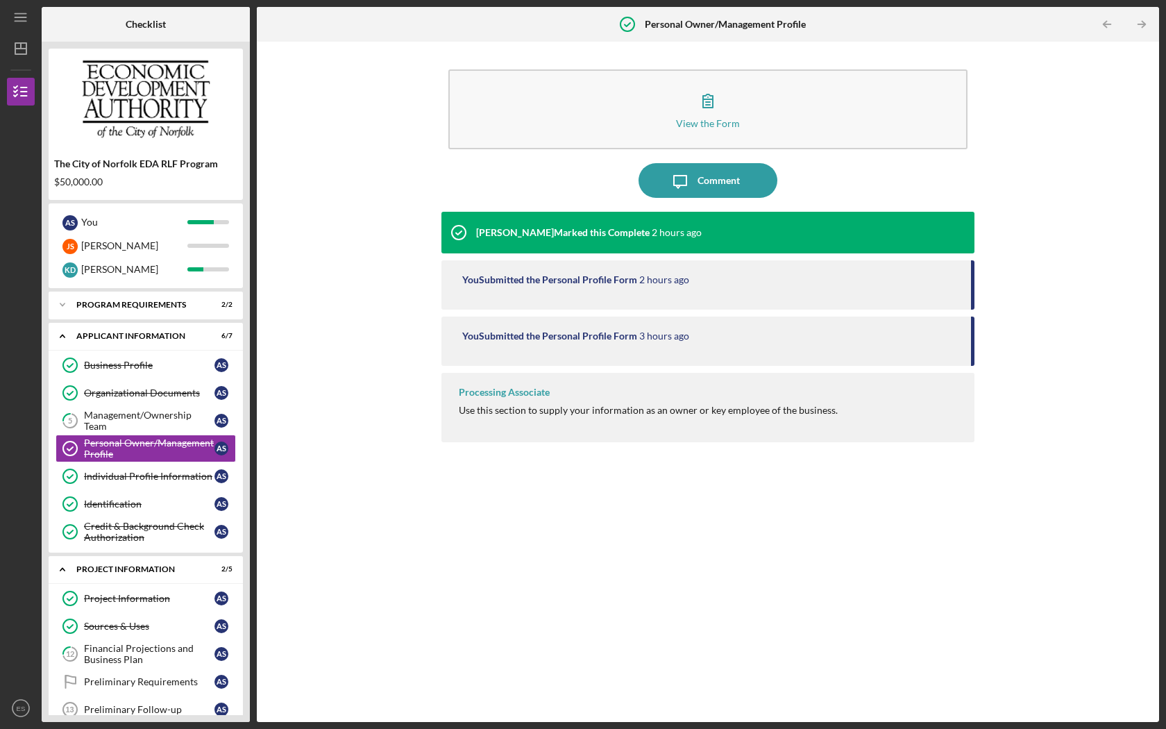
click at [915, 23] on icon "Icon/Table Pagination Arrow" at bounding box center [1141, 24] width 31 height 31
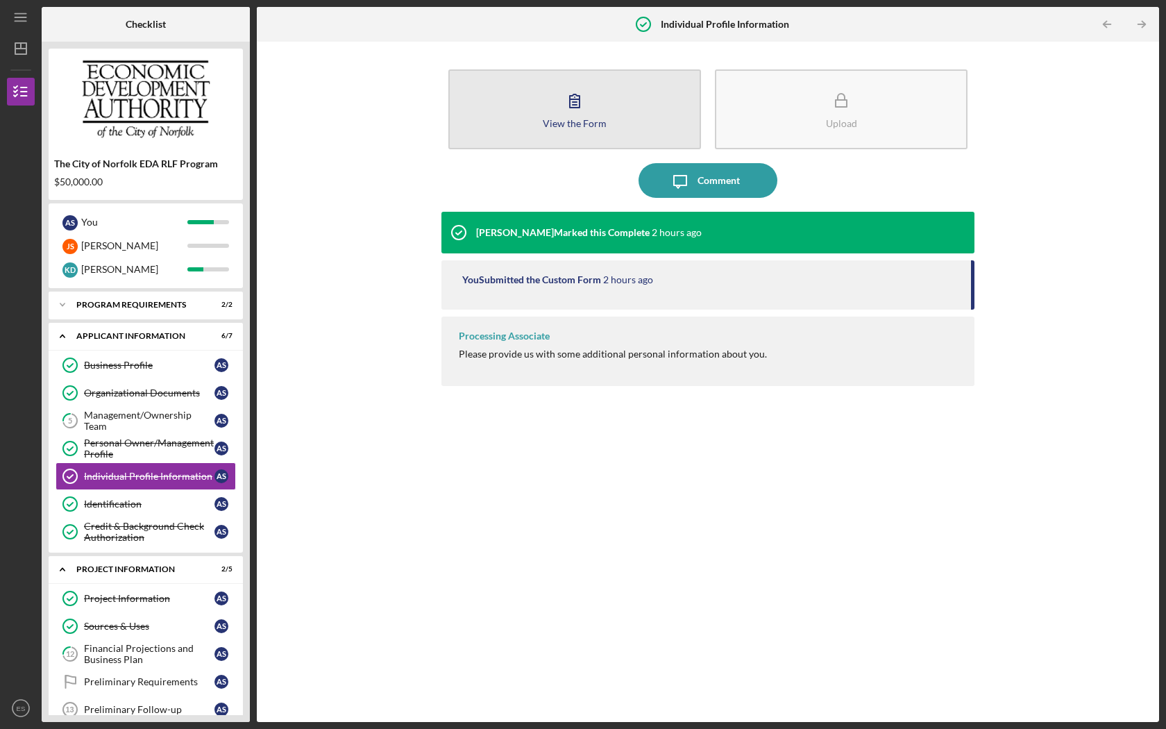
click at [577, 121] on div "View the Form" at bounding box center [575, 123] width 64 height 10
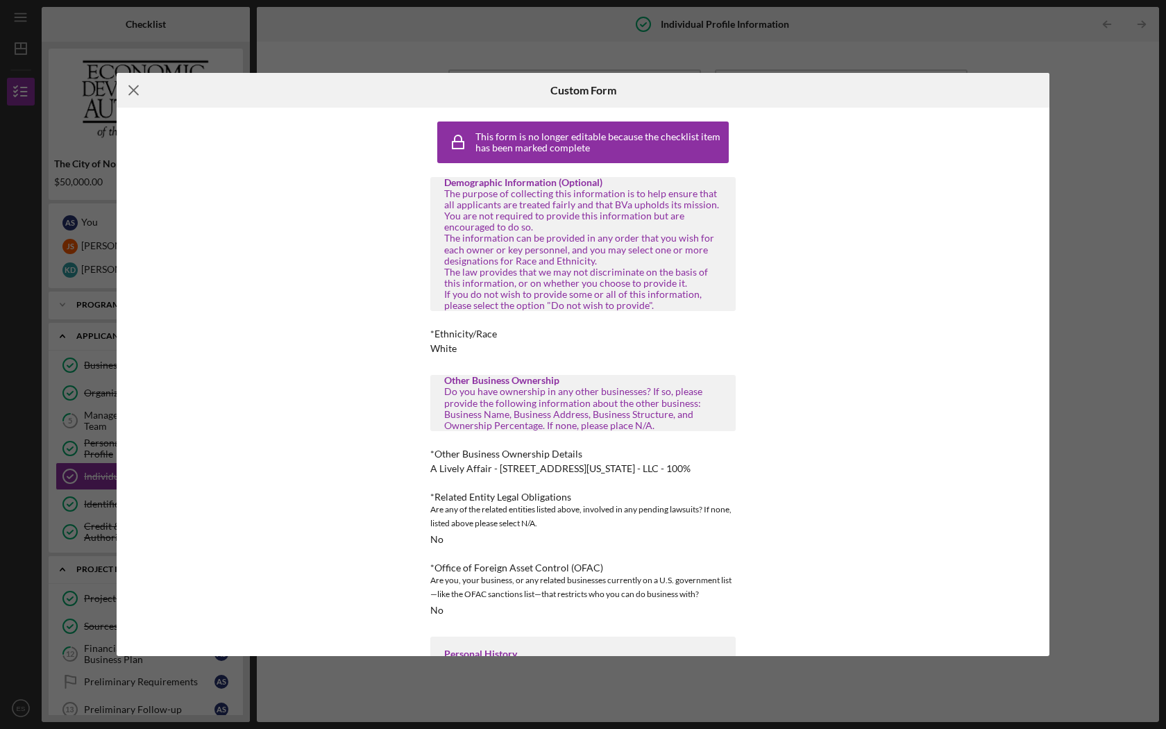
click at [134, 92] on icon "Icon/Menu Close" at bounding box center [134, 90] width 35 height 35
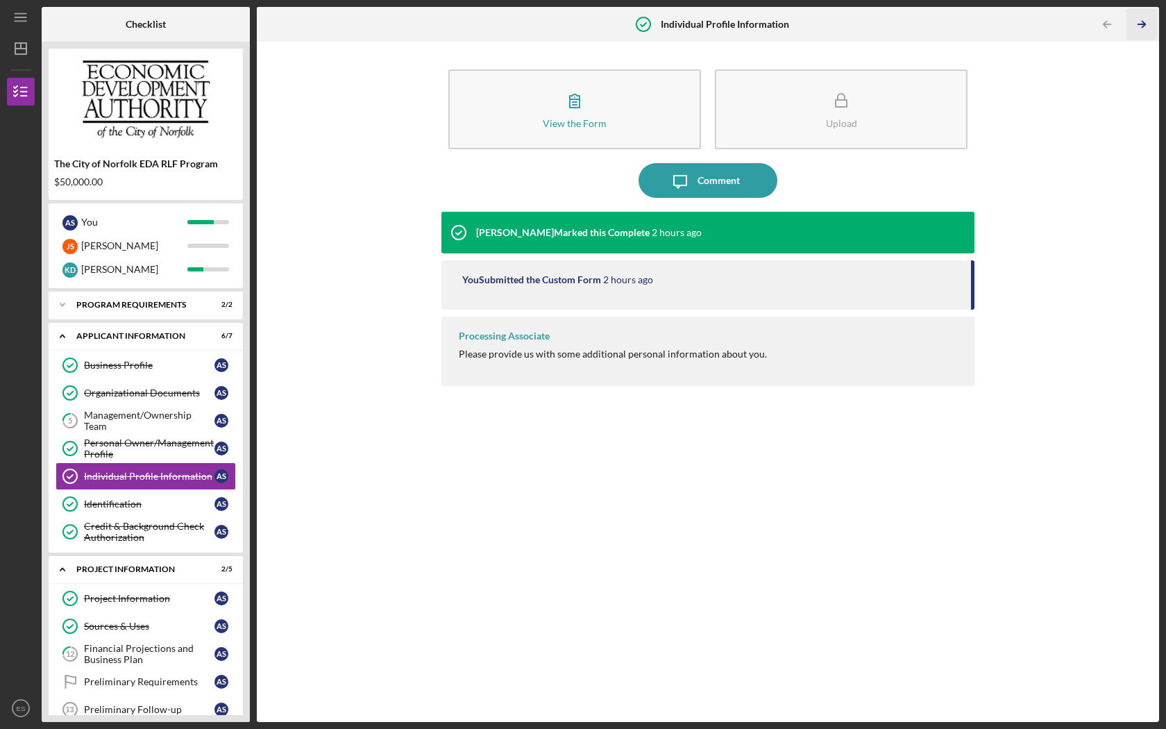
click at [915, 21] on icon "Icon/Table Pagination Arrow" at bounding box center [1141, 24] width 31 height 31
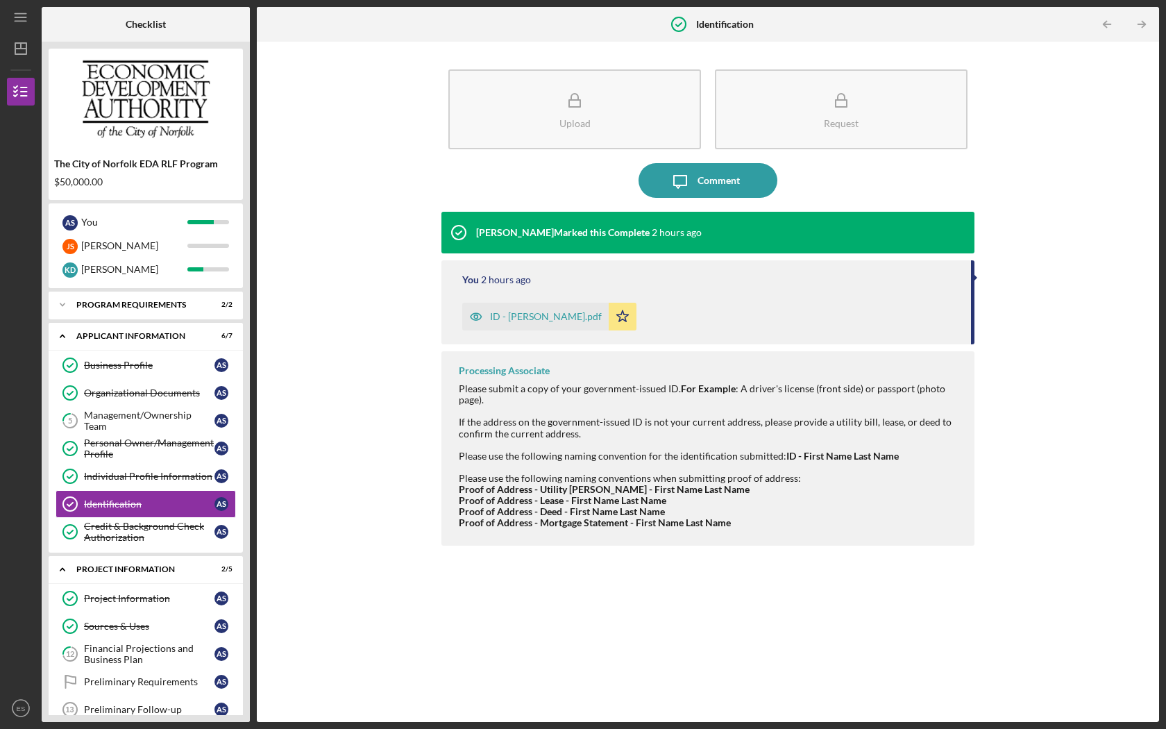
click at [398, 145] on div "Upload Request Icon/Message Comment [PERSON_NAME] Marked this Complete 2 hours …" at bounding box center [708, 382] width 888 height 666
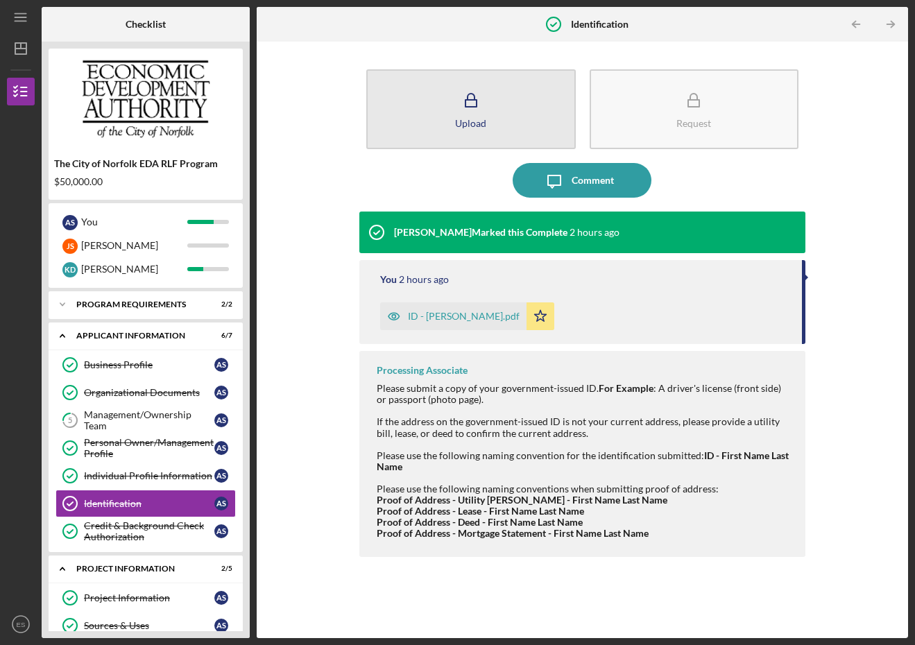
click at [487, 99] on icon "button" at bounding box center [471, 100] width 35 height 35
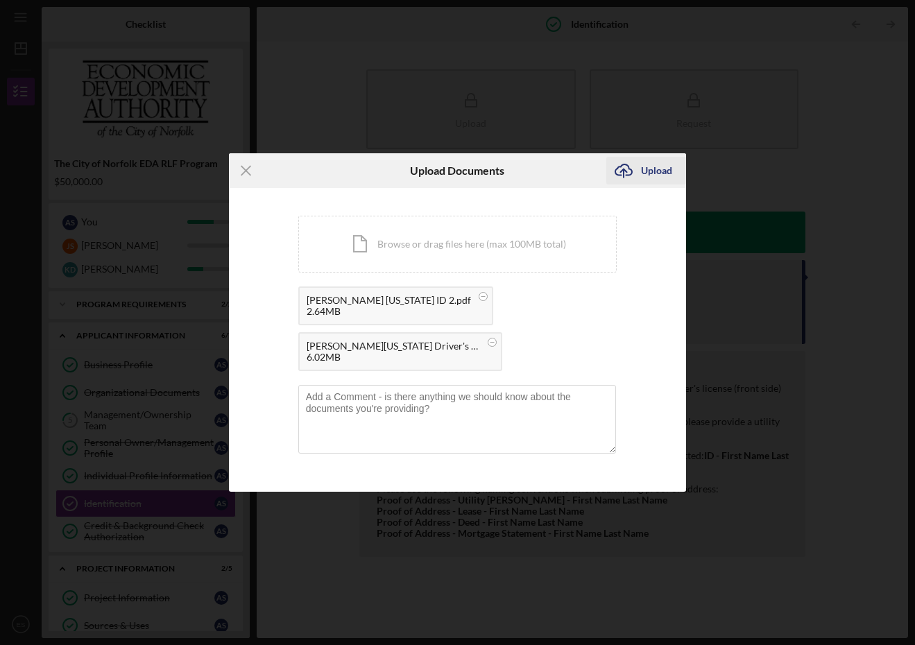
click at [653, 185] on div "Upload" at bounding box center [656, 171] width 31 height 28
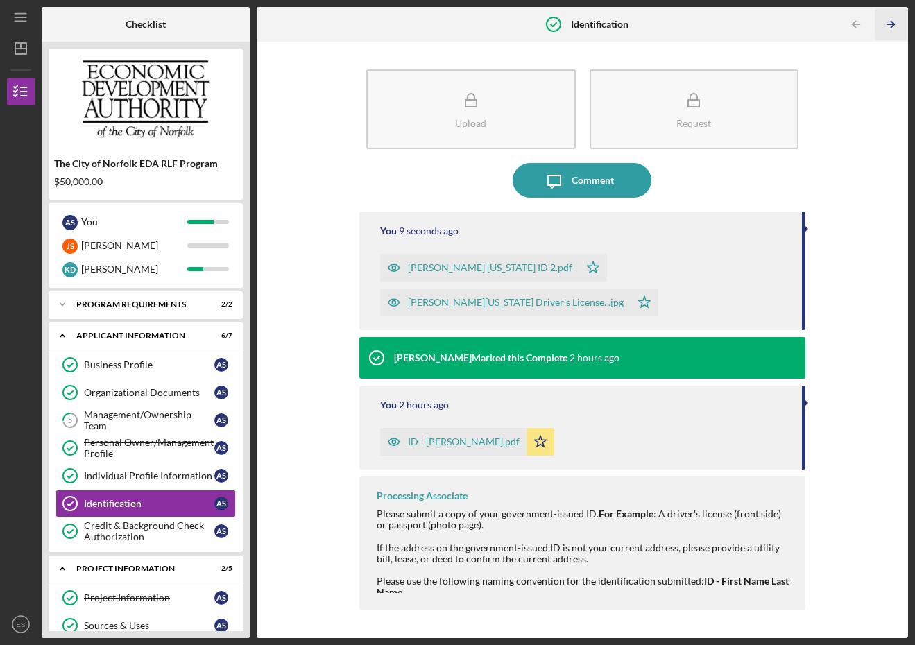
click at [890, 24] on line "button" at bounding box center [891, 24] width 7 height 0
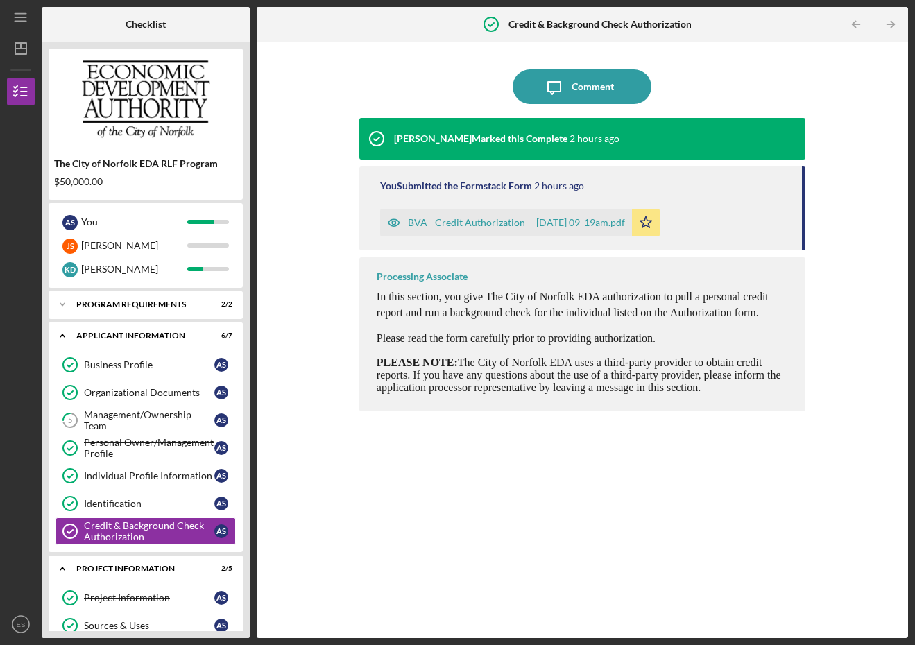
click at [527, 221] on div "BVA - Credit Authorization -- [DATE] 09_19am.pdf" at bounding box center [516, 222] width 217 height 11
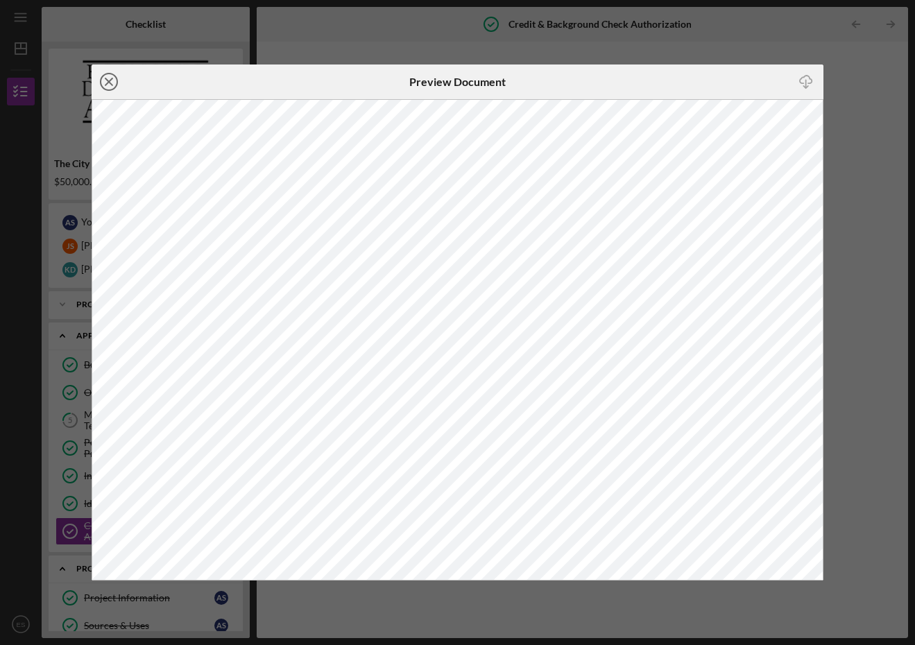
click at [106, 83] on icon "Icon/Close" at bounding box center [109, 82] width 35 height 35
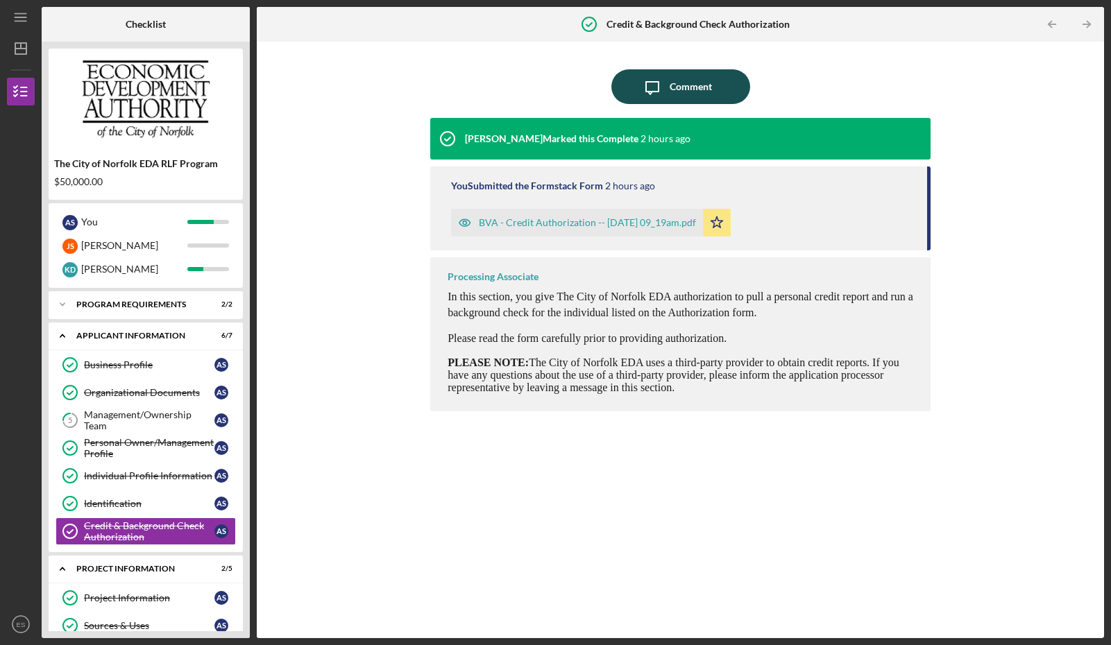
click at [691, 88] on div "Comment" at bounding box center [691, 86] width 42 height 35
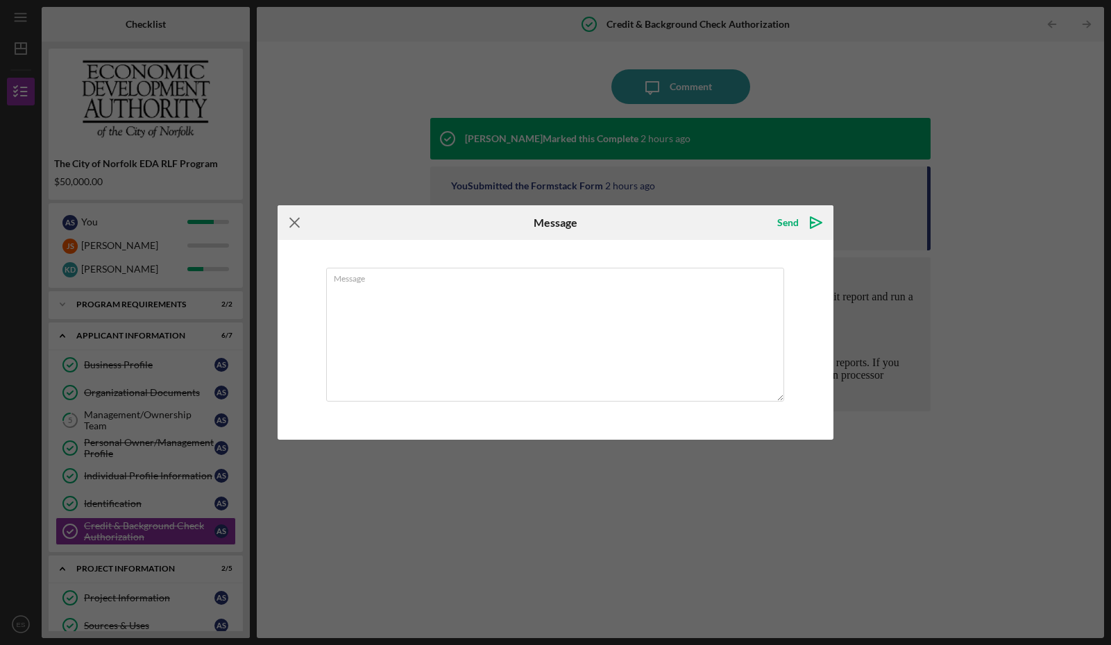
click at [287, 223] on icon "Icon/Menu Close" at bounding box center [295, 222] width 35 height 35
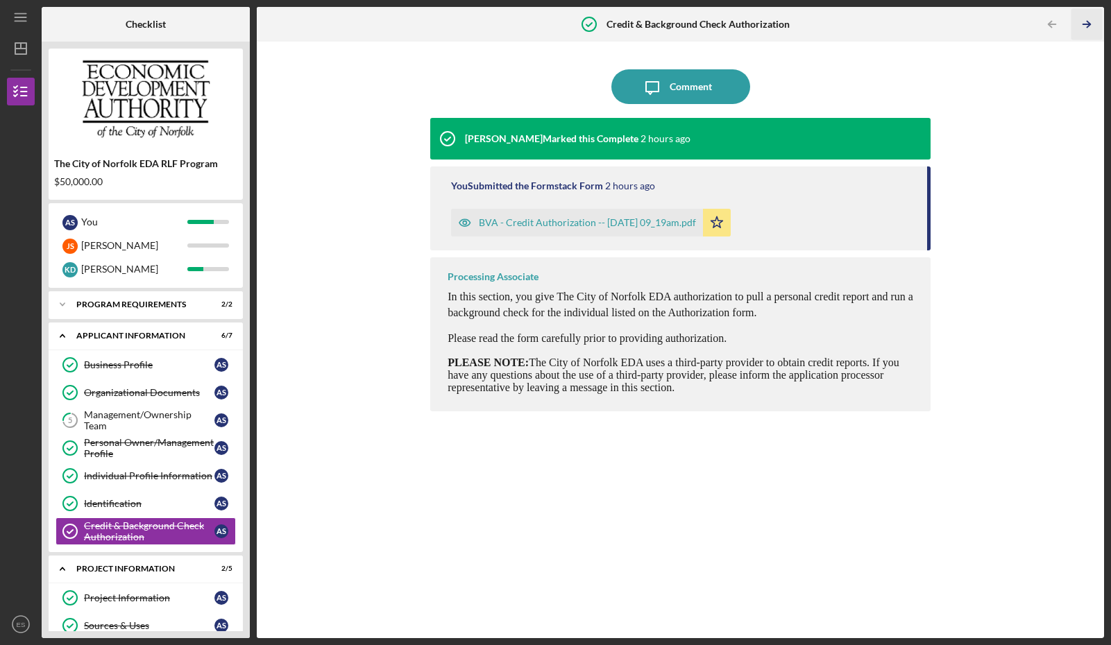
click at [915, 25] on icon "Icon/Table Pagination Arrow" at bounding box center [1087, 24] width 31 height 31
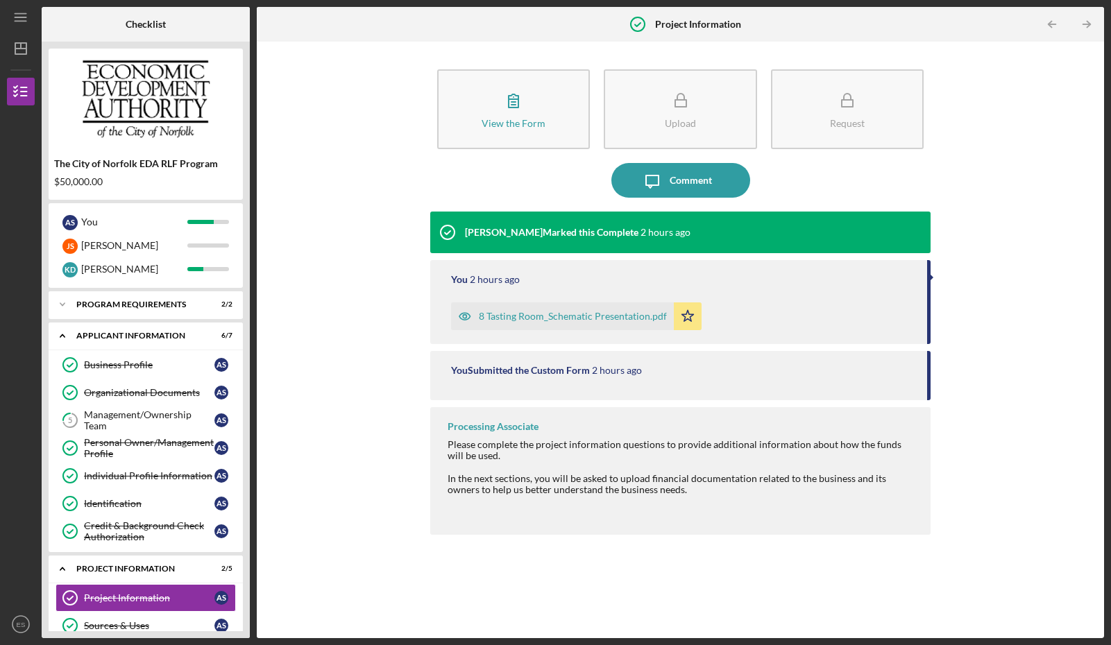
click at [915, 25] on icon "Icon/Table Pagination Arrow" at bounding box center [1087, 24] width 31 height 31
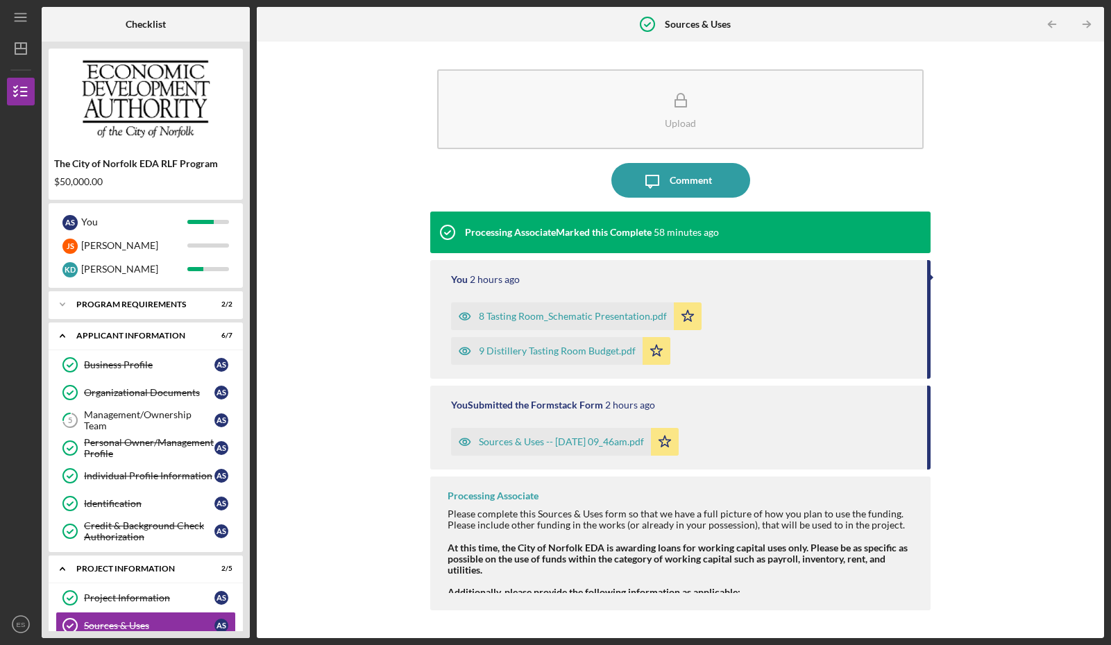
click at [915, 25] on icon "Icon/Table Pagination Arrow" at bounding box center [1087, 24] width 31 height 31
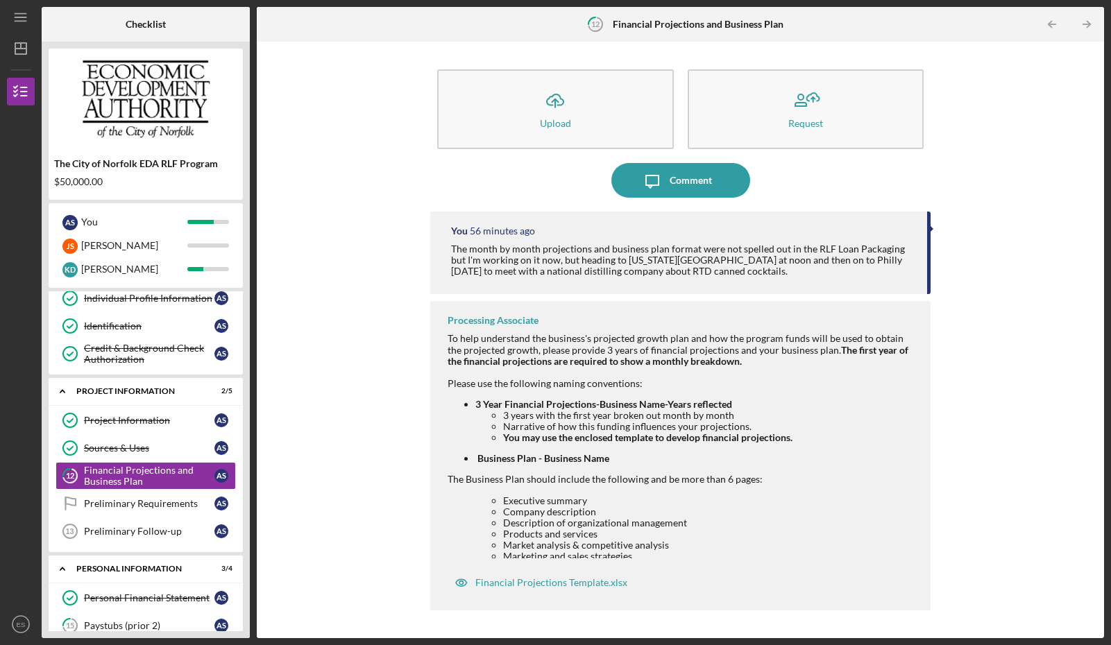
scroll to position [192, 0]
